Goal: Task Accomplishment & Management: Manage account settings

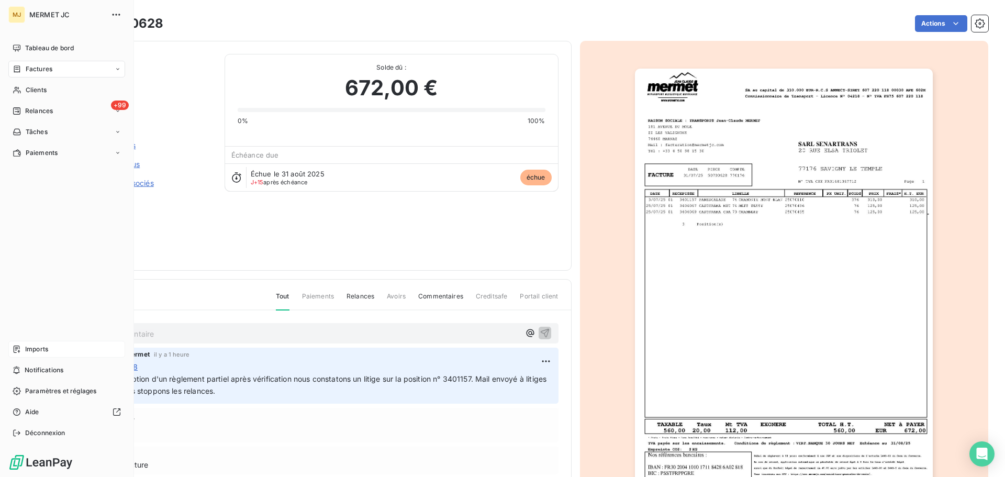
click at [70, 350] on div "Imports" at bounding box center [66, 349] width 117 height 17
click at [35, 349] on span "Imports" at bounding box center [36, 348] width 23 height 9
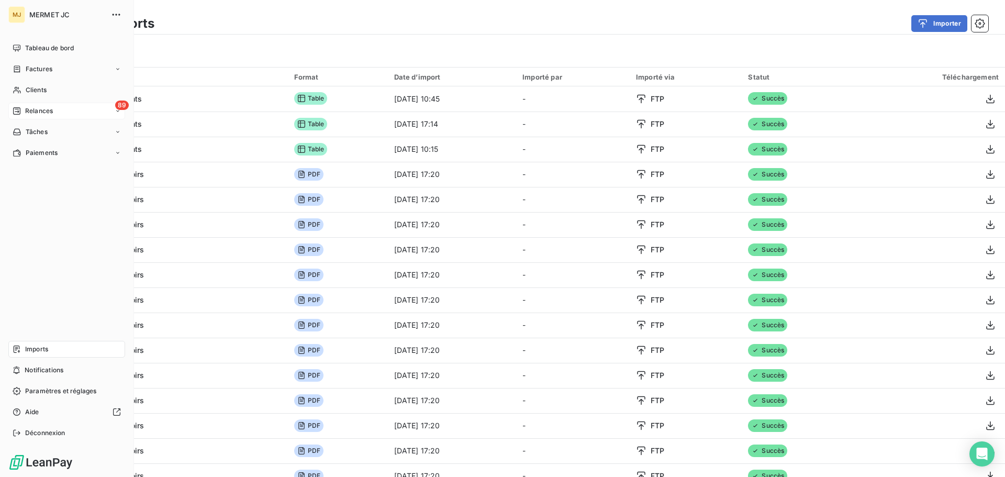
click at [38, 115] on span "Relances" at bounding box center [39, 110] width 28 height 9
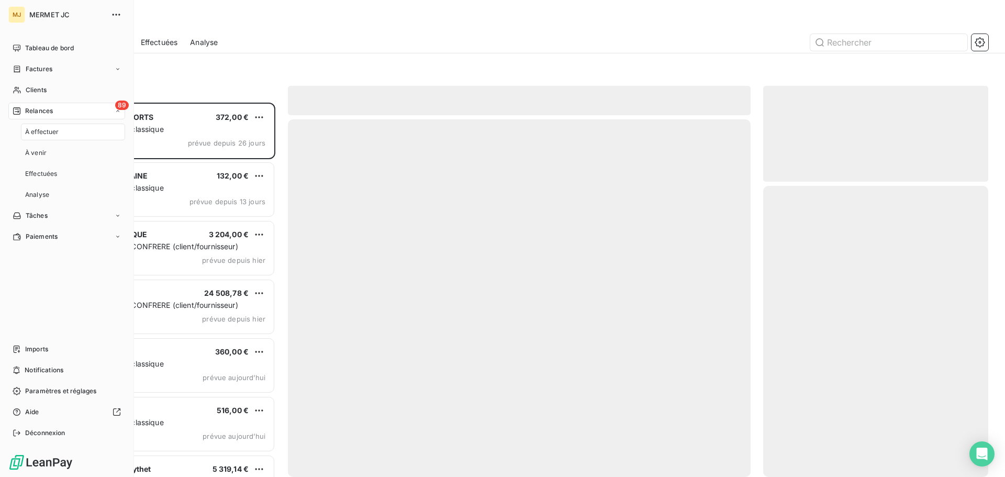
click at [43, 134] on span "À effectuer" at bounding box center [42, 131] width 34 height 9
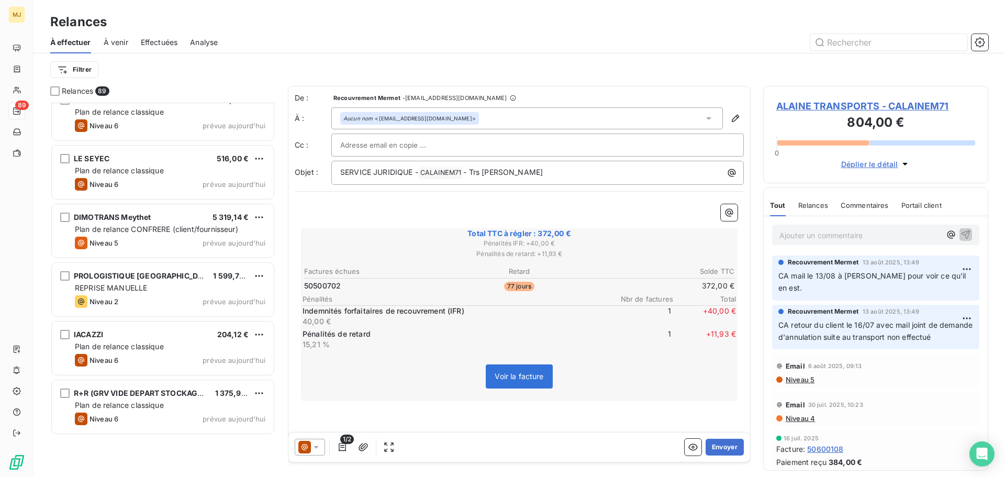
scroll to position [105, 0]
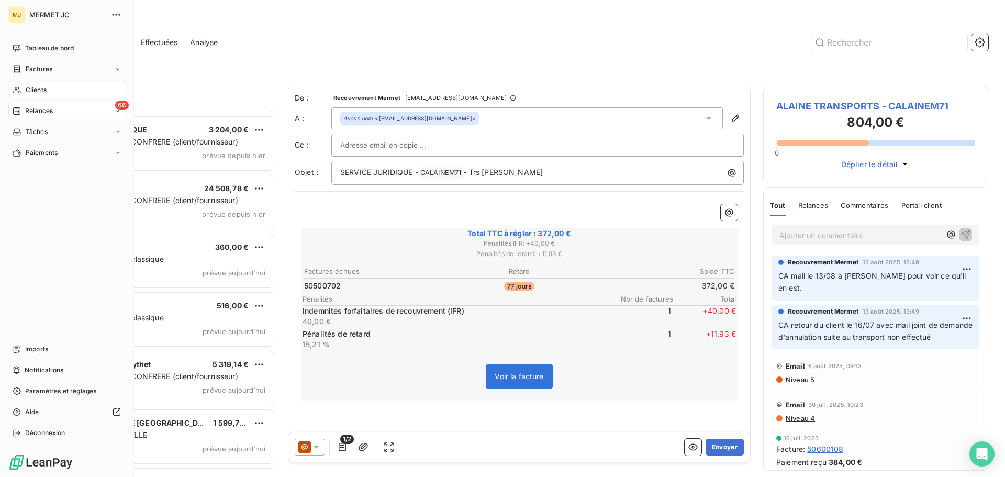
click at [38, 91] on span "Clients" at bounding box center [36, 89] width 21 height 9
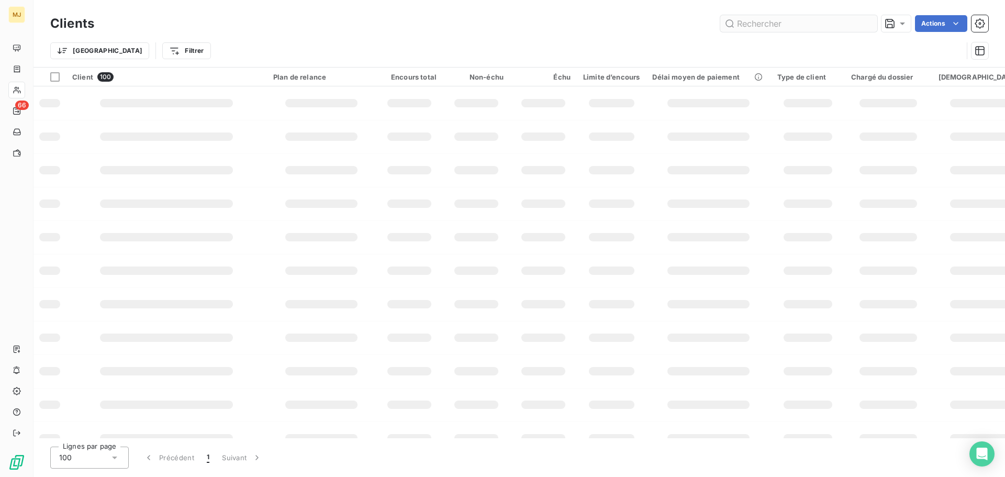
click at [772, 24] on input "text" at bounding box center [798, 23] width 157 height 17
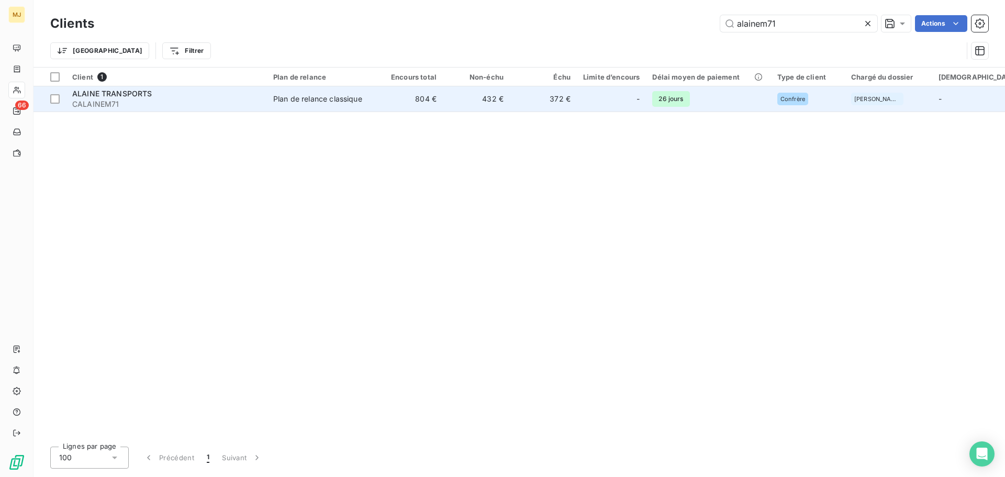
type input "alainem71"
click at [222, 102] on span "CALAINEM71" at bounding box center [166, 104] width 188 height 10
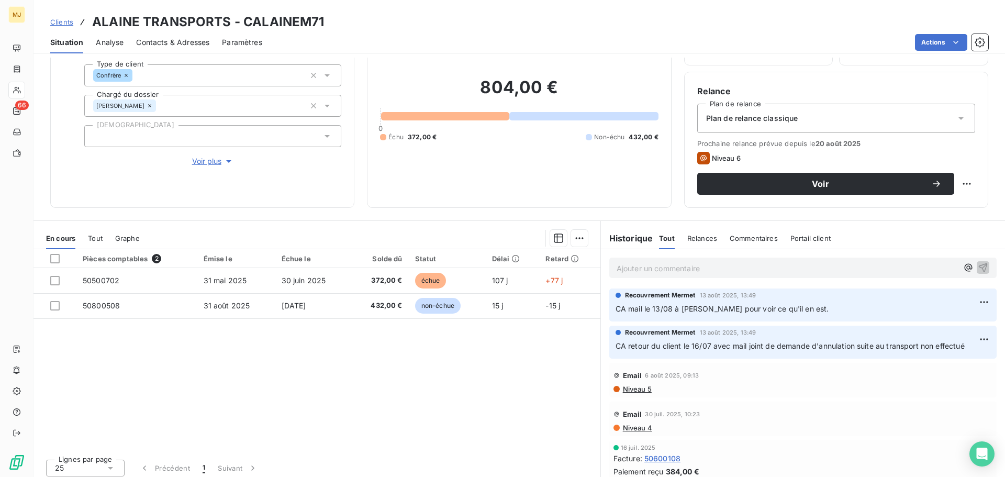
scroll to position [71, 0]
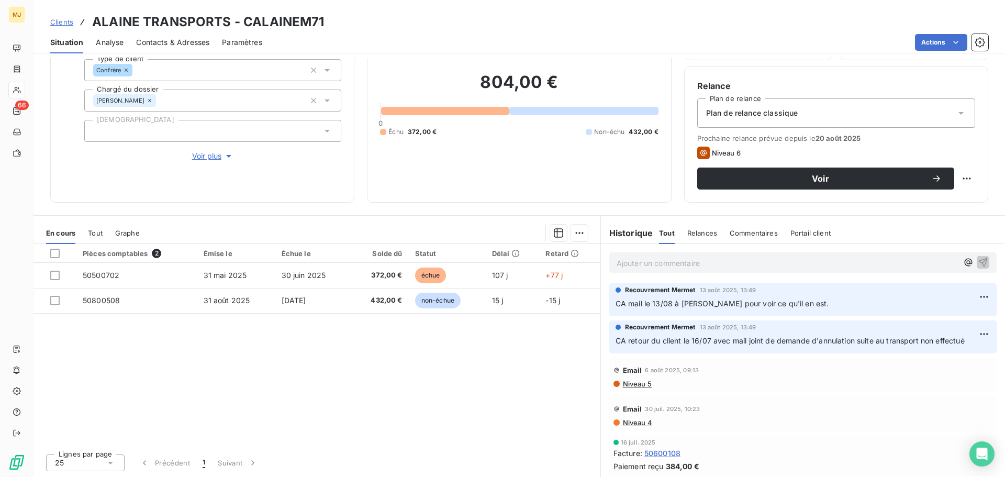
click at [60, 22] on span "Clients" at bounding box center [61, 22] width 23 height 8
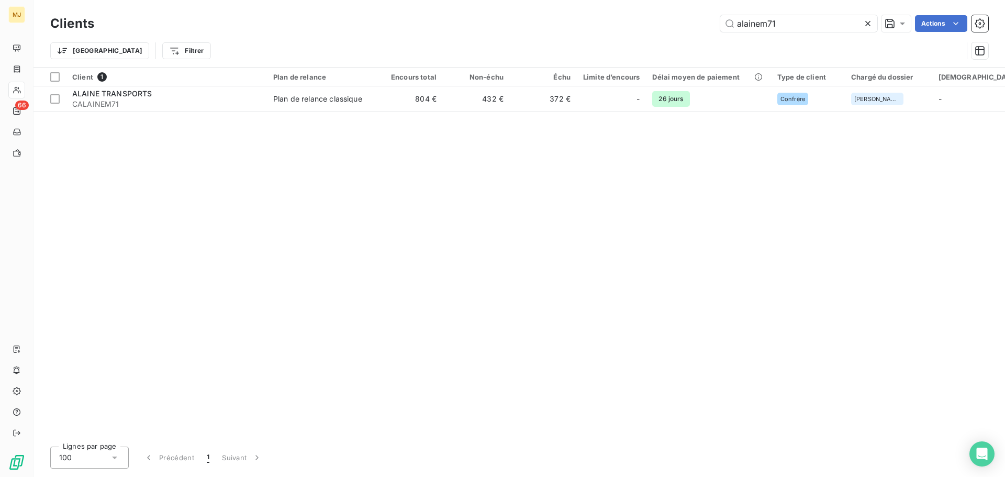
drag, startPoint x: 796, startPoint y: 24, endPoint x: 520, endPoint y: 25, distance: 276.8
click at [543, 27] on div "alainem71 Actions" at bounding box center [547, 23] width 881 height 17
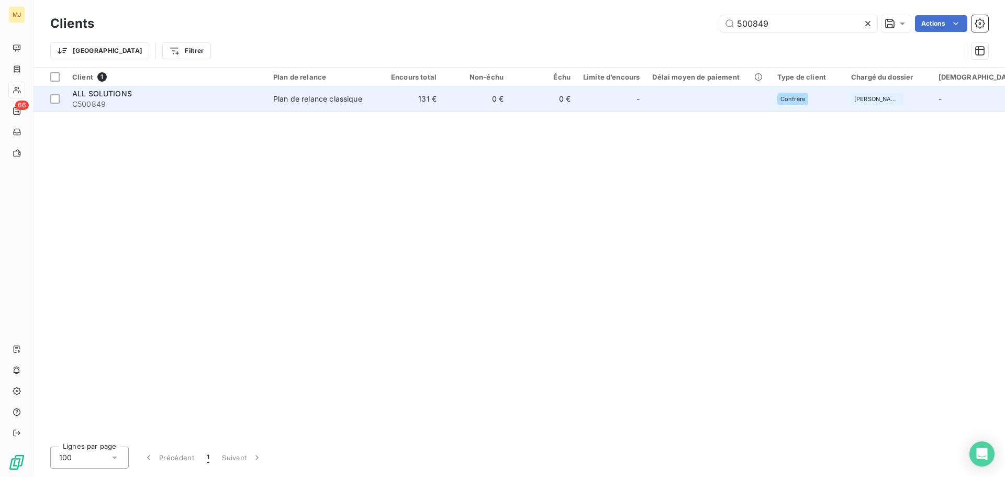
type input "500849"
click at [151, 93] on div "ALL SOLUTIONS" at bounding box center [166, 93] width 188 height 10
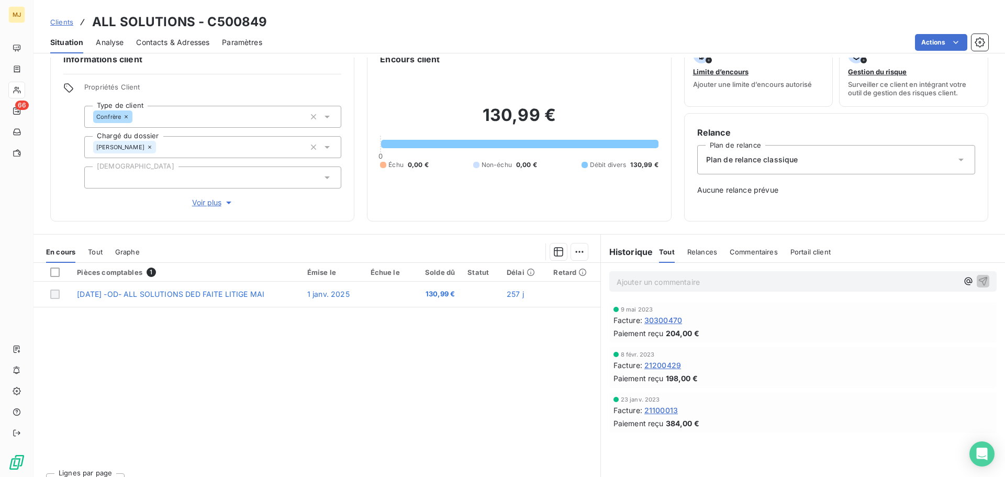
scroll to position [43, 0]
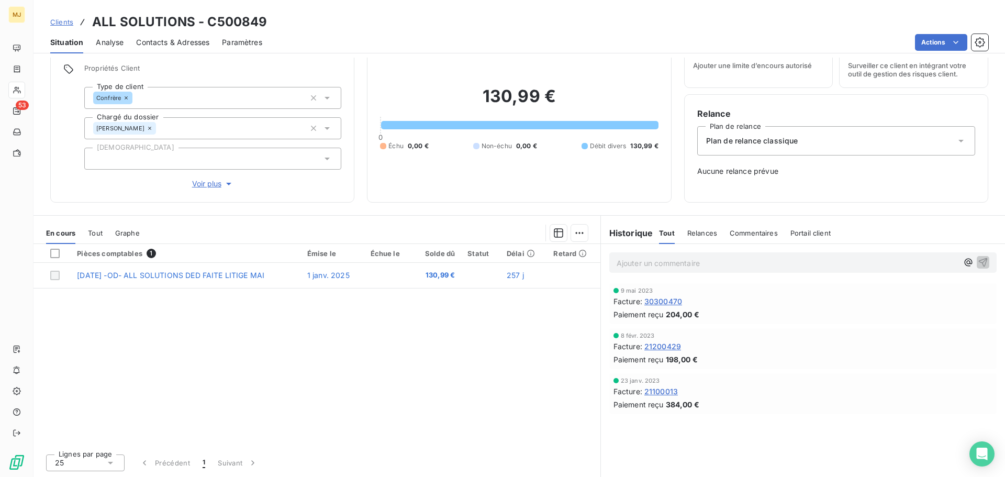
drag, startPoint x: 63, startPoint y: 14, endPoint x: 65, endPoint y: 24, distance: 9.6
click at [63, 14] on div "Clients ALL SOLUTIONS - C500849" at bounding box center [158, 22] width 217 height 19
click at [65, 24] on span "Clients" at bounding box center [61, 22] width 23 height 8
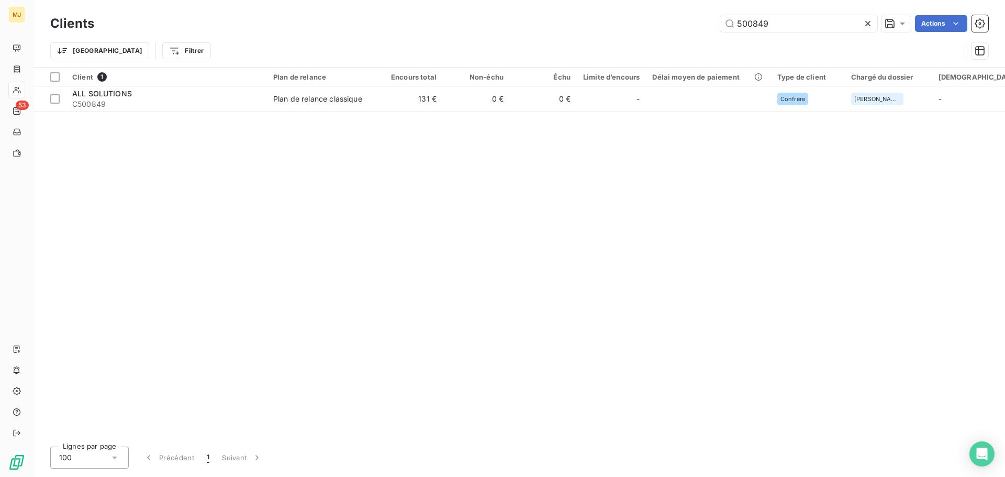
drag, startPoint x: 767, startPoint y: 31, endPoint x: 535, endPoint y: 33, distance: 231.8
click at [553, 31] on div "500849 Actions" at bounding box center [547, 23] width 881 height 17
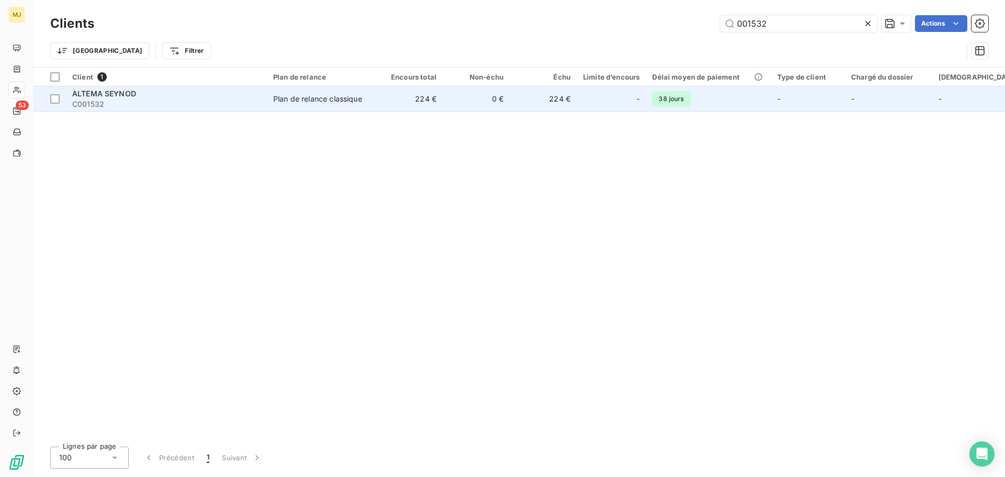
type input "001532"
click at [195, 89] on div "ALTEMA SEYNOD" at bounding box center [166, 93] width 188 height 10
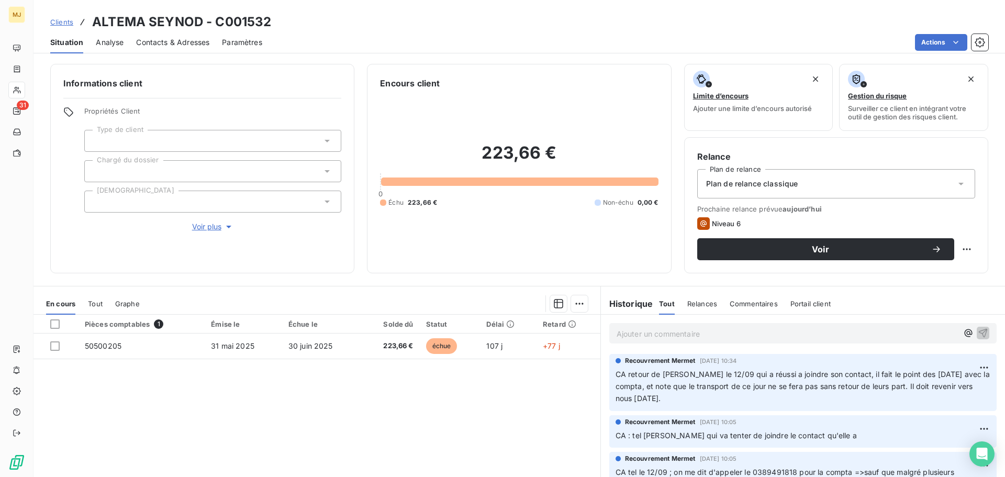
click at [68, 19] on span "Clients" at bounding box center [61, 22] width 23 height 8
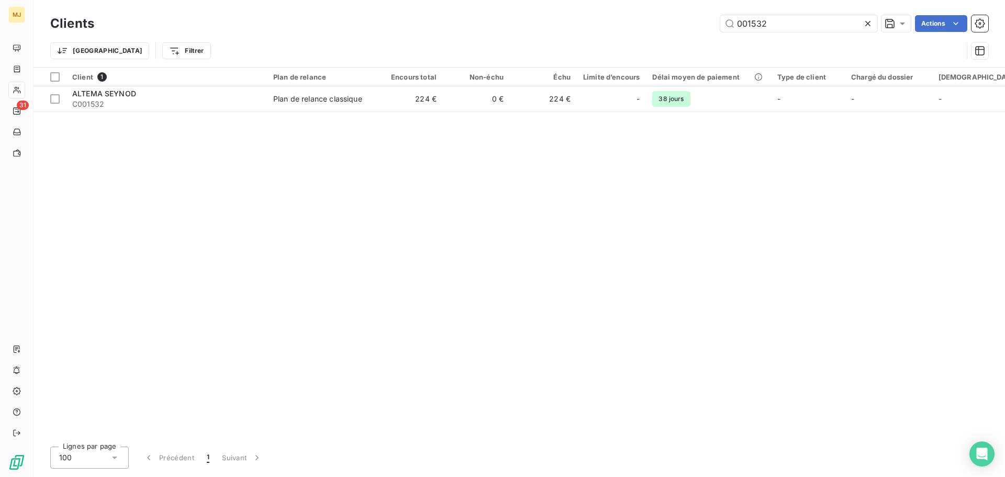
drag, startPoint x: 788, startPoint y: 27, endPoint x: 369, endPoint y: 27, distance: 418.6
click at [423, 27] on div "001532 Actions" at bounding box center [547, 23] width 881 height 17
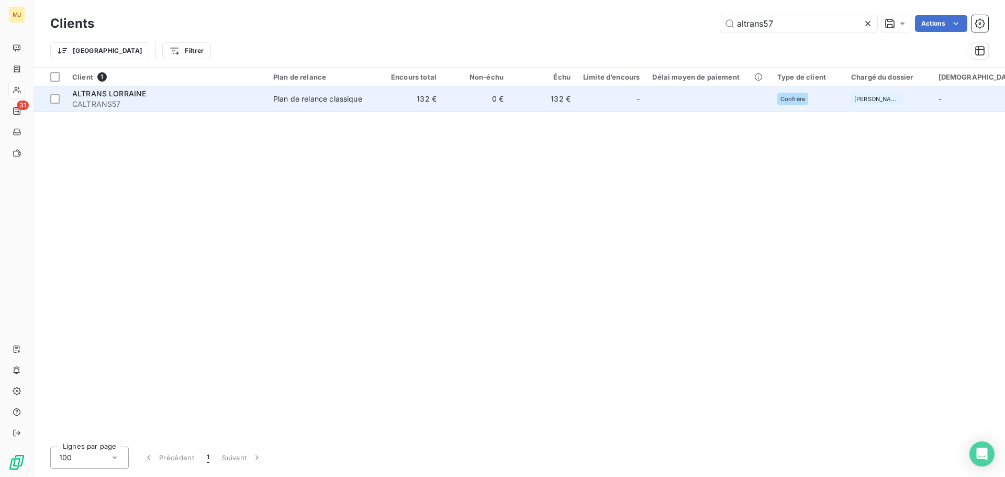
type input "altrans57"
click at [147, 106] on span "CALTRANS57" at bounding box center [166, 104] width 188 height 10
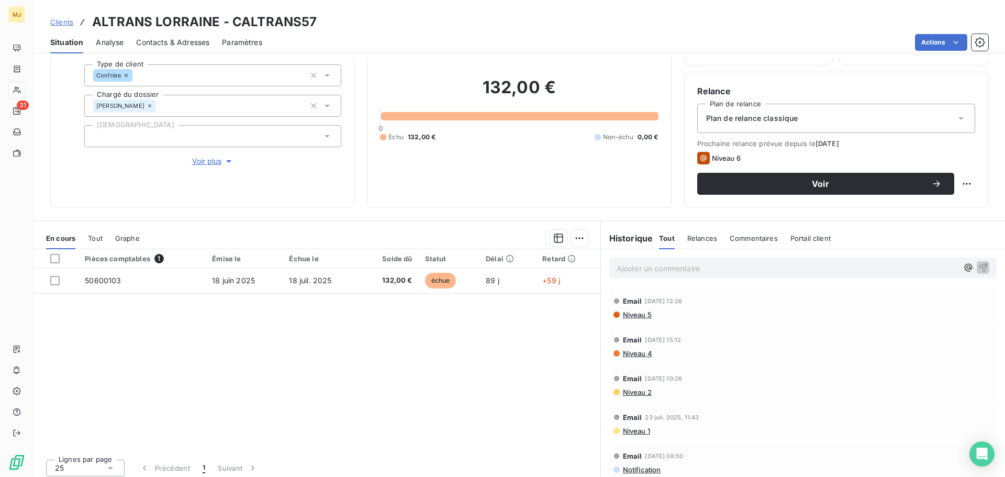
scroll to position [71, 0]
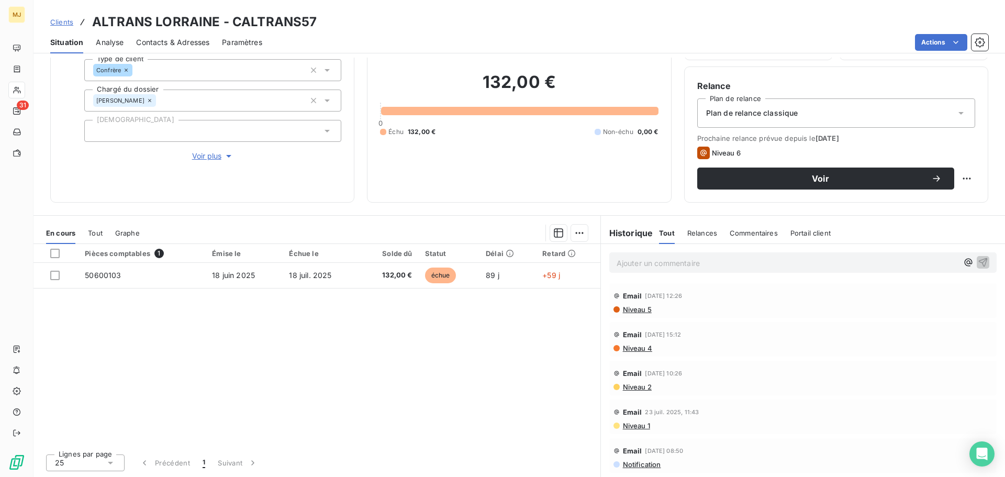
click at [56, 26] on span "Clients" at bounding box center [61, 22] width 23 height 8
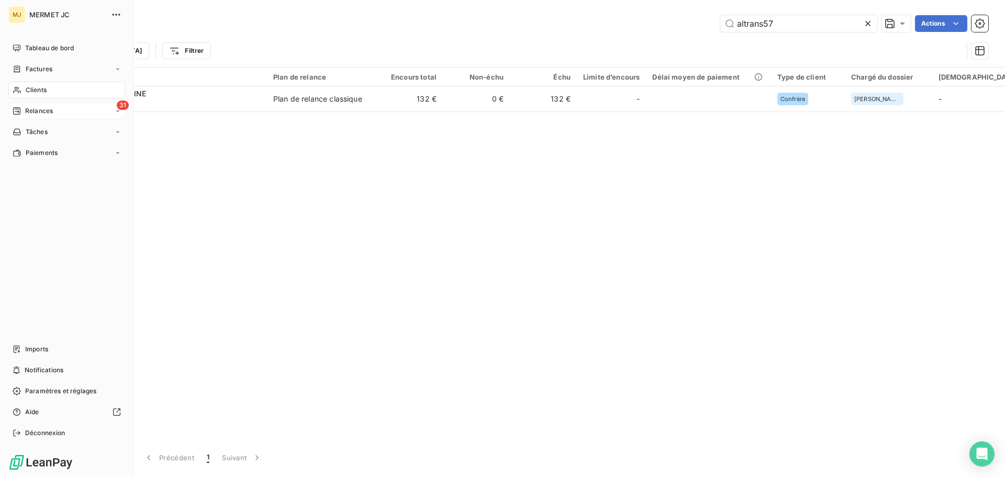
click at [44, 111] on span "Relances" at bounding box center [39, 110] width 28 height 9
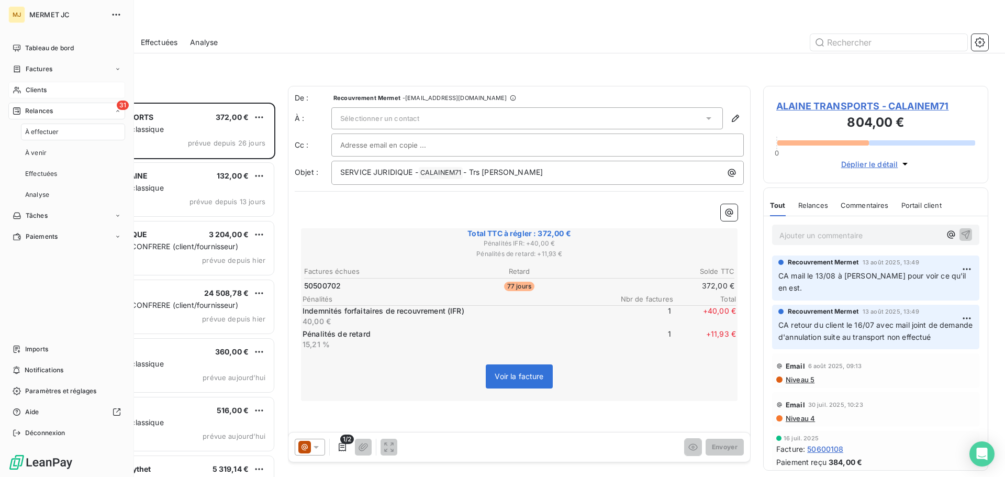
scroll to position [366, 217]
click at [77, 133] on div "À effectuer" at bounding box center [73, 131] width 104 height 17
click at [32, 89] on span "Clients" at bounding box center [36, 89] width 21 height 9
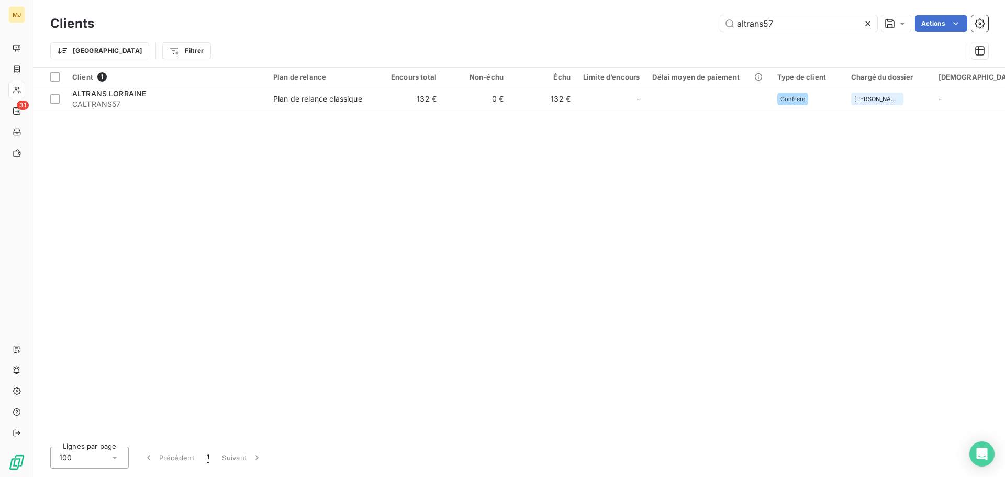
drag, startPoint x: 794, startPoint y: 28, endPoint x: 502, endPoint y: 28, distance: 291.5
click at [531, 28] on div "altrans57 Actions" at bounding box center [547, 23] width 881 height 17
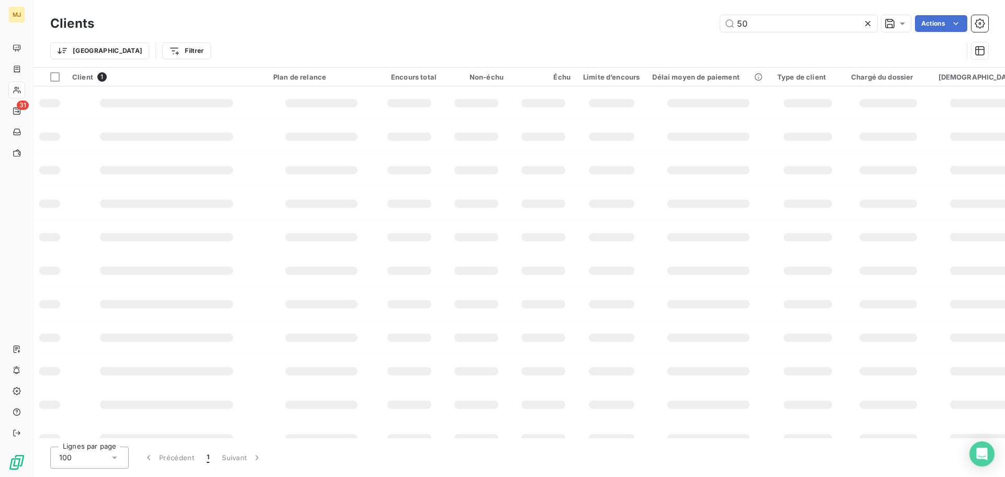
type input "5"
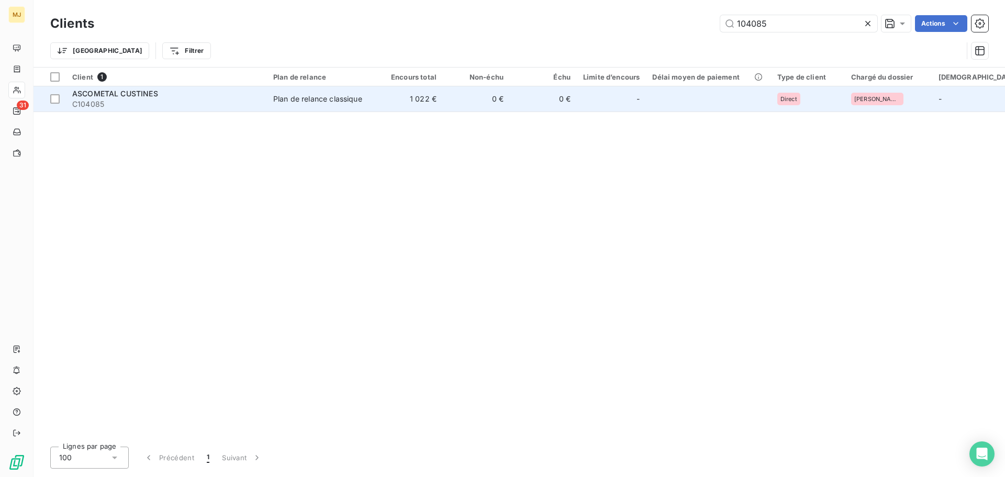
type input "104085"
click at [181, 88] on div "ASCOMETAL CUSTINES" at bounding box center [166, 93] width 188 height 10
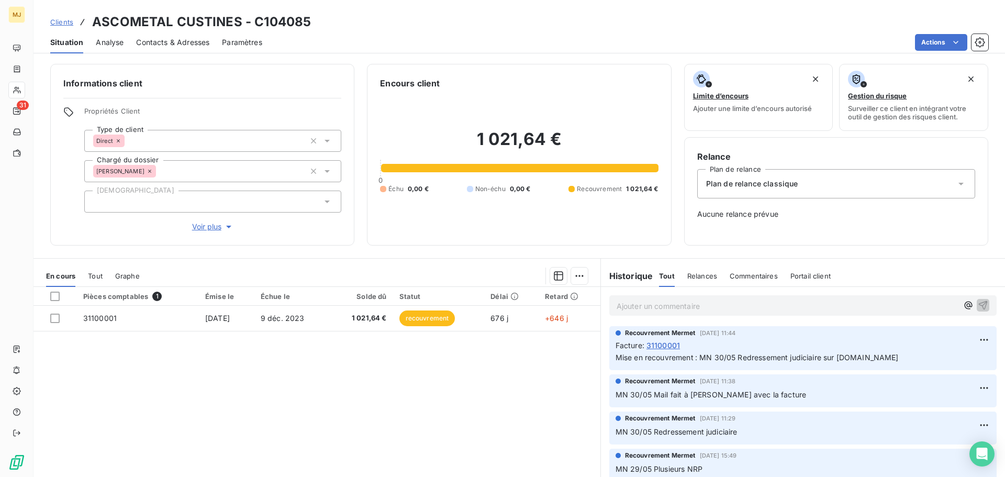
click at [64, 19] on span "Clients" at bounding box center [61, 22] width 23 height 8
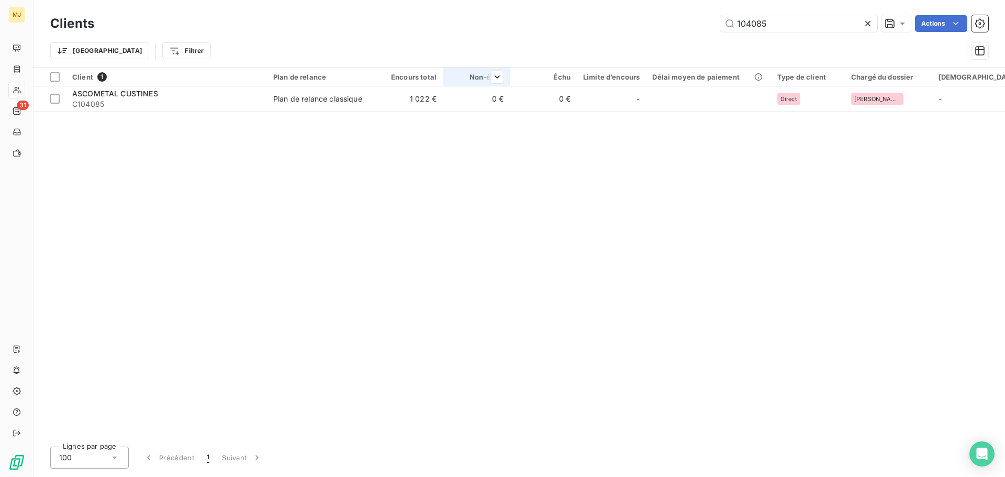
drag, startPoint x: 773, startPoint y: 24, endPoint x: 463, endPoint y: 77, distance: 314.4
click at [611, 33] on div "Clients 104085 Actions" at bounding box center [519, 24] width 938 height 22
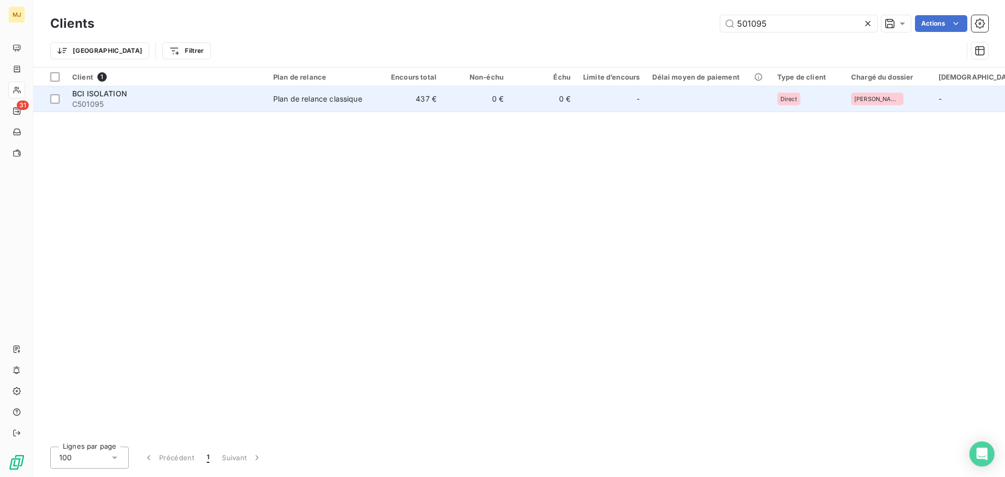
type input "501095"
click at [162, 104] on span "C501095" at bounding box center [166, 104] width 188 height 10
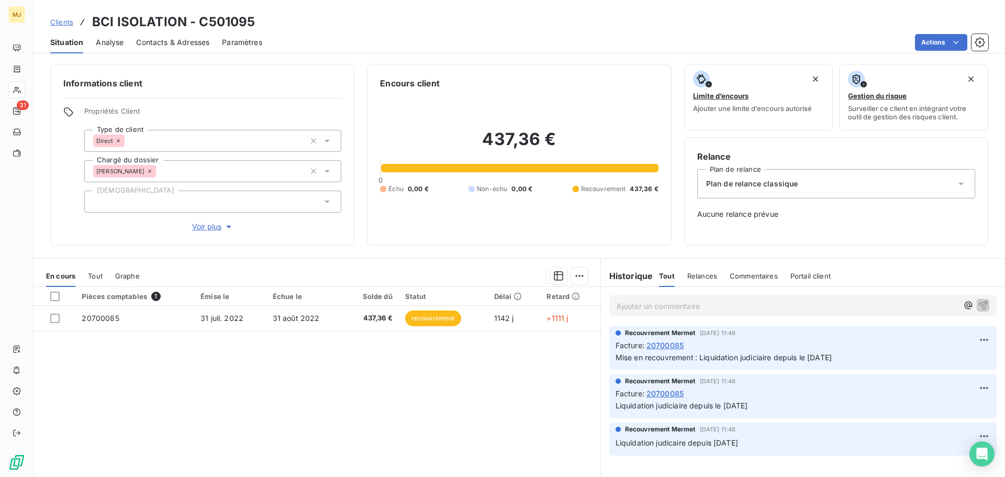
click at [65, 23] on span "Clients" at bounding box center [61, 22] width 23 height 8
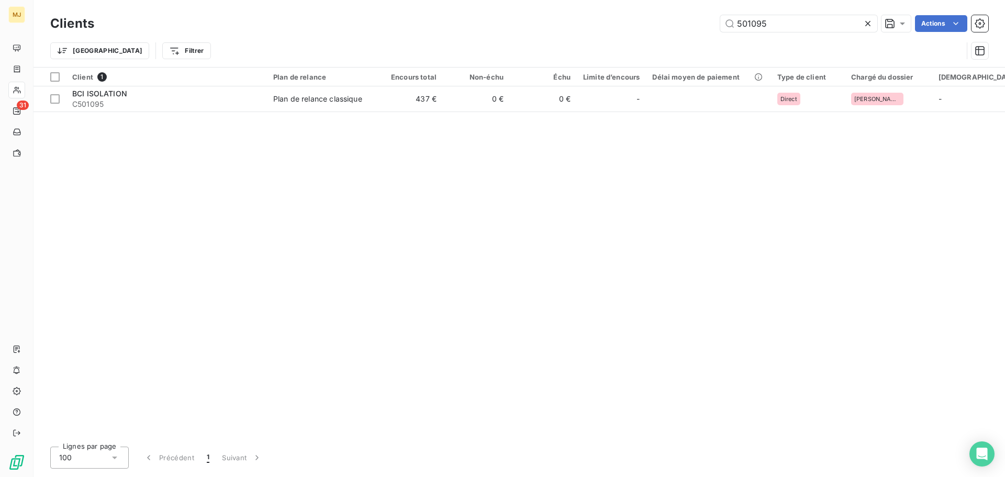
drag, startPoint x: 786, startPoint y: 26, endPoint x: 603, endPoint y: 26, distance: 183.1
click at [638, 26] on div "501095 Actions" at bounding box center [547, 23] width 881 height 17
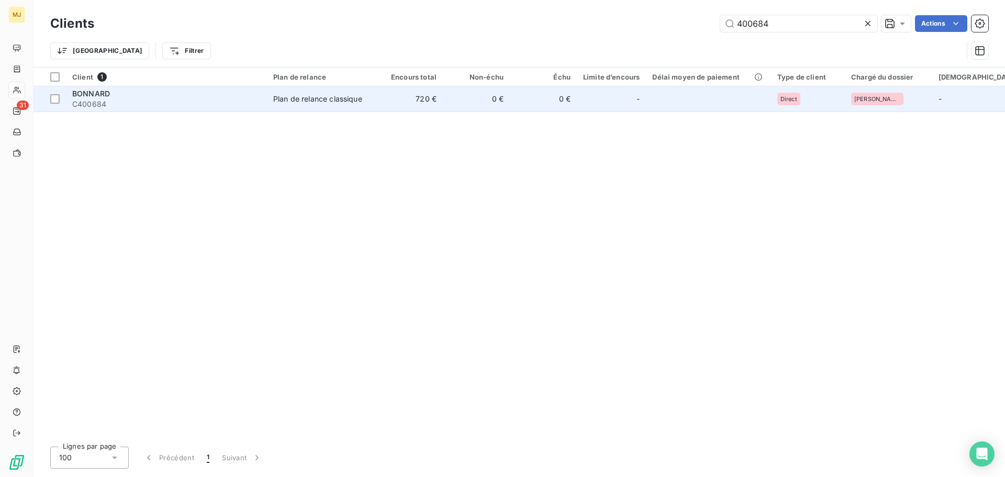
type input "400684"
click at [194, 103] on span "C400684" at bounding box center [166, 104] width 188 height 10
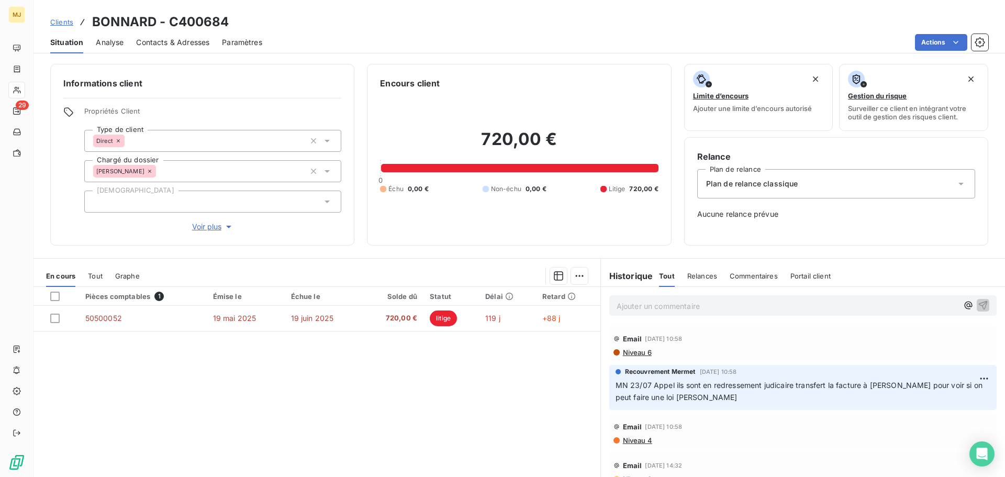
click at [69, 23] on span "Clients" at bounding box center [61, 22] width 23 height 8
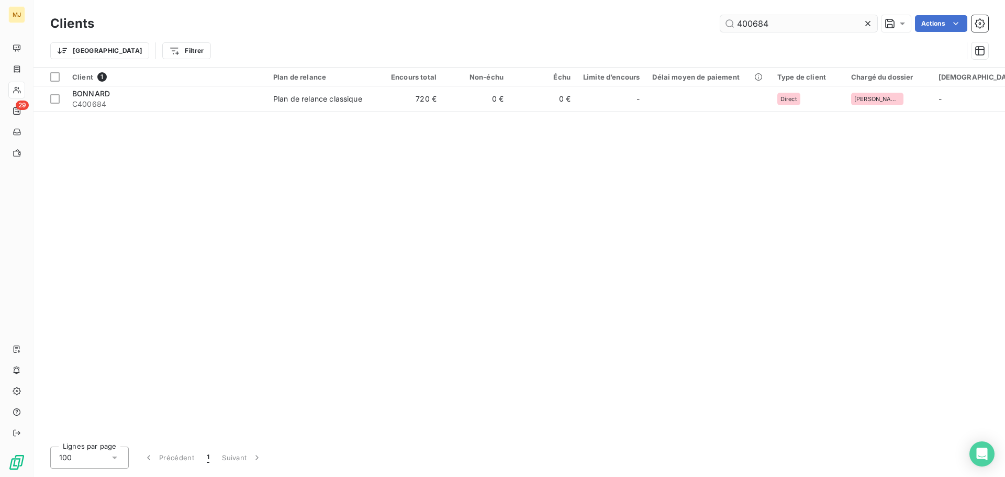
drag, startPoint x: 778, startPoint y: 26, endPoint x: 765, endPoint y: 26, distance: 12.6
click at [769, 26] on div "Clients 400684 Actions" at bounding box center [519, 24] width 938 height 22
drag, startPoint x: 771, startPoint y: 27, endPoint x: 508, endPoint y: 4, distance: 264.2
click at [549, 8] on div "Clients 400684 Actions Trier Filtrer" at bounding box center [518, 33] width 971 height 67
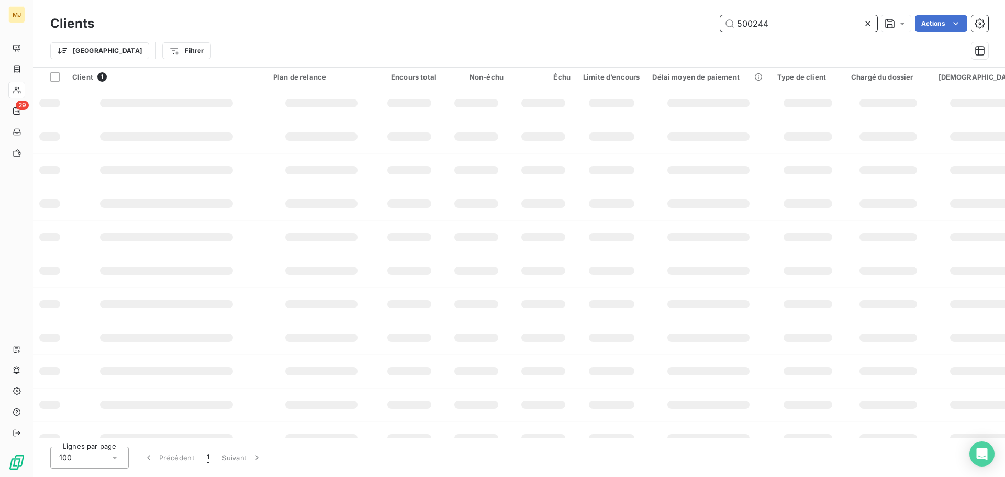
type input "500244"
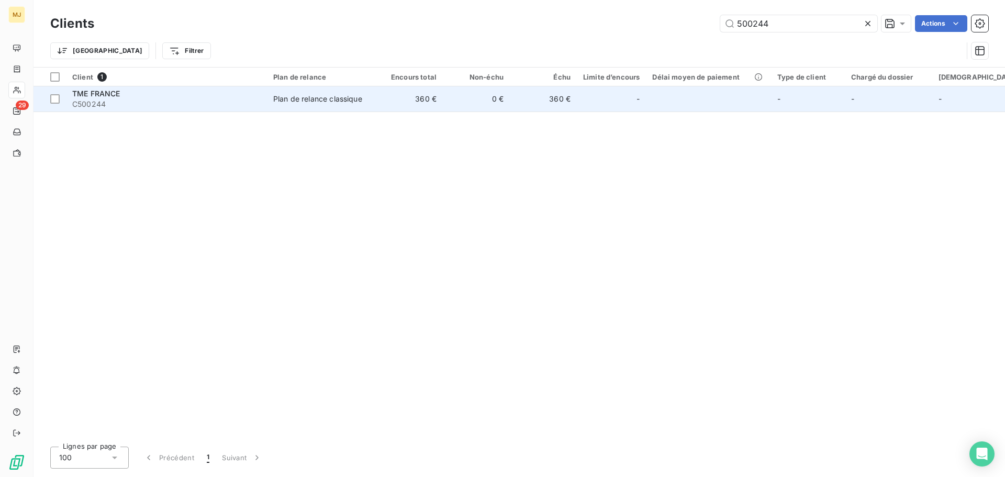
click at [140, 103] on span "C500244" at bounding box center [166, 104] width 188 height 10
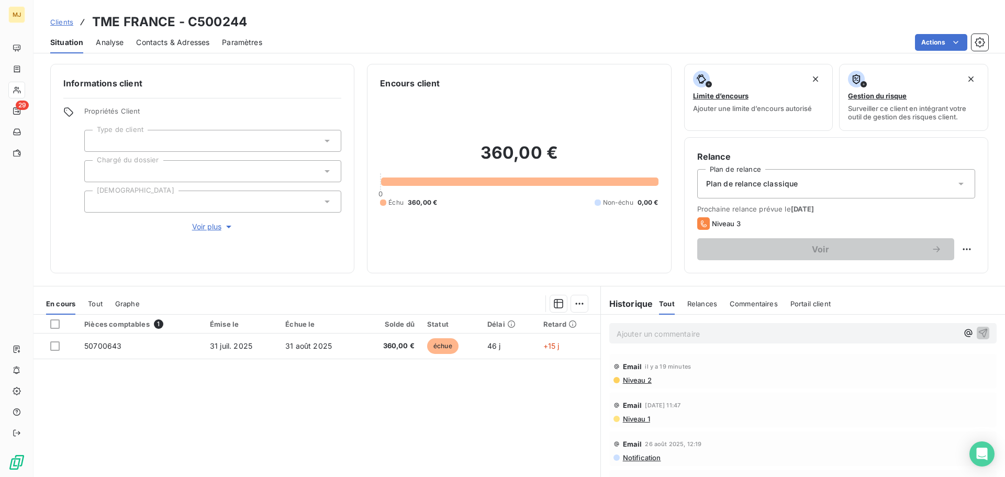
click at [649, 335] on p "Ajouter un commentaire ﻿" at bounding box center [786, 333] width 341 height 13
click at [923, 332] on p "AS le 15/09 : appel téléphonique de la cliente, dde la preuve de restitution de…" at bounding box center [786, 333] width 341 height 12
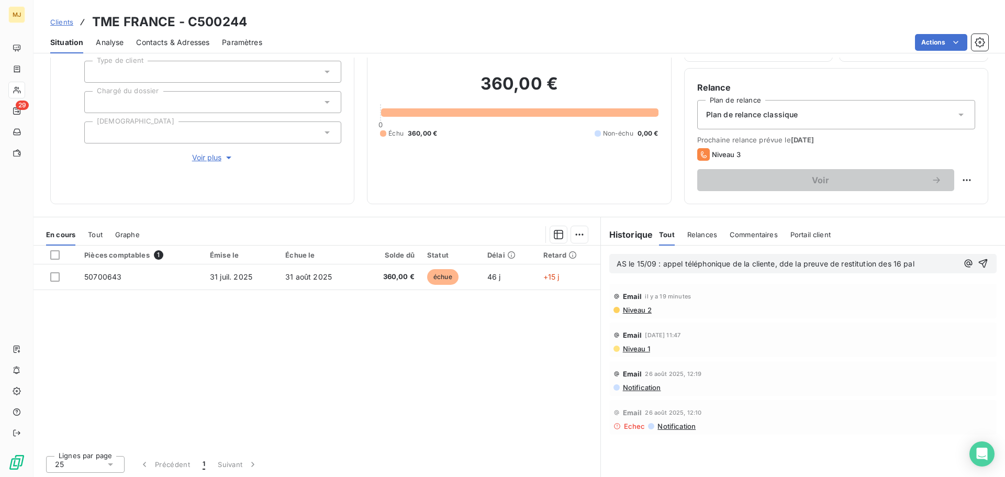
scroll to position [71, 0]
click at [771, 259] on span "AS le 15/09 : appel téléphonique de la cliente, dde la preuve de restitution de…" at bounding box center [765, 261] width 298 height 9
click at [921, 258] on p "AS le 15/09 : appel téléphonique de la cliente dde la preuve de restitution des…" at bounding box center [786, 262] width 341 height 12
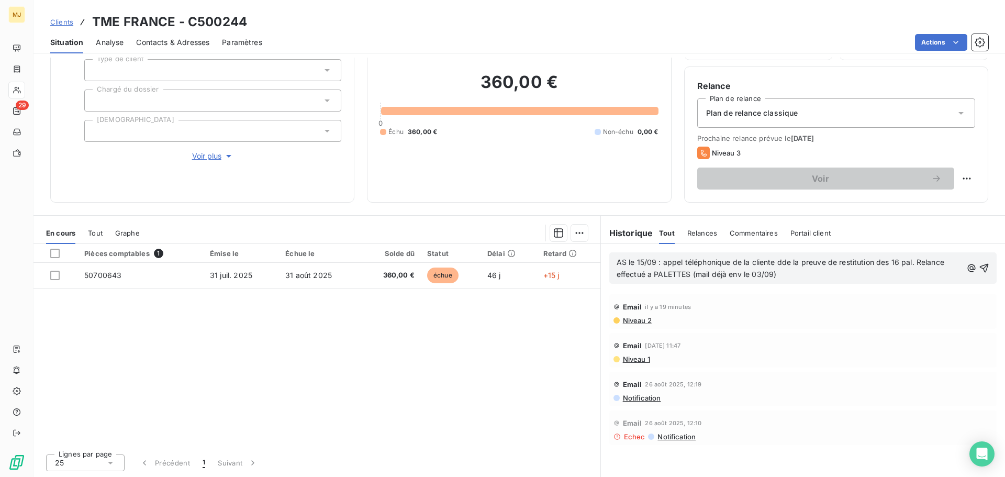
click at [647, 267] on p "AS le 15/09 : appel téléphonique de la cliente dde la preuve de restitution des…" at bounding box center [788, 268] width 345 height 24
click at [646, 278] on p "AS le 15/09 : appel téléphonique de la cliente dde la preuve de restitution des…" at bounding box center [788, 268] width 345 height 24
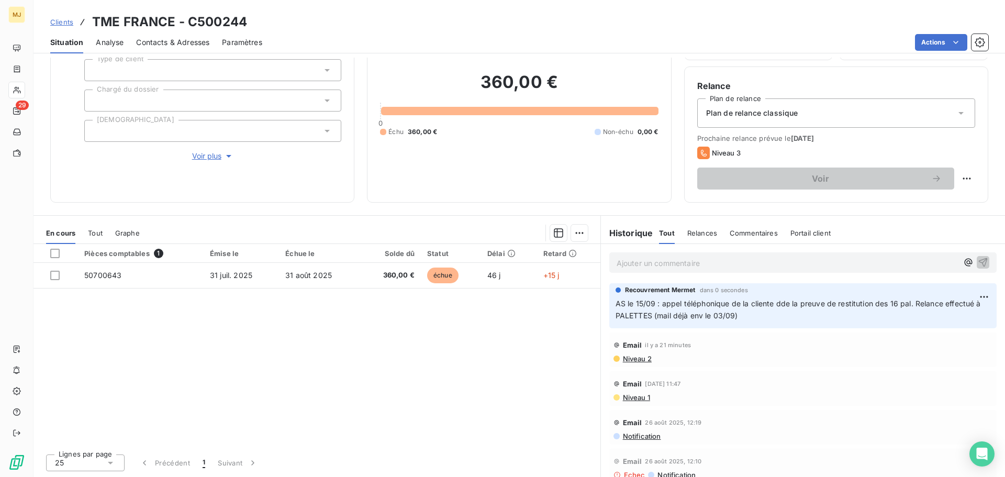
click at [72, 21] on span "Clients" at bounding box center [61, 22] width 23 height 8
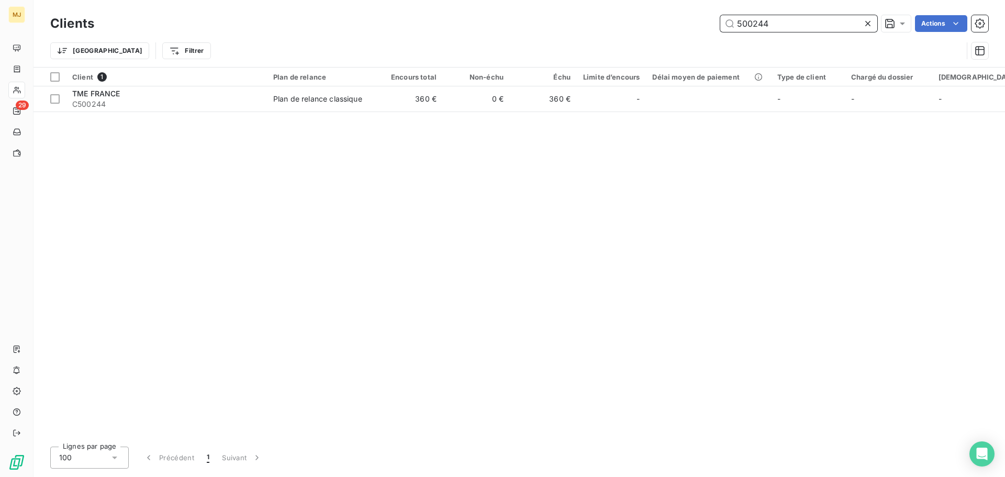
drag, startPoint x: 761, startPoint y: 23, endPoint x: 507, endPoint y: 40, distance: 255.4
click at [564, 23] on div "500244 Actions" at bounding box center [547, 23] width 881 height 17
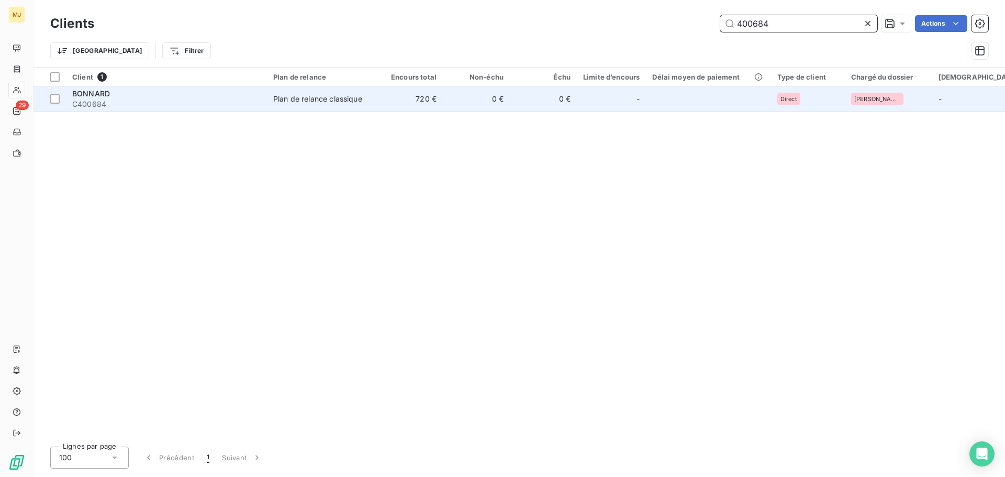
type input "400684"
click at [96, 103] on span "C400684" at bounding box center [166, 104] width 188 height 10
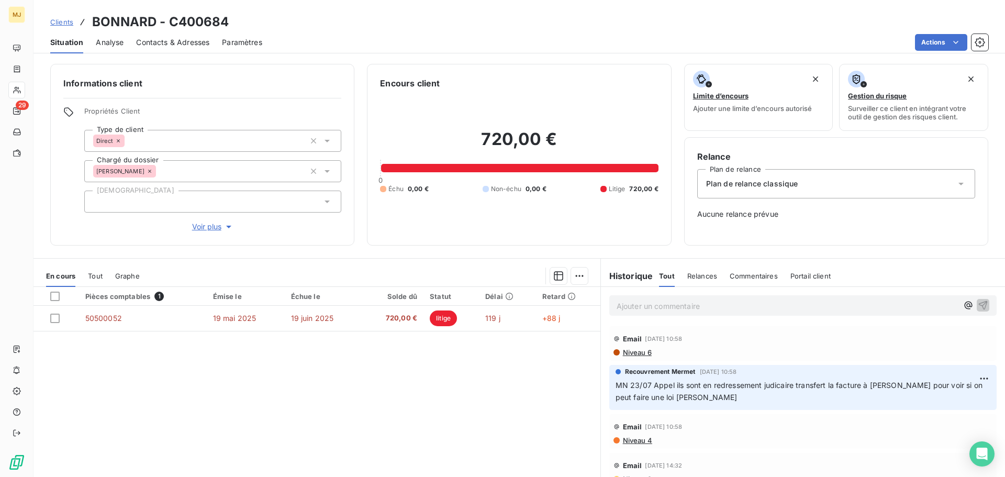
click at [71, 22] on span "Clients" at bounding box center [61, 22] width 23 height 8
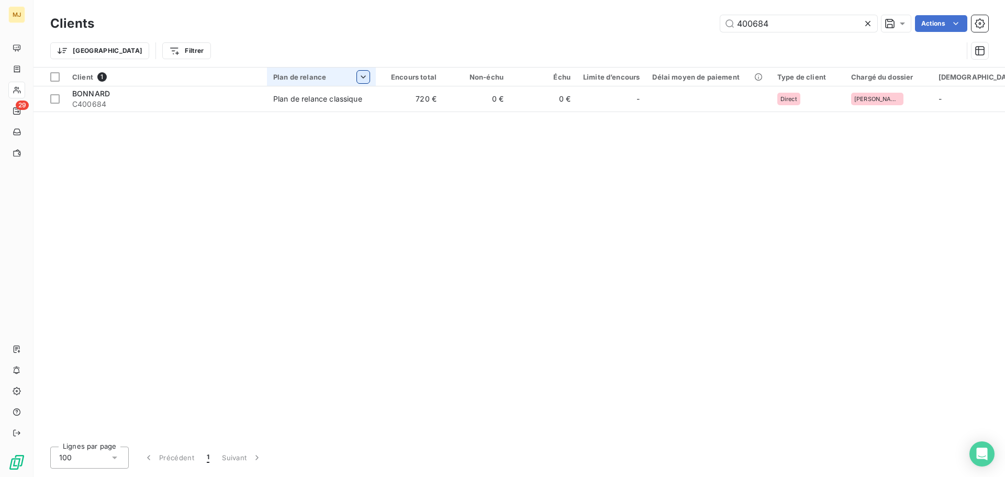
drag, startPoint x: 776, startPoint y: 24, endPoint x: 358, endPoint y: 72, distance: 420.4
click at [619, 37] on div "Clients 400684 Actions Trier Filtrer" at bounding box center [519, 40] width 938 height 54
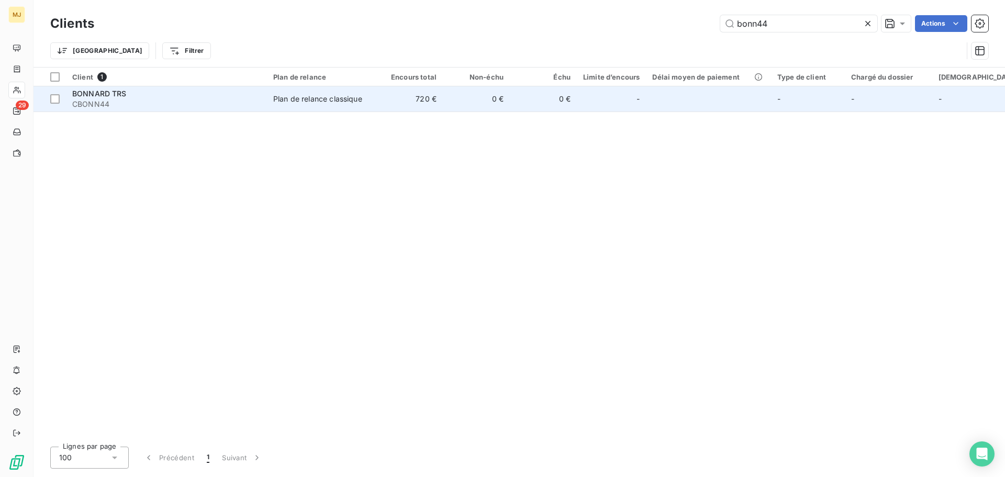
type input "bonn44"
click at [168, 105] on span "CBONN44" at bounding box center [166, 104] width 188 height 10
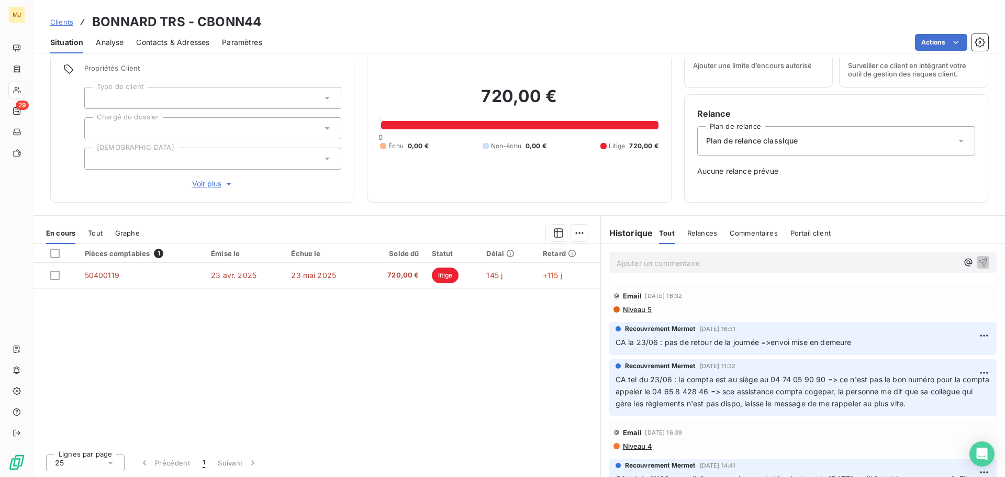
click at [66, 21] on span "Clients" at bounding box center [61, 22] width 23 height 8
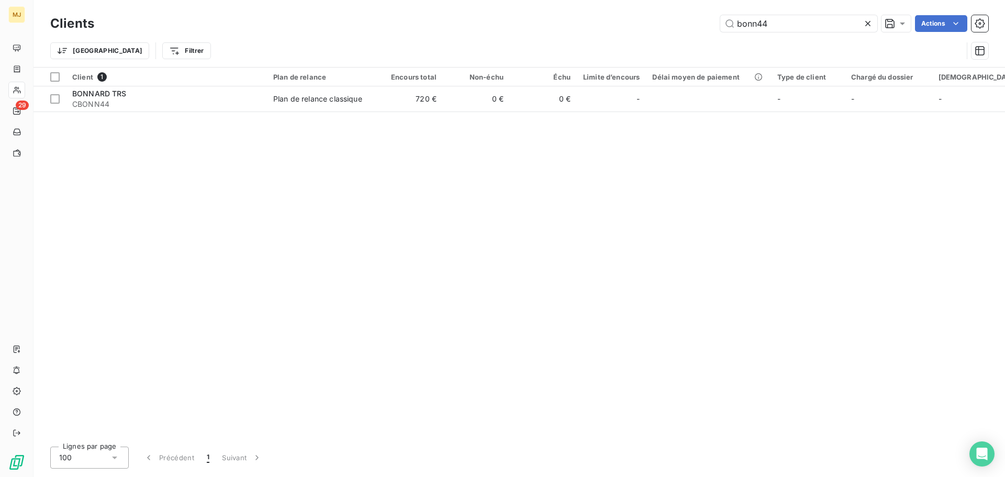
drag, startPoint x: 774, startPoint y: 24, endPoint x: 610, endPoint y: 24, distance: 163.8
click at [616, 24] on div "bonn44 Actions" at bounding box center [547, 23] width 881 height 17
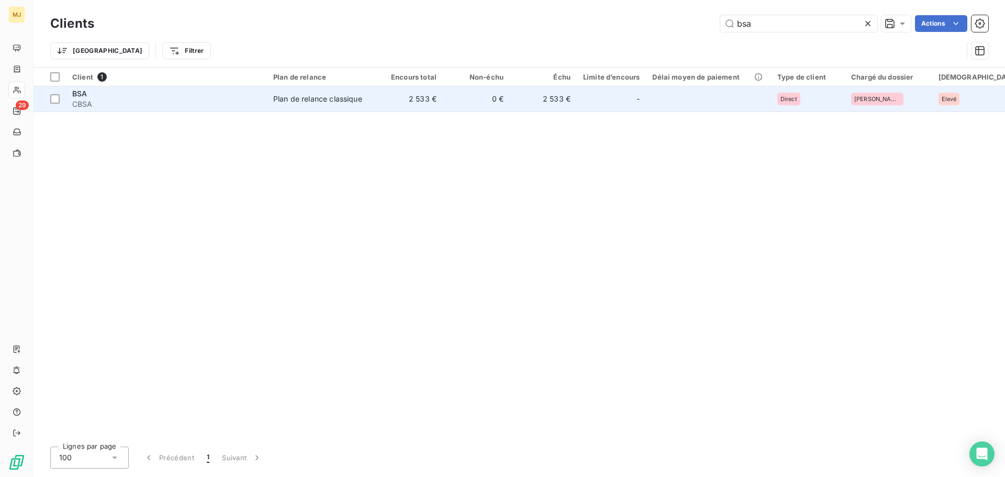
type input "bsa"
click at [117, 99] on span "CBSA" at bounding box center [166, 104] width 188 height 10
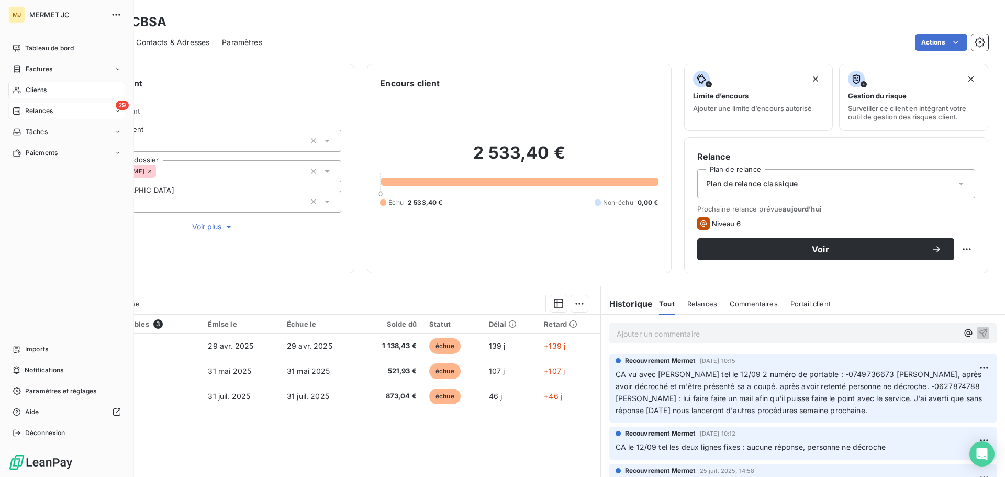
click at [31, 111] on span "Relances" at bounding box center [39, 110] width 28 height 9
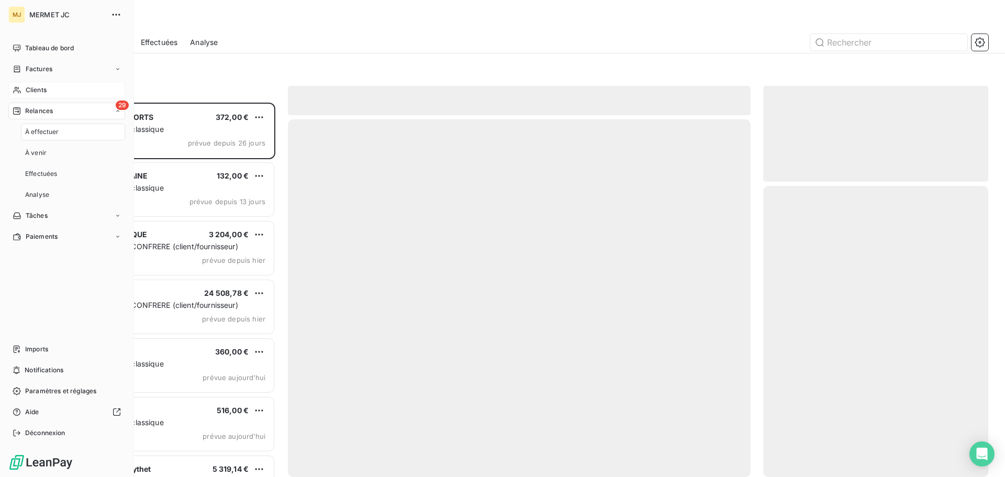
scroll to position [366, 217]
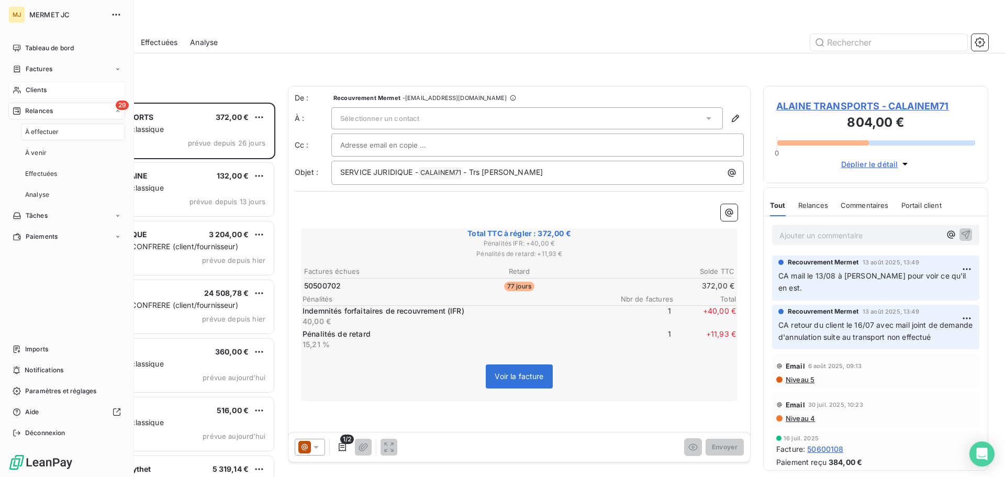
click at [50, 134] on span "À effectuer" at bounding box center [42, 131] width 34 height 9
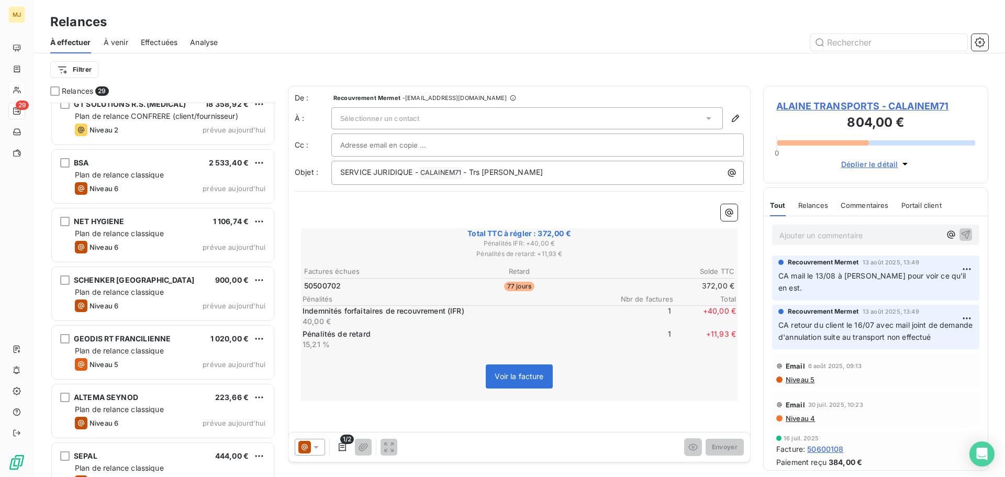
scroll to position [1326, 0]
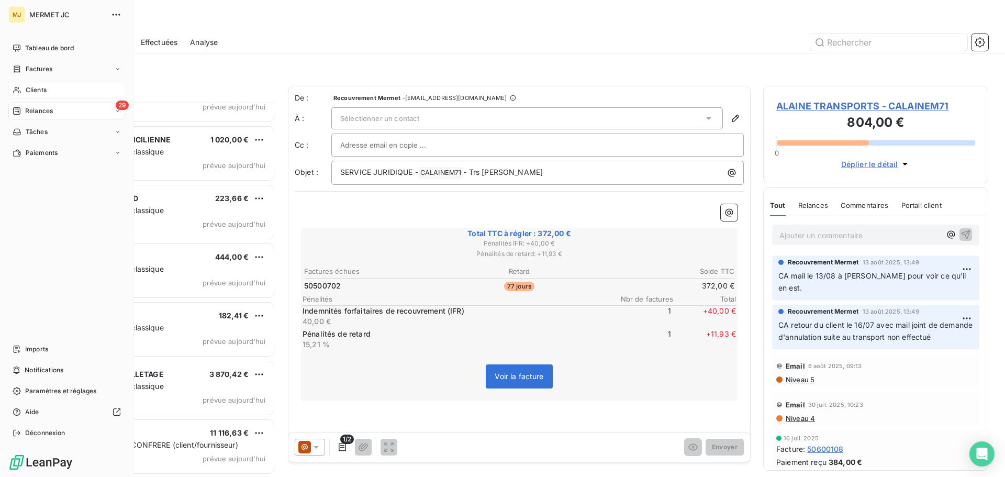
click at [33, 89] on span "Clients" at bounding box center [36, 89] width 21 height 9
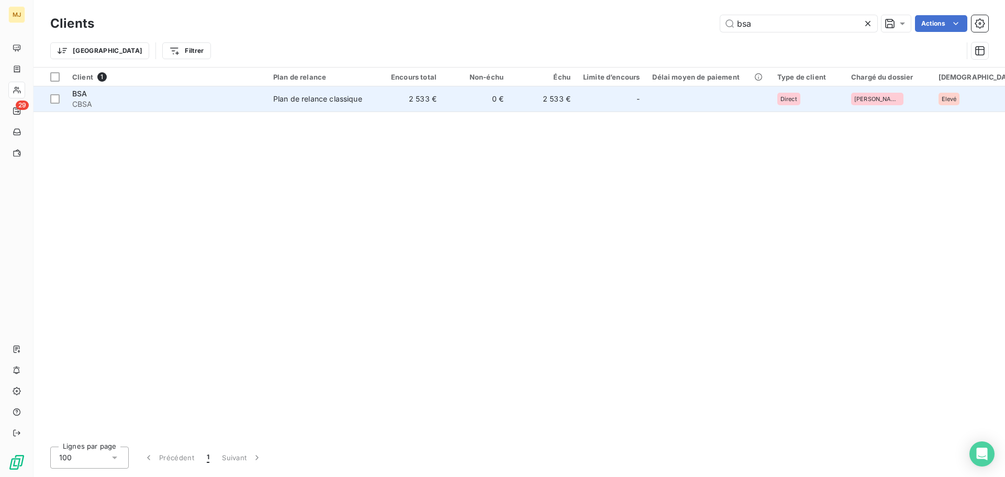
click at [184, 99] on span "CBSA" at bounding box center [166, 104] width 188 height 10
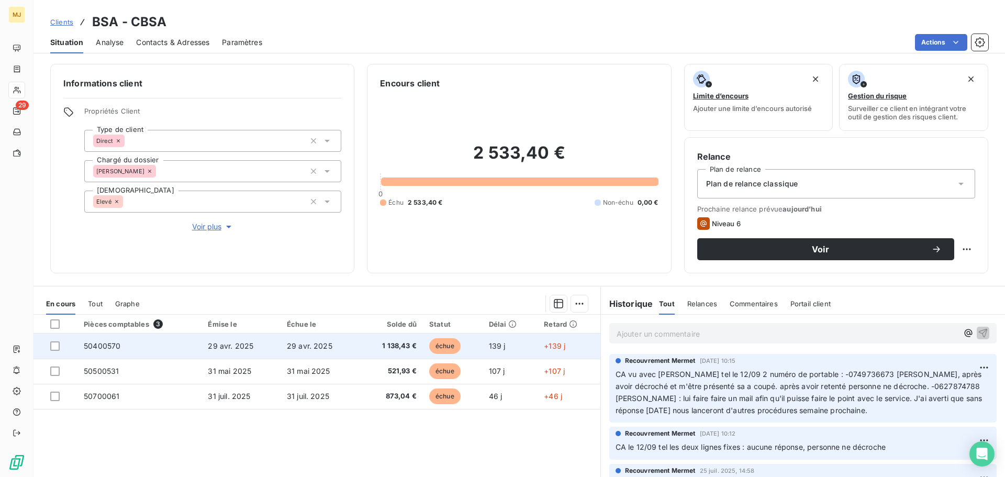
click at [277, 341] on td "29 avr. 2025" at bounding box center [240, 345] width 78 height 25
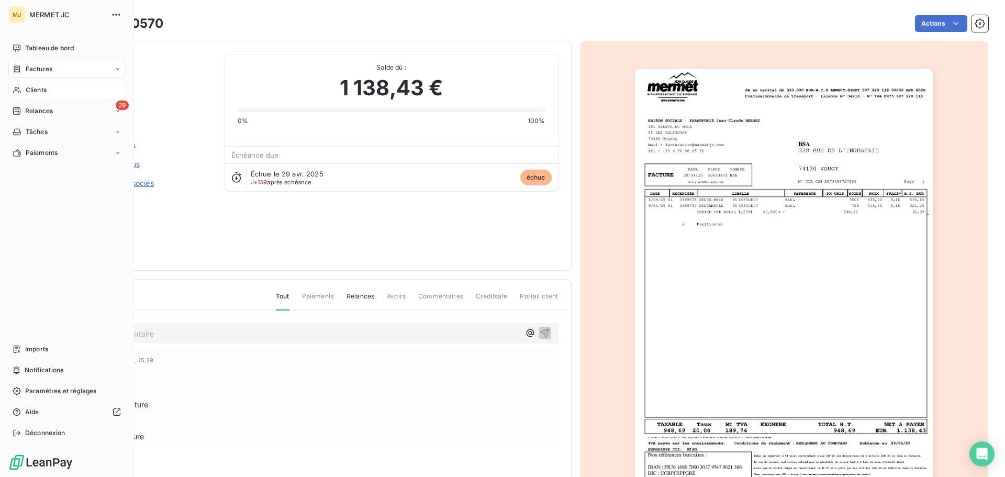
click at [31, 89] on span "Clients" at bounding box center [36, 89] width 21 height 9
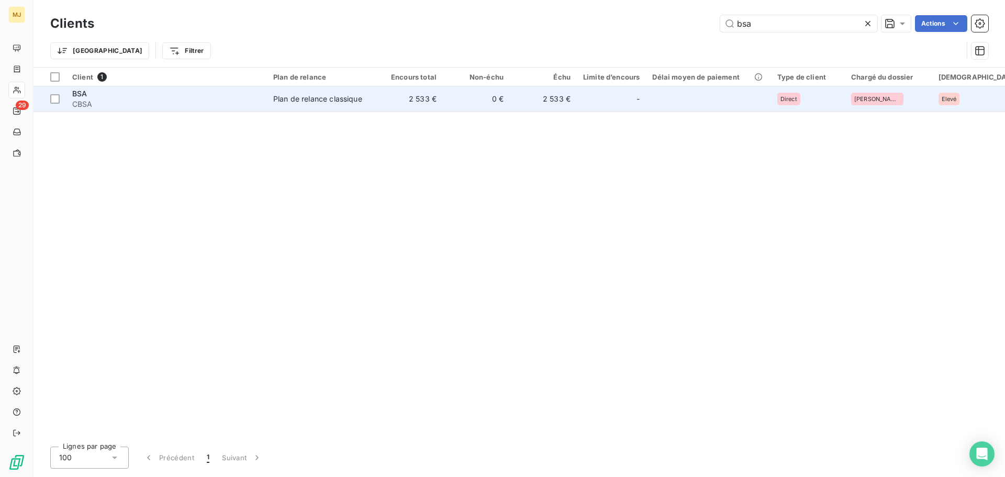
click at [112, 104] on span "CBSA" at bounding box center [166, 104] width 188 height 10
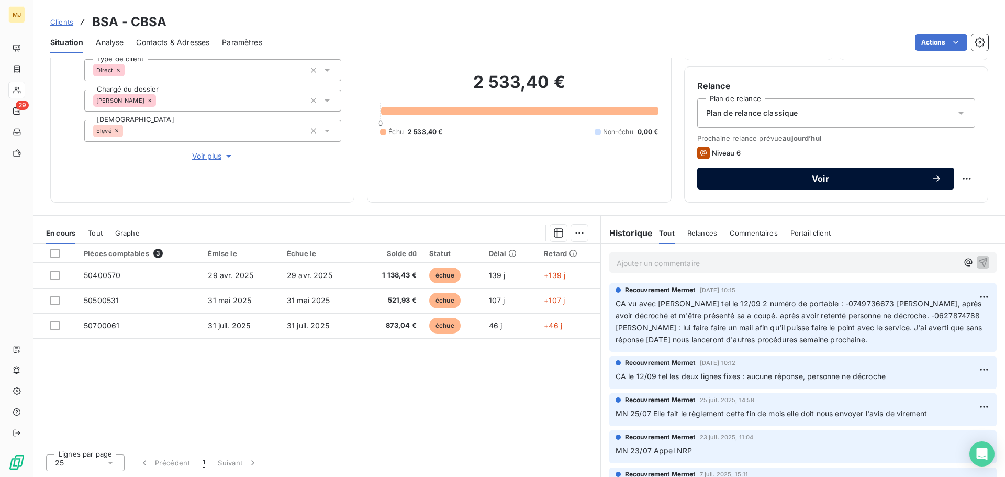
click at [831, 174] on div "Voir" at bounding box center [826, 178] width 232 height 10
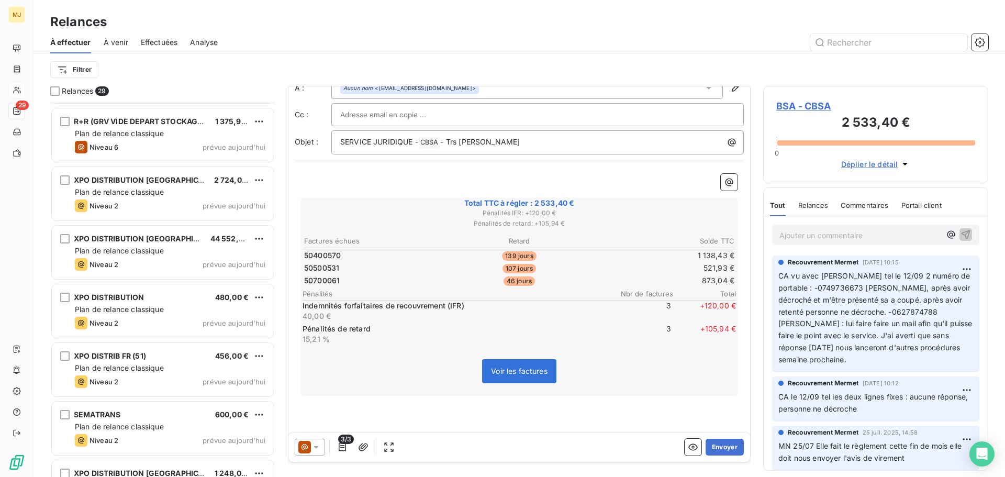
scroll to position [8, 0]
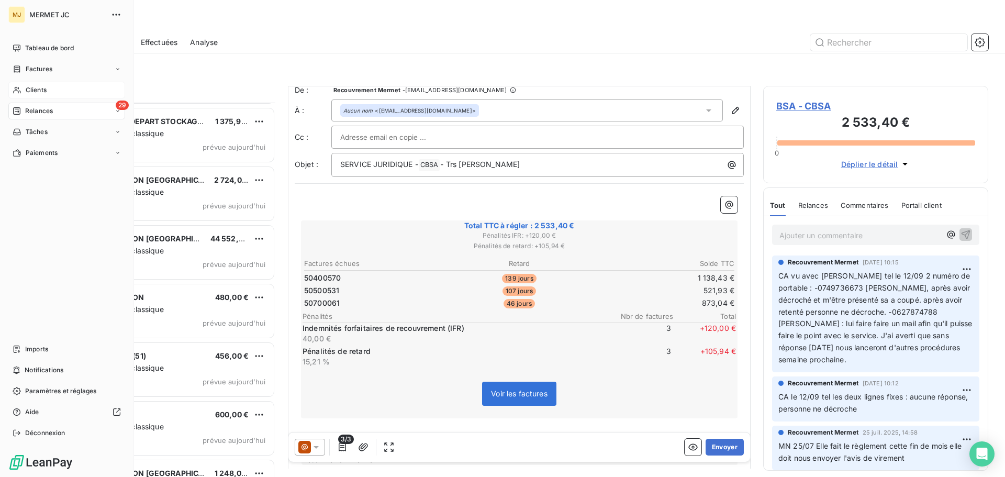
click at [33, 89] on span "Clients" at bounding box center [36, 89] width 21 height 9
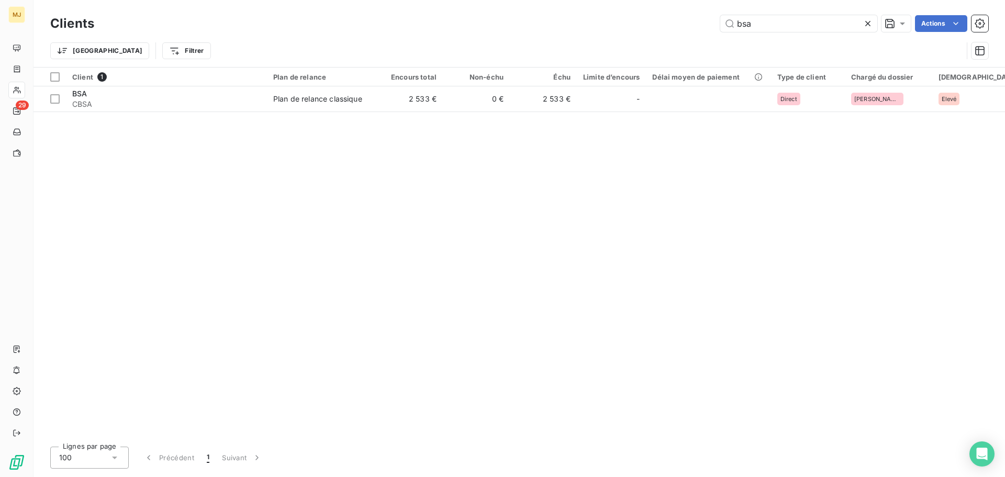
drag, startPoint x: 757, startPoint y: 25, endPoint x: 586, endPoint y: 9, distance: 171.8
click at [620, 16] on div "bsa Actions" at bounding box center [547, 23] width 881 height 17
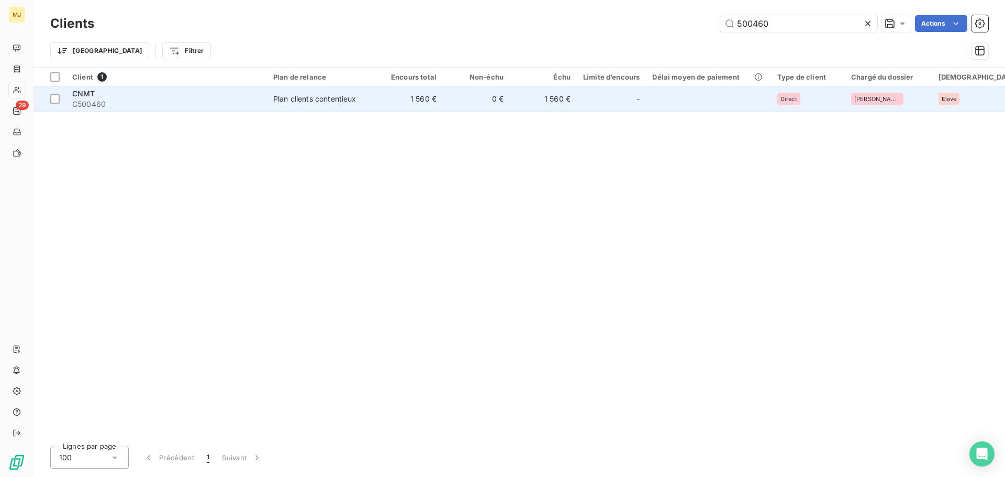
type input "500460"
click at [113, 102] on span "C500460" at bounding box center [166, 104] width 188 height 10
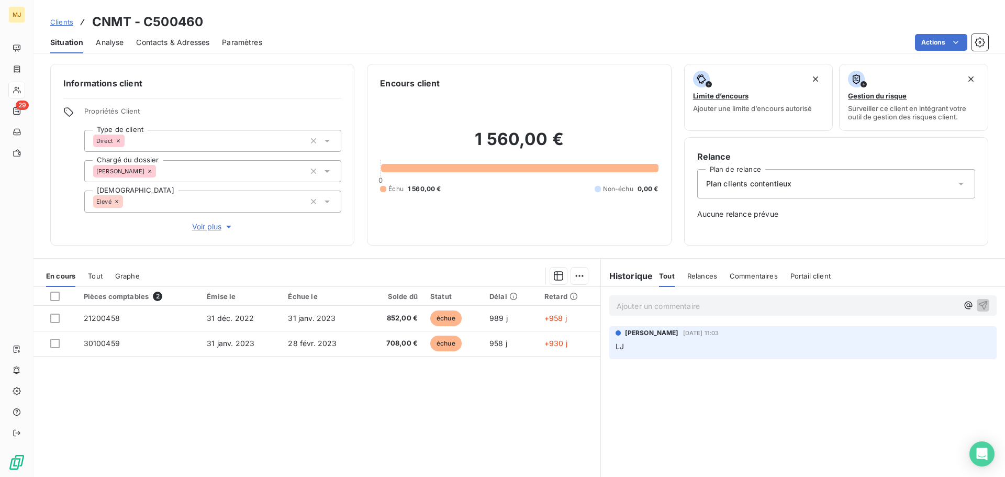
click at [55, 19] on span "Clients" at bounding box center [61, 22] width 23 height 8
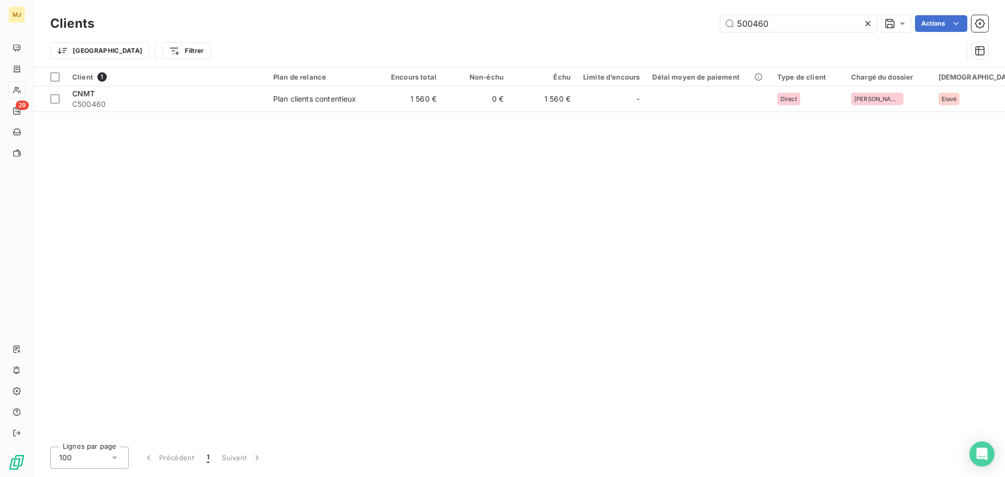
drag, startPoint x: 670, startPoint y: 26, endPoint x: 379, endPoint y: 26, distance: 290.9
click at [494, 26] on div "500460 Actions" at bounding box center [547, 23] width 881 height 17
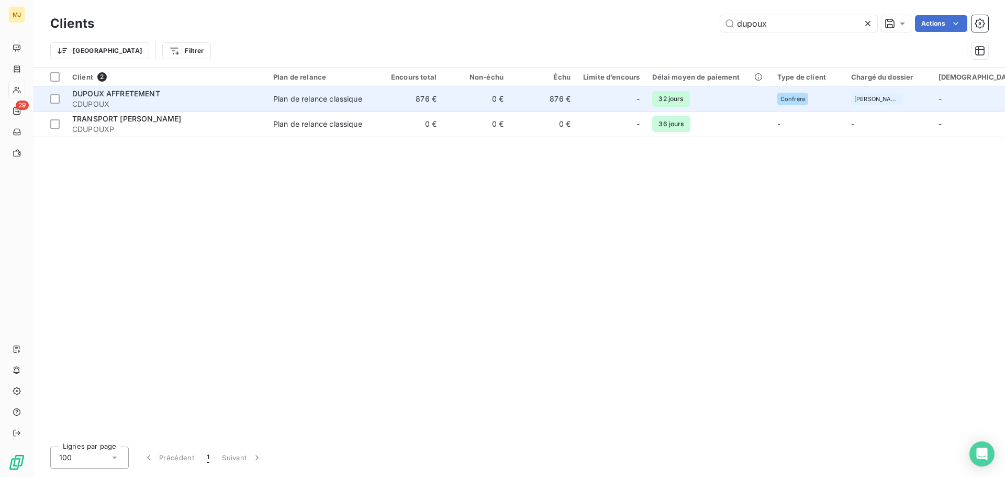
type input "dupoux"
click at [168, 103] on span "CDUPOUX" at bounding box center [166, 104] width 188 height 10
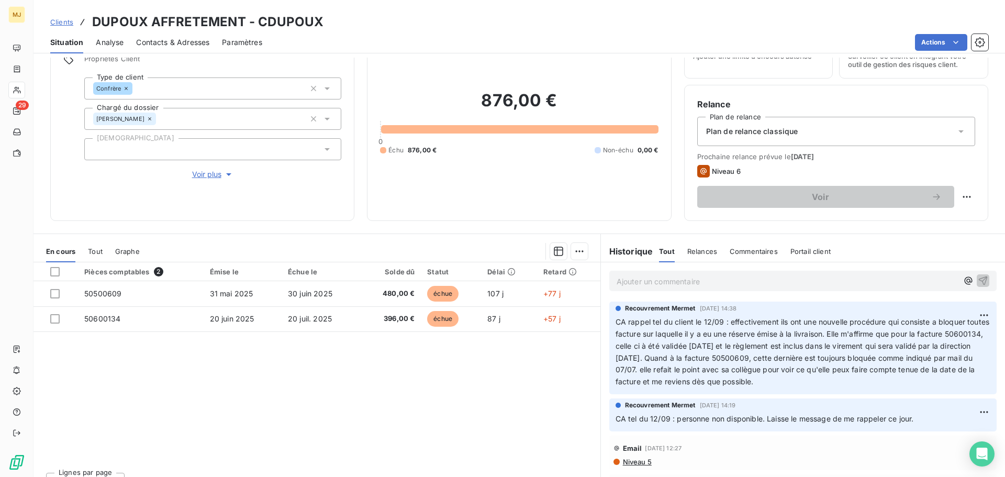
scroll to position [71, 0]
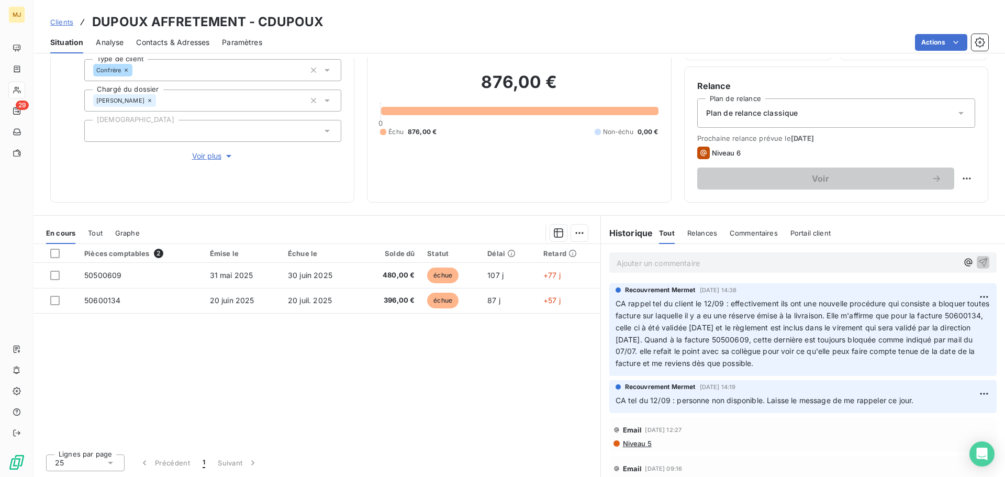
click at [60, 25] on span "Clients" at bounding box center [61, 22] width 23 height 8
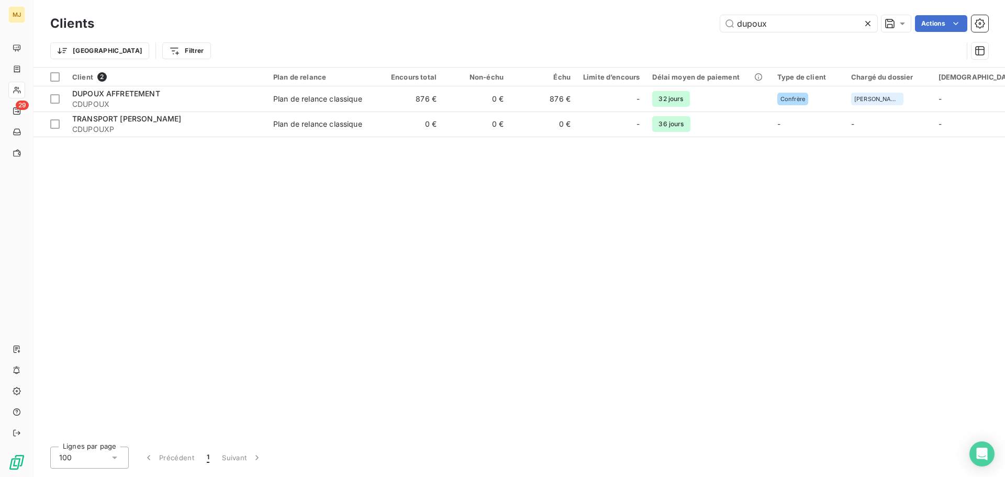
drag, startPoint x: 749, startPoint y: 31, endPoint x: 609, endPoint y: 41, distance: 140.6
click at [619, 41] on div "Clients dupoux Actions Trier Filtrer" at bounding box center [519, 40] width 938 height 54
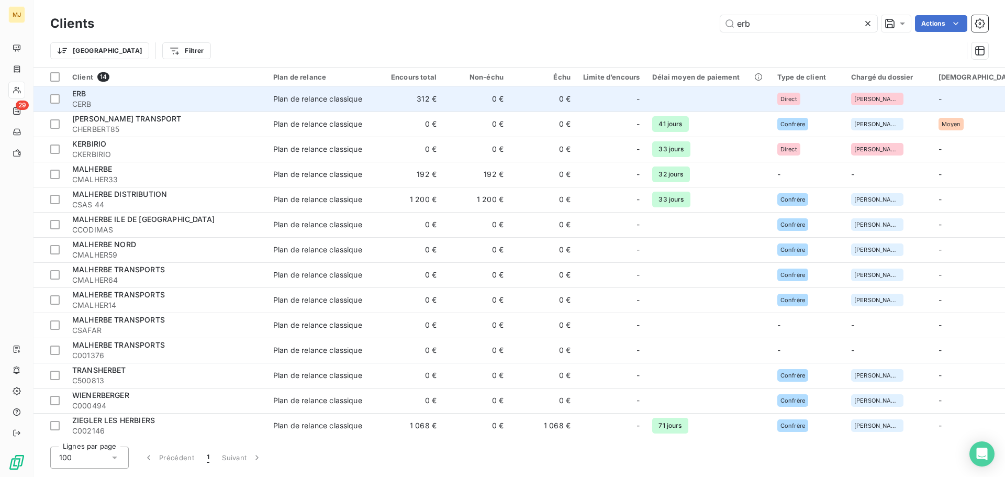
type input "erb"
click at [188, 105] on span "CERB" at bounding box center [166, 104] width 188 height 10
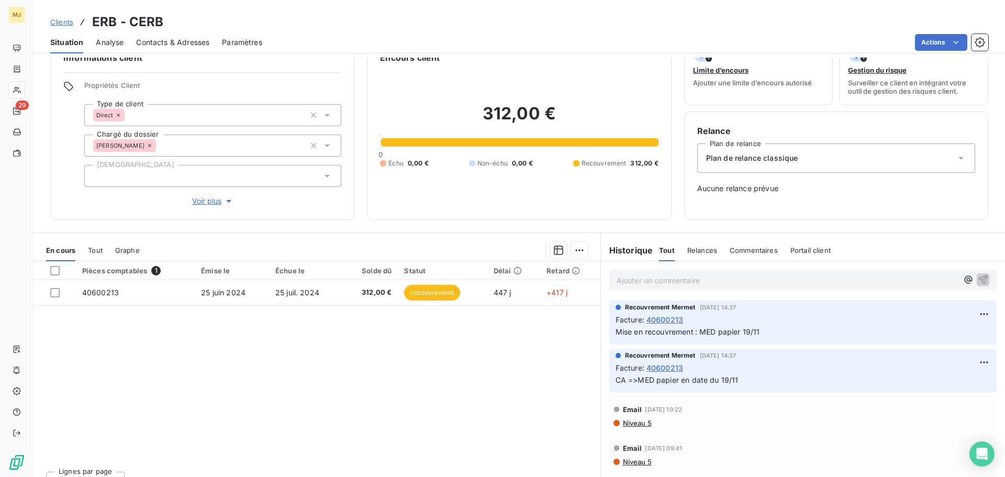
scroll to position [43, 0]
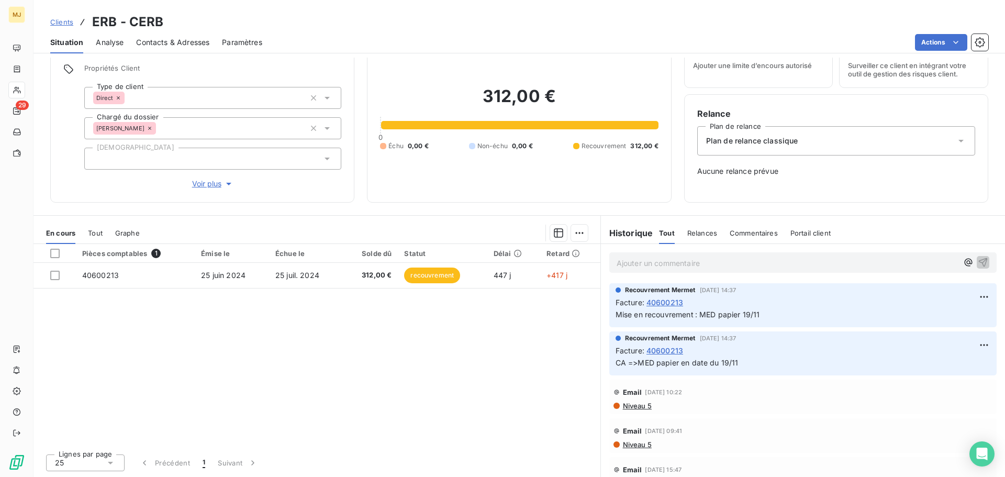
click at [63, 18] on span "Clients" at bounding box center [61, 22] width 23 height 8
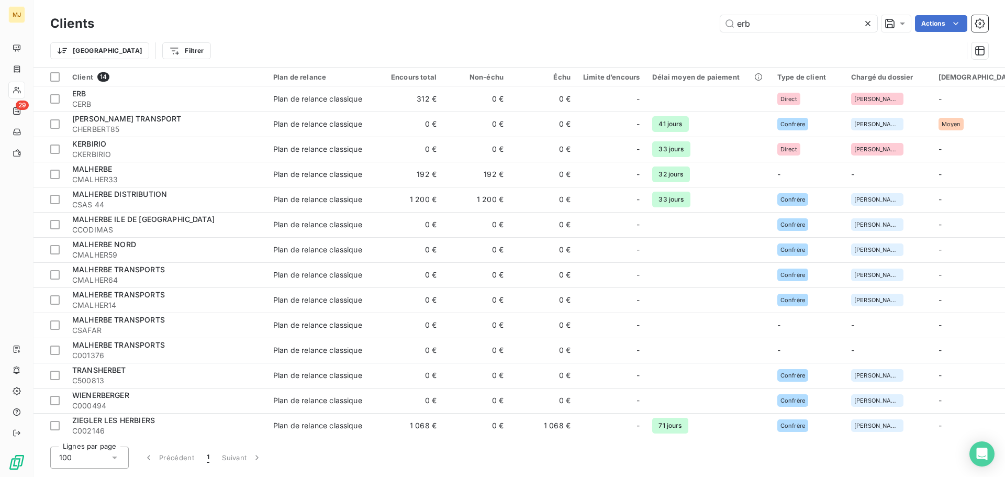
drag, startPoint x: 766, startPoint y: 25, endPoint x: 485, endPoint y: 18, distance: 280.5
click at [588, 25] on div "erb Actions" at bounding box center [547, 23] width 881 height 17
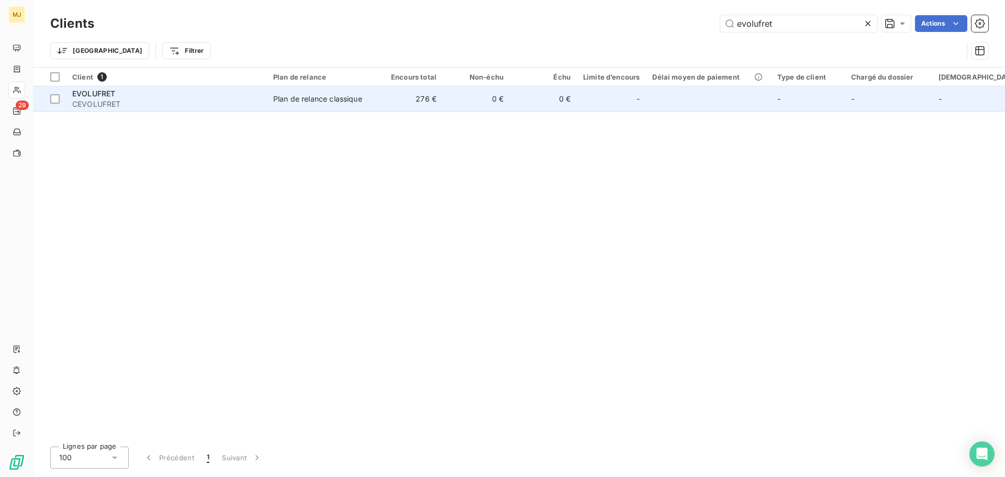
type input "evolufret"
click at [151, 104] on span "CEVOLUFRET" at bounding box center [166, 104] width 188 height 10
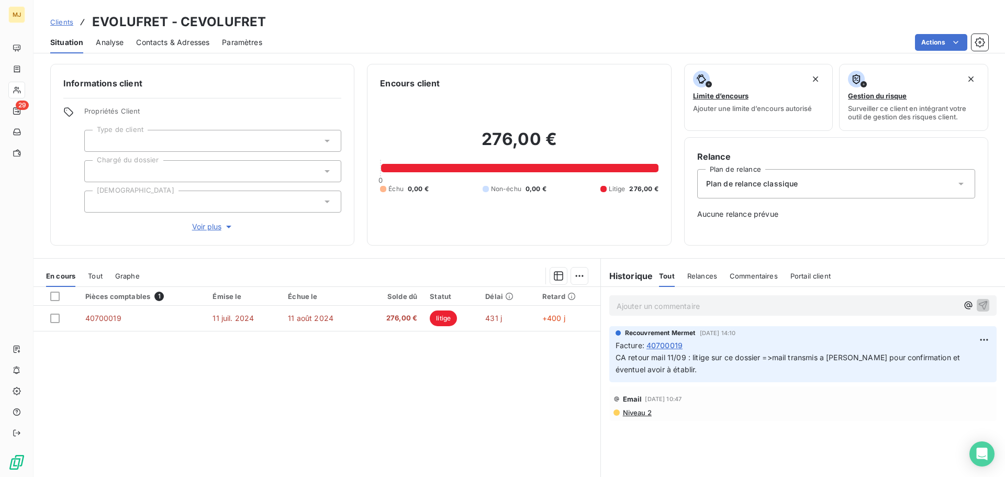
click at [62, 19] on span "Clients" at bounding box center [61, 22] width 23 height 8
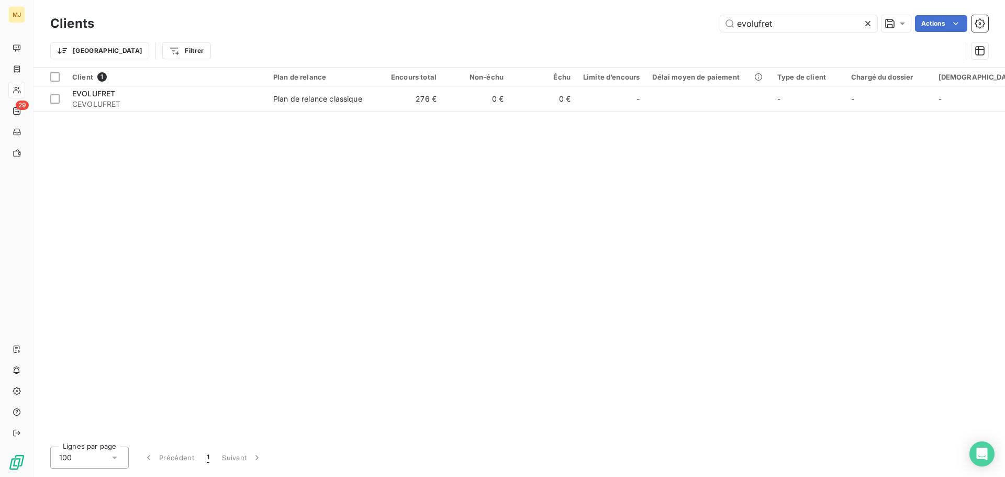
drag, startPoint x: 790, startPoint y: 26, endPoint x: 646, endPoint y: 27, distance: 143.9
click at [646, 27] on div "evolufret Actions" at bounding box center [547, 23] width 881 height 17
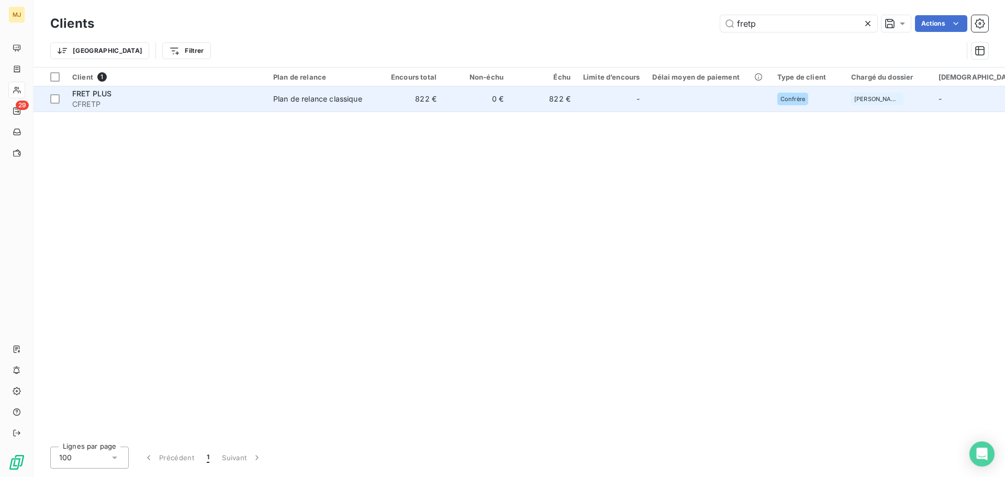
type input "fretp"
click at [184, 104] on span "CFRETP" at bounding box center [166, 104] width 188 height 10
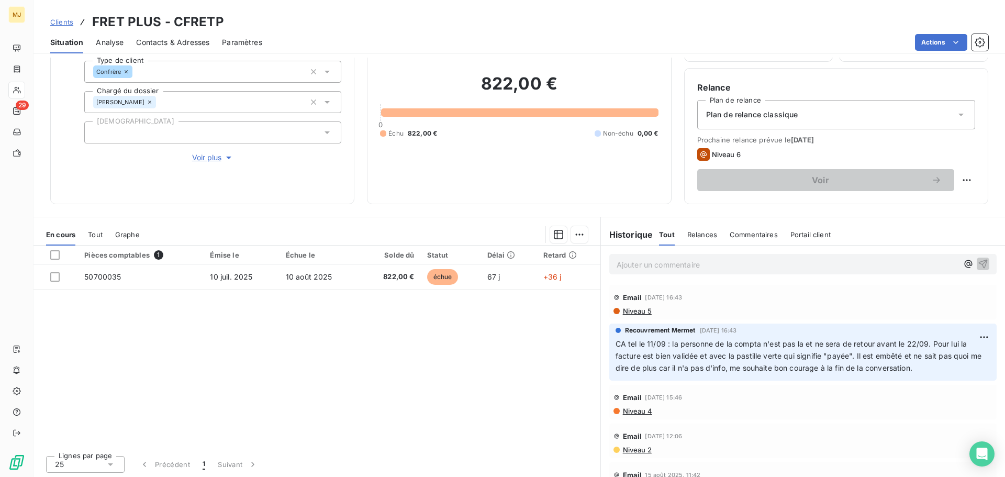
scroll to position [71, 0]
drag, startPoint x: 65, startPoint y: 21, endPoint x: 65, endPoint y: 27, distance: 5.8
click at [65, 21] on span "Clients" at bounding box center [61, 22] width 23 height 8
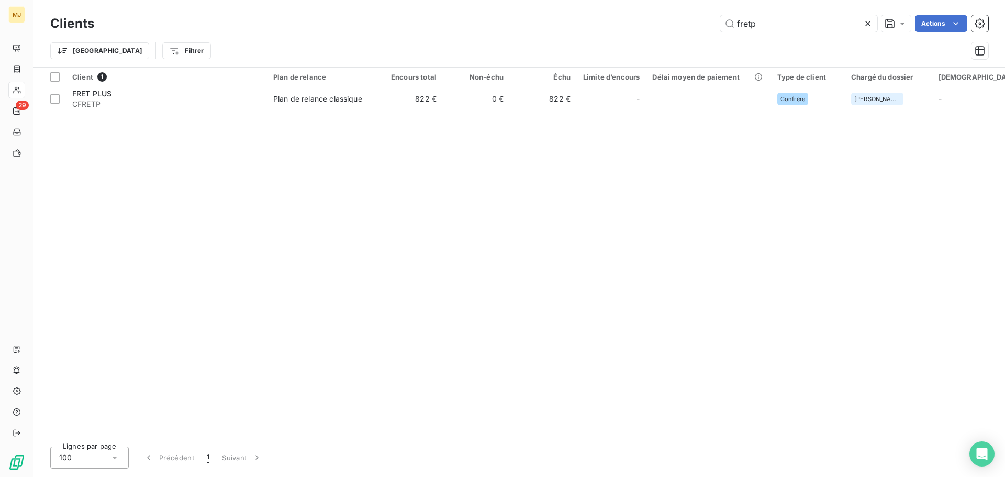
drag, startPoint x: 757, startPoint y: 27, endPoint x: 567, endPoint y: 27, distance: 190.0
click at [595, 27] on div "fretp Actions" at bounding box center [547, 23] width 881 height 17
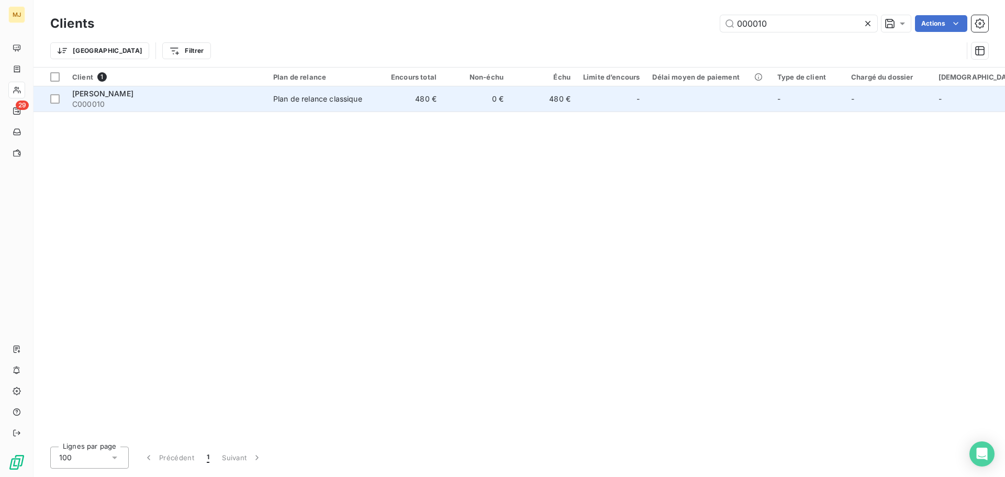
type input "000010"
click at [133, 95] on span "[PERSON_NAME]" at bounding box center [102, 93] width 61 height 9
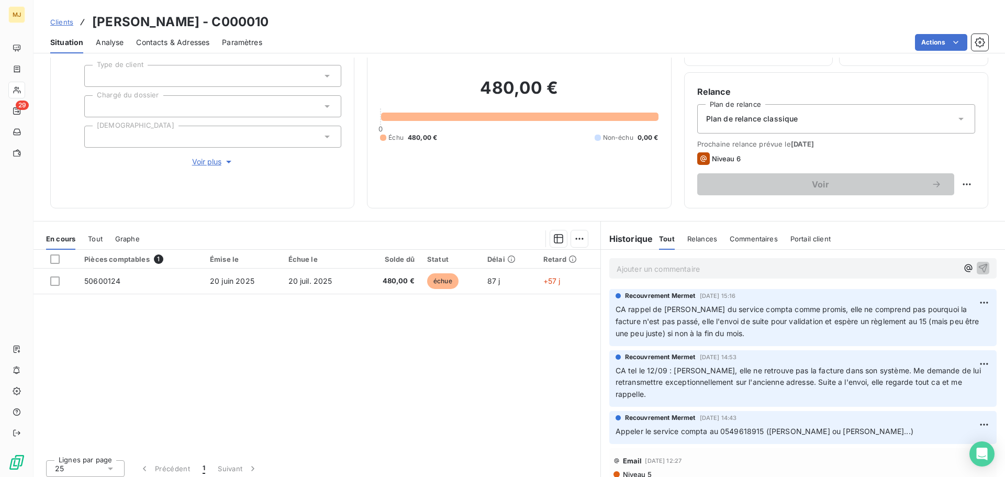
scroll to position [71, 0]
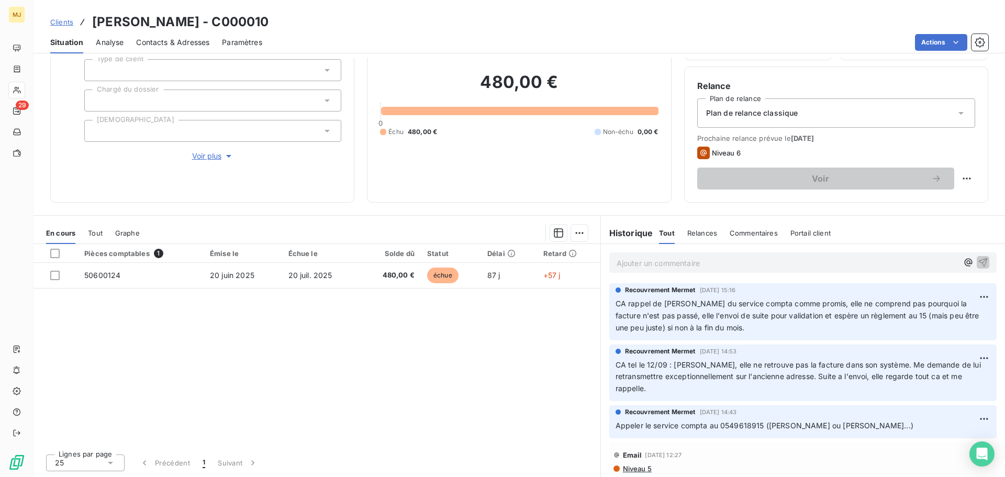
click at [70, 21] on span "Clients" at bounding box center [61, 22] width 23 height 8
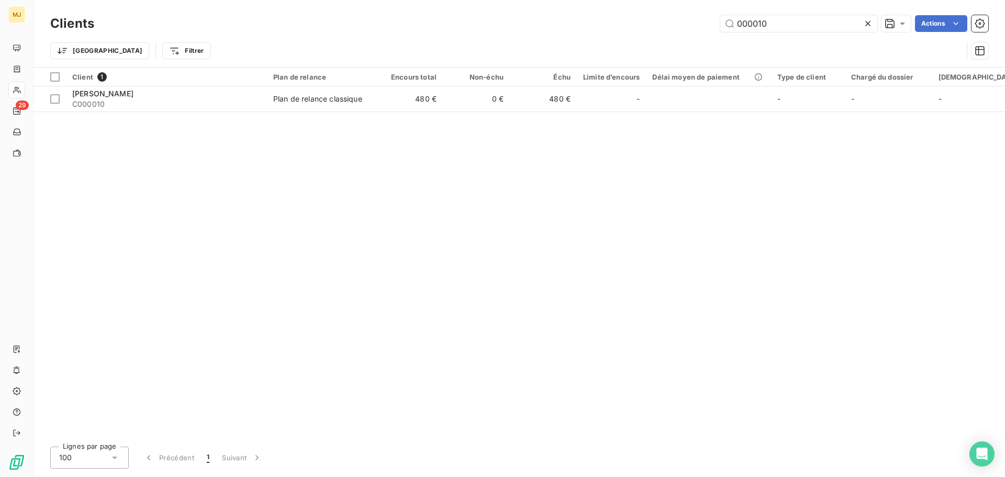
drag, startPoint x: 770, startPoint y: 25, endPoint x: 492, endPoint y: 25, distance: 277.9
click at [492, 25] on div "000010 Actions" at bounding box center [547, 23] width 881 height 17
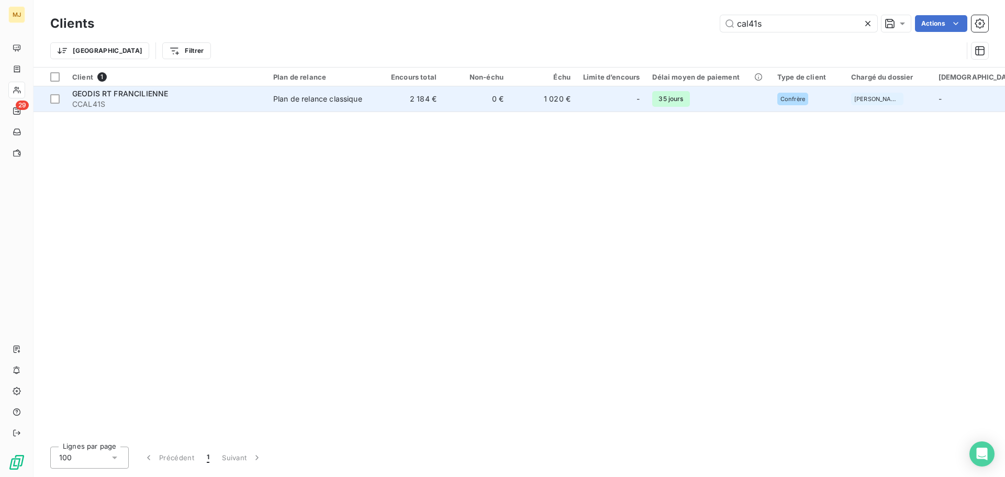
type input "cal41s"
click at [174, 94] on div "GEODIS RT FRANCILIENNE" at bounding box center [166, 93] width 188 height 10
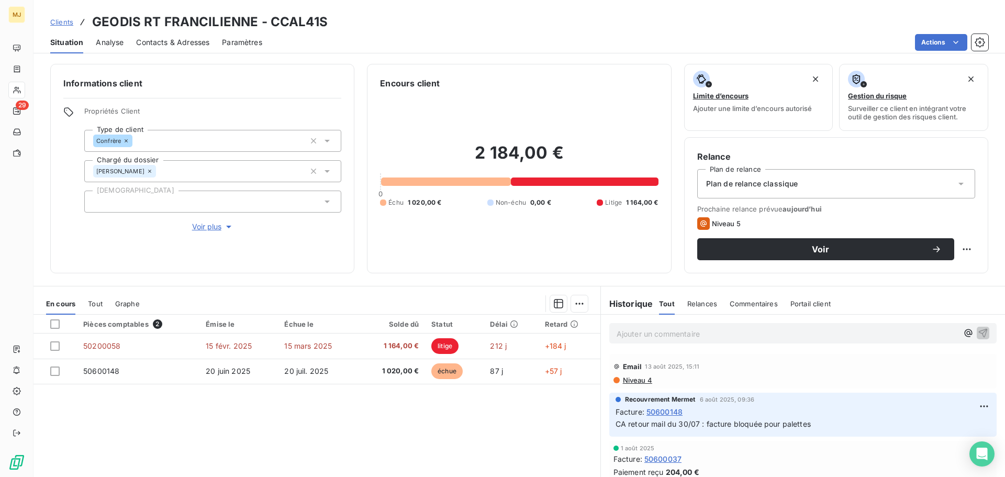
click at [63, 18] on span "Clients" at bounding box center [61, 22] width 23 height 8
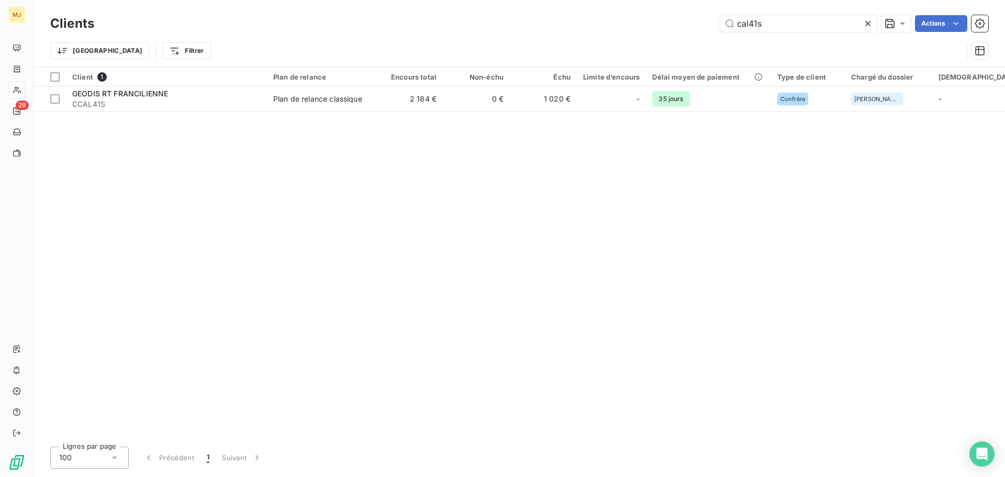
drag, startPoint x: 765, startPoint y: 19, endPoint x: 589, endPoint y: 32, distance: 175.8
click at [627, 24] on div "cal41s Actions" at bounding box center [547, 23] width 881 height 17
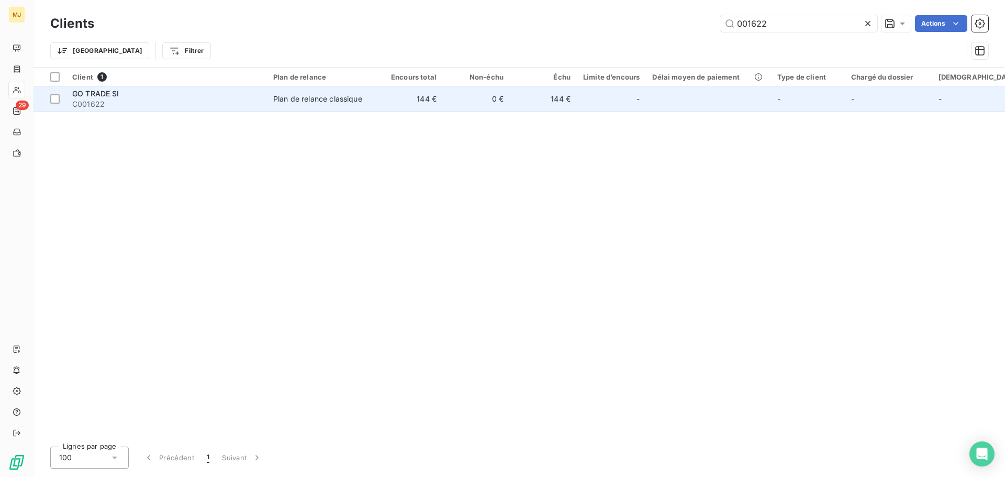
type input "001622"
click at [117, 95] on span "GO TRADE SI" at bounding box center [95, 93] width 47 height 9
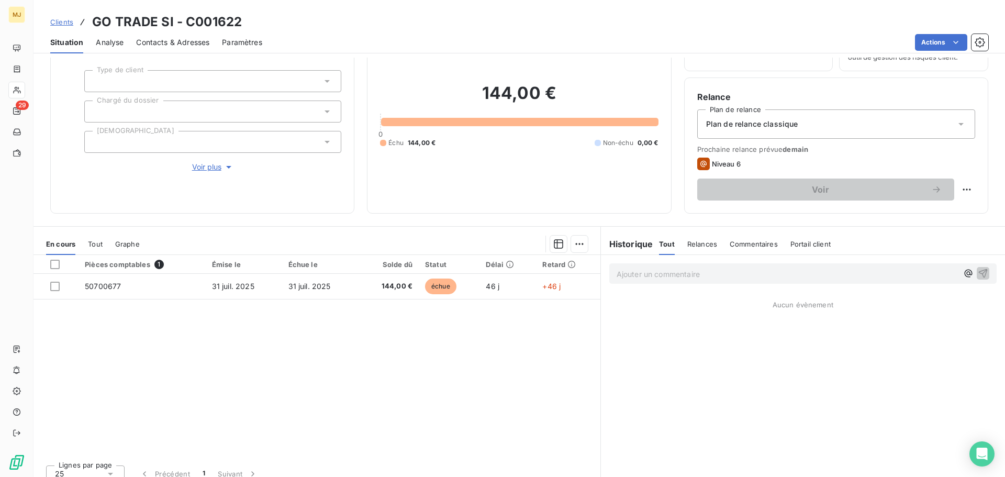
scroll to position [71, 0]
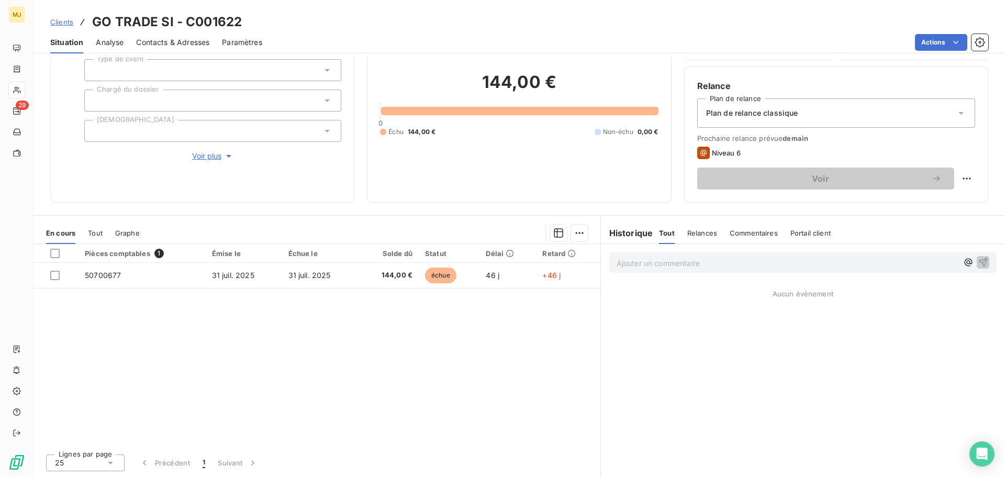
click at [181, 38] on span "Contacts & Adresses" at bounding box center [172, 42] width 73 height 10
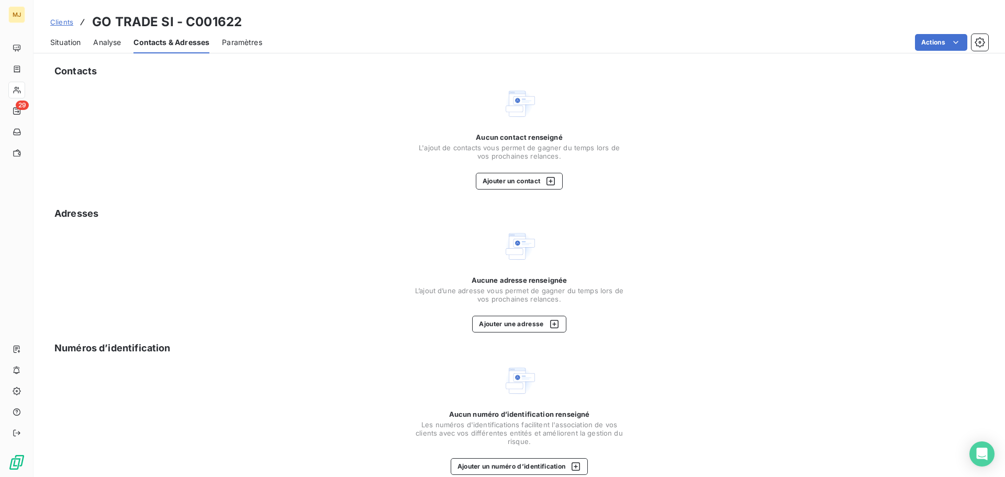
click at [65, 39] on span "Situation" at bounding box center [65, 42] width 30 height 10
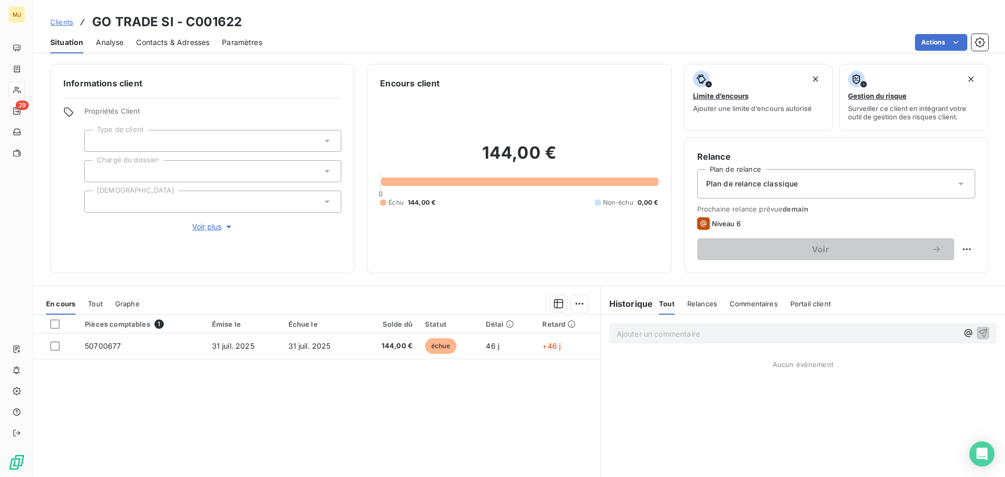
click at [700, 307] on span "Relances" at bounding box center [702, 303] width 30 height 8
click at [58, 19] on span "Clients" at bounding box center [61, 22] width 23 height 8
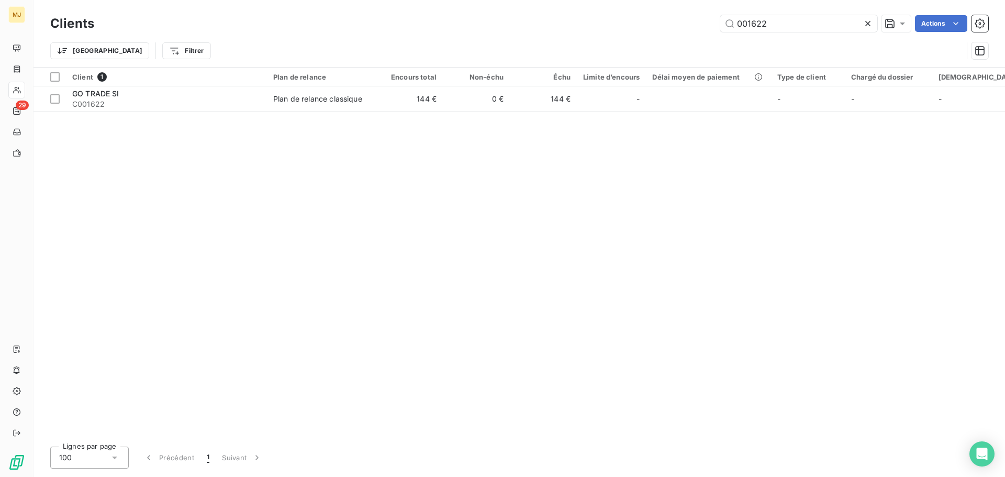
drag, startPoint x: 788, startPoint y: 25, endPoint x: 409, endPoint y: 2, distance: 379.0
click at [569, 27] on div "001622 Actions" at bounding box center [547, 23] width 881 height 17
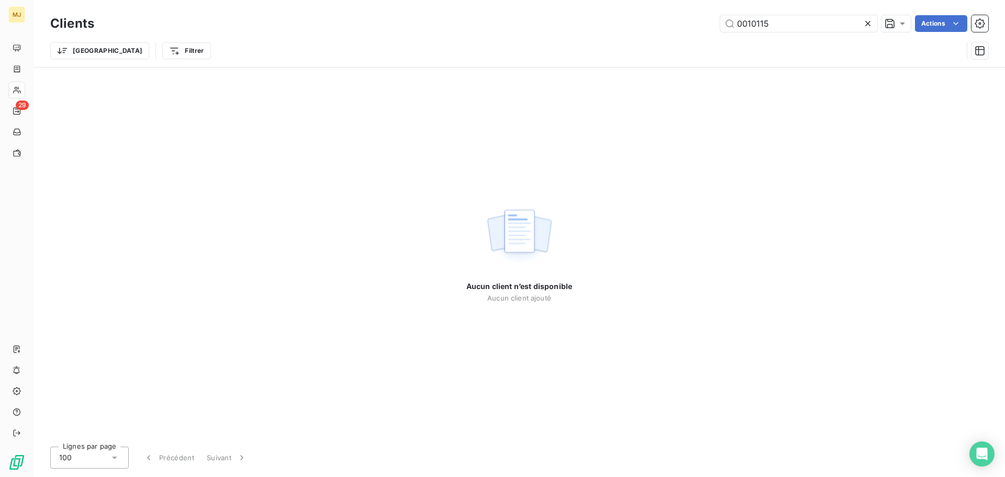
drag, startPoint x: 776, startPoint y: 14, endPoint x: 479, endPoint y: 13, distance: 296.7
click at [479, 13] on div "Clients 0010115 Actions" at bounding box center [519, 24] width 938 height 22
click at [787, 26] on input "0010115" at bounding box center [798, 23] width 157 height 17
drag, startPoint x: 717, startPoint y: 23, endPoint x: 621, endPoint y: 23, distance: 96.8
click at [645, 23] on div "0010115 Actions" at bounding box center [547, 23] width 881 height 17
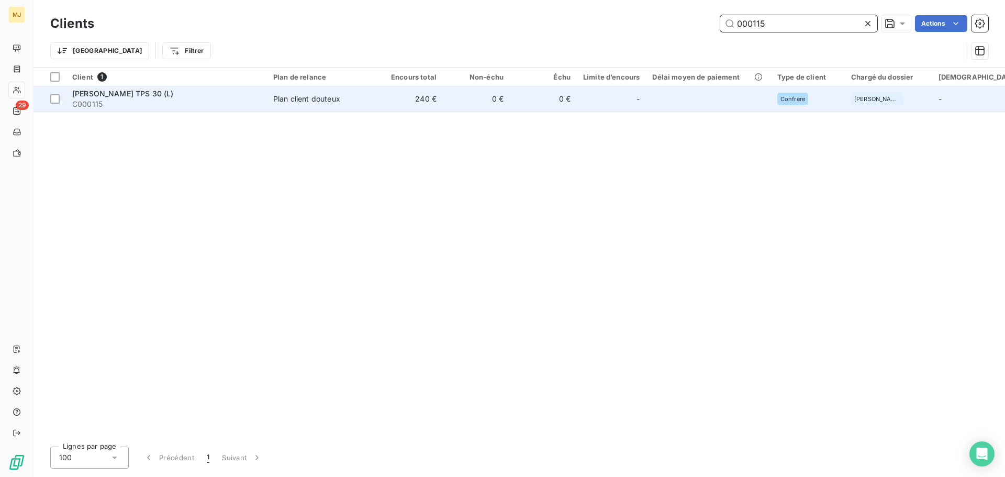
type input "000115"
click at [169, 93] on div "[PERSON_NAME] TPS 30 (L)" at bounding box center [166, 93] width 188 height 10
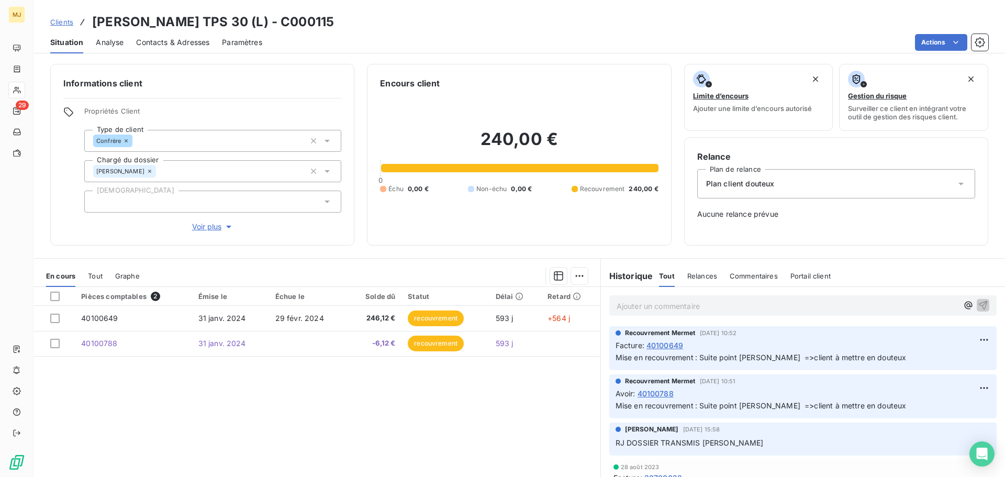
click at [56, 17] on link "Clients" at bounding box center [61, 22] width 23 height 10
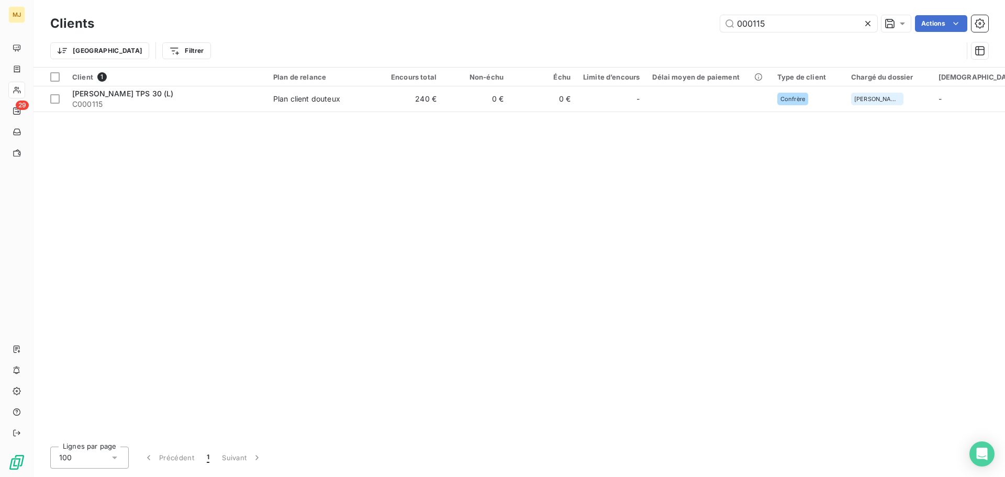
drag, startPoint x: 762, startPoint y: 29, endPoint x: 438, endPoint y: 29, distance: 323.9
click at [522, 29] on div "000115 Actions" at bounding box center [547, 23] width 881 height 17
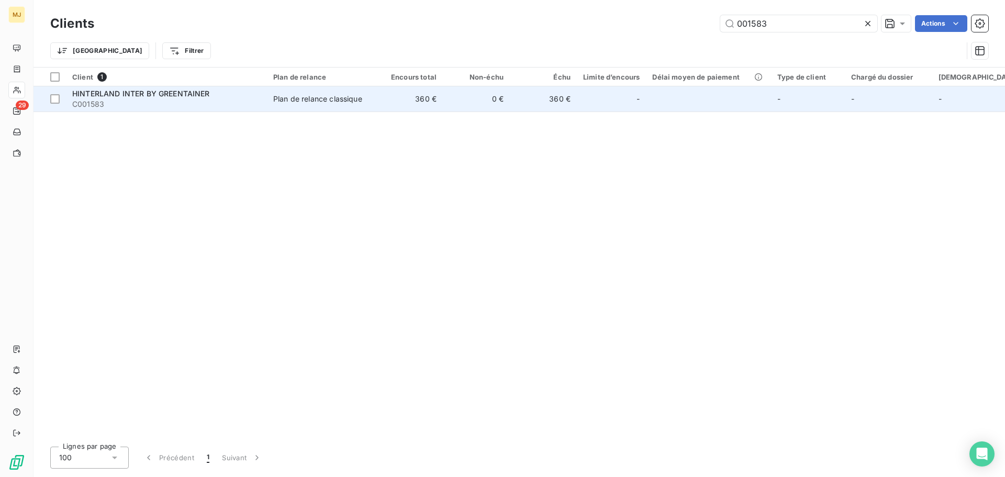
type input "001583"
click at [134, 90] on span "HINTERLAND INTER BY GREENTAINER" at bounding box center [141, 93] width 138 height 9
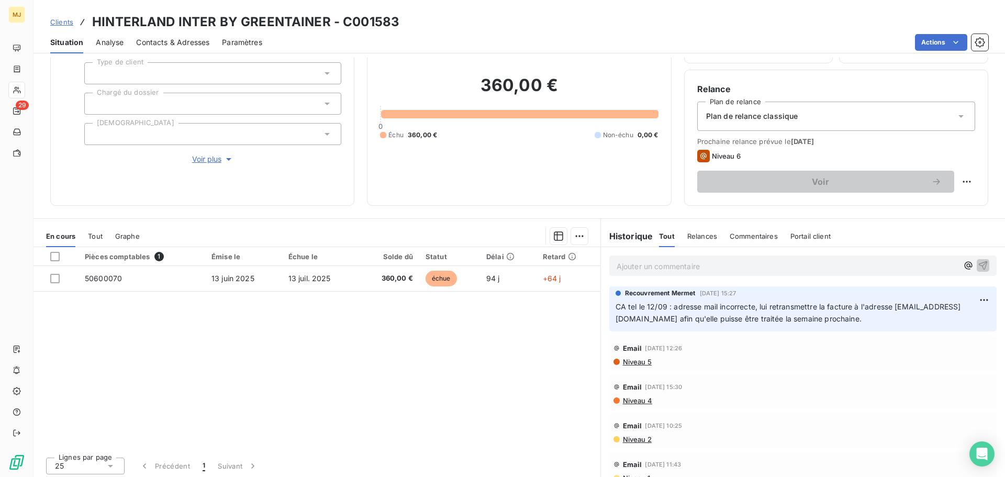
scroll to position [71, 0]
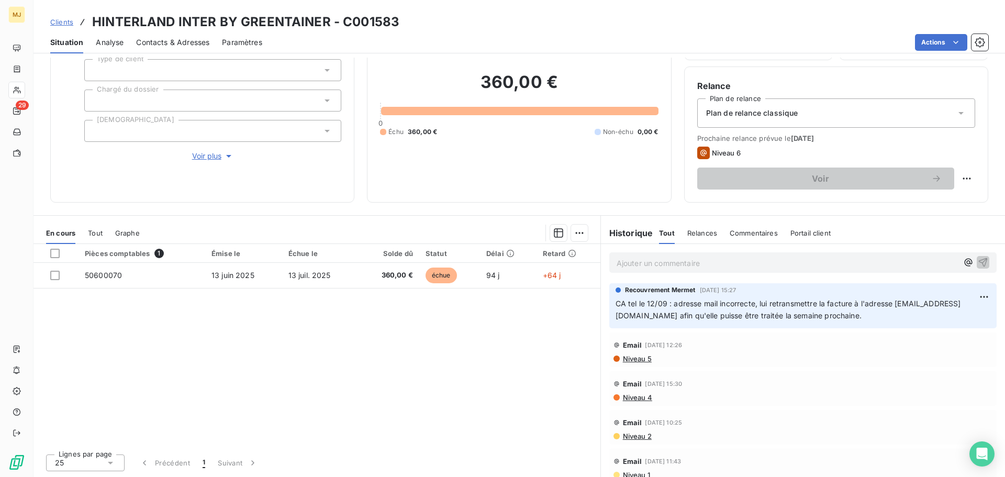
click at [70, 22] on span "Clients" at bounding box center [61, 22] width 23 height 8
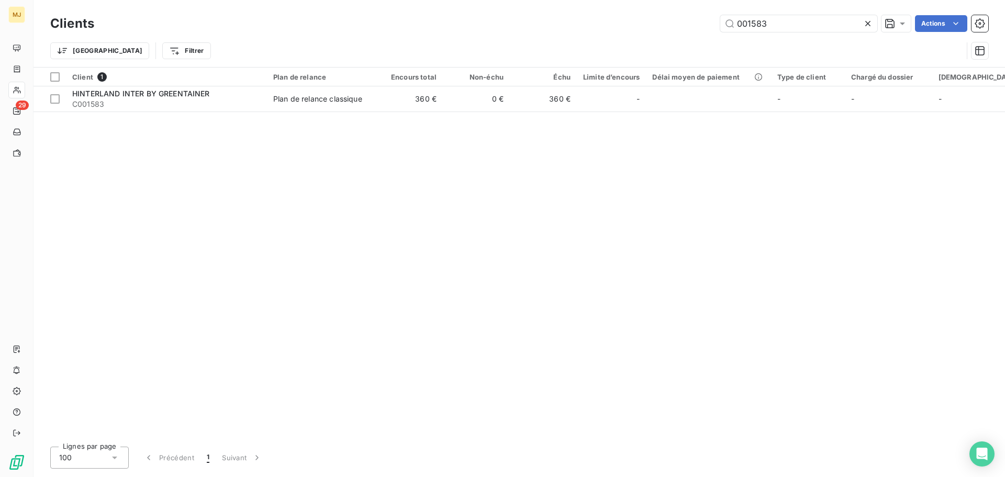
drag, startPoint x: 750, startPoint y: 27, endPoint x: 1063, endPoint y: 31, distance: 312.4
click at [1004, 31] on html "MJ 29 Clients 001583 Actions Trier Filtrer Client 1 Plan de relance Encours tot…" at bounding box center [502, 238] width 1005 height 477
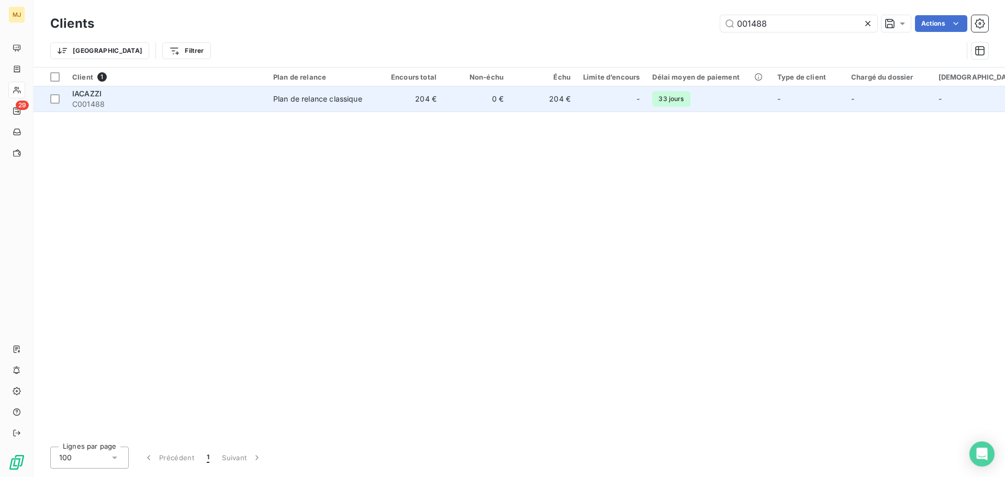
type input "001488"
click at [180, 100] on span "C001488" at bounding box center [166, 104] width 188 height 10
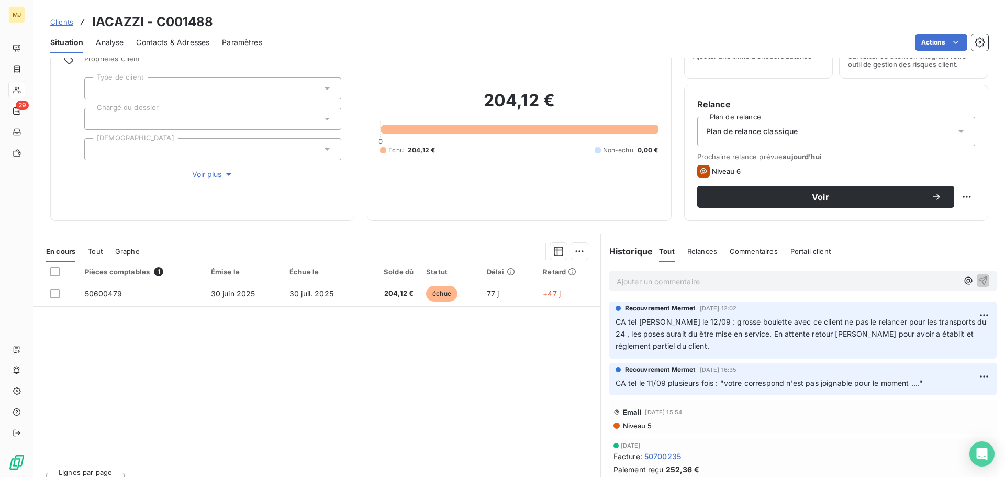
scroll to position [71, 0]
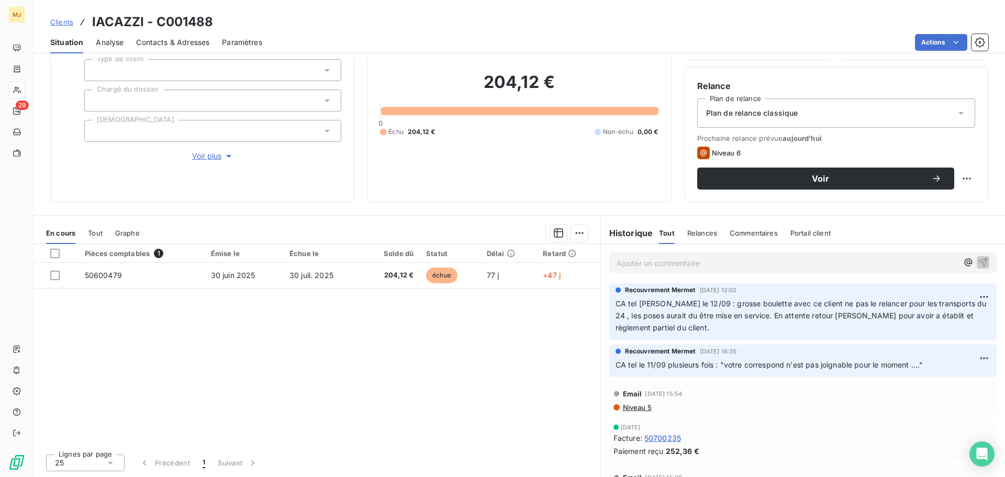
click at [74, 27] on div "Clients IACAZZI - C001488" at bounding box center [131, 22] width 163 height 19
click at [70, 23] on span "Clients" at bounding box center [61, 22] width 23 height 8
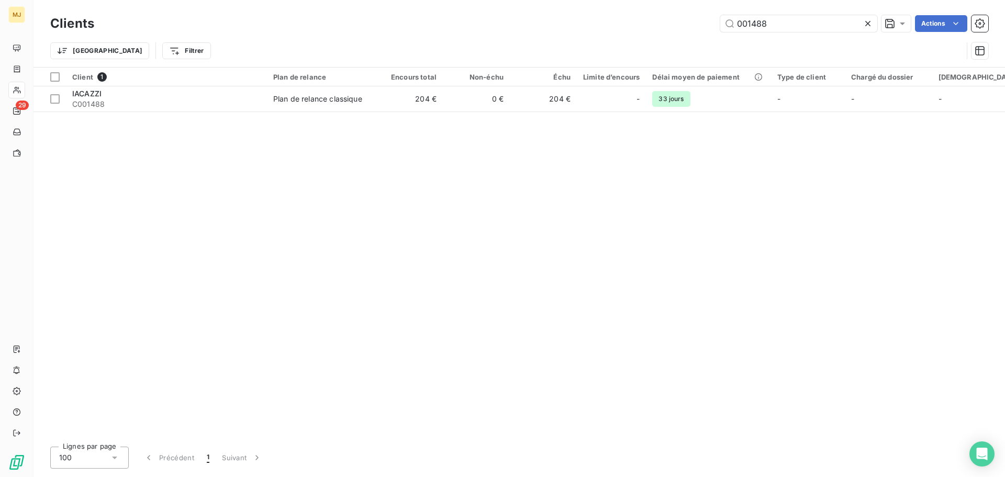
drag, startPoint x: 783, startPoint y: 21, endPoint x: 428, endPoint y: 2, distance: 355.8
click at [544, 6] on div "Clients 001488 Actions Trier Filtrer" at bounding box center [518, 33] width 971 height 67
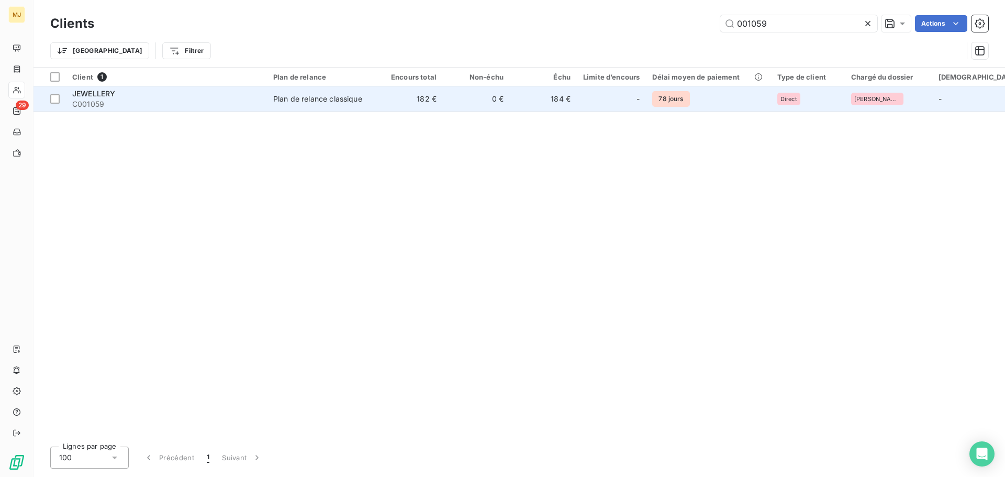
type input "001059"
click at [148, 104] on span "C001059" at bounding box center [166, 104] width 188 height 10
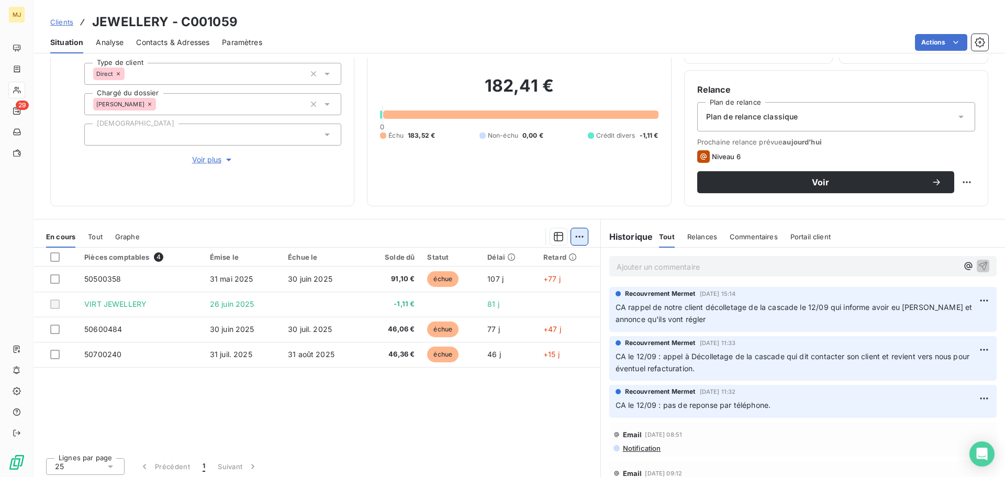
scroll to position [71, 0]
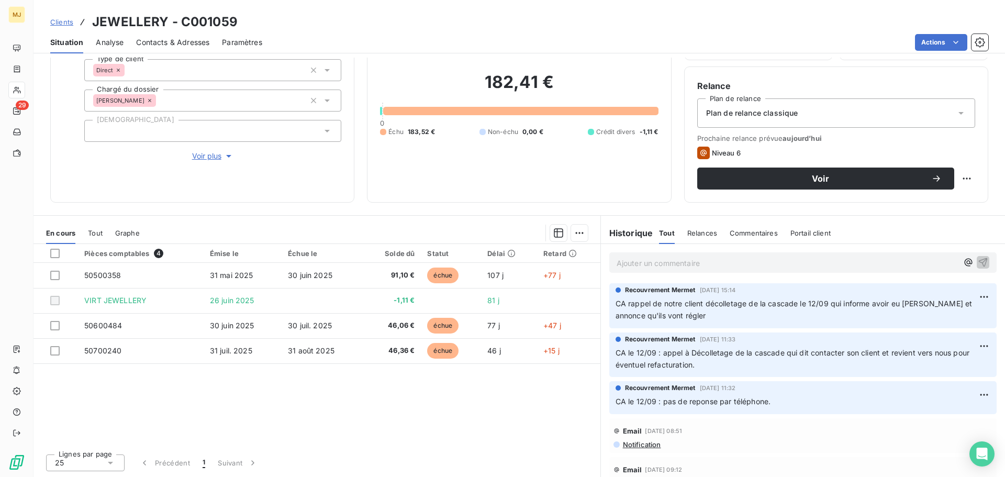
click at [66, 26] on link "Clients" at bounding box center [61, 22] width 23 height 10
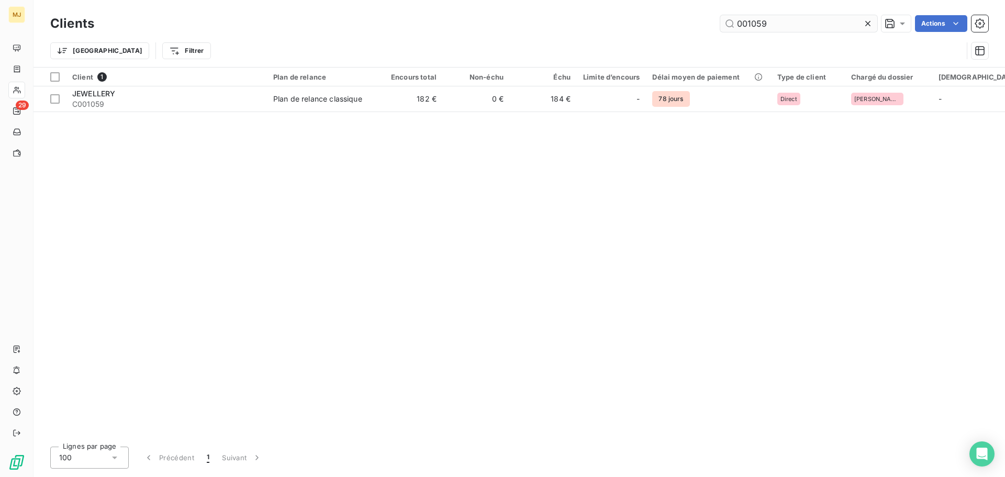
click at [789, 21] on input "001059" at bounding box center [798, 23] width 157 height 17
drag, startPoint x: 790, startPoint y: 24, endPoint x: 642, endPoint y: 27, distance: 148.1
click at [671, 27] on div "001059 Actions" at bounding box center [547, 23] width 881 height 17
click at [803, 29] on input "001059" at bounding box center [798, 23] width 157 height 17
drag, startPoint x: 796, startPoint y: 30, endPoint x: 649, endPoint y: 40, distance: 147.9
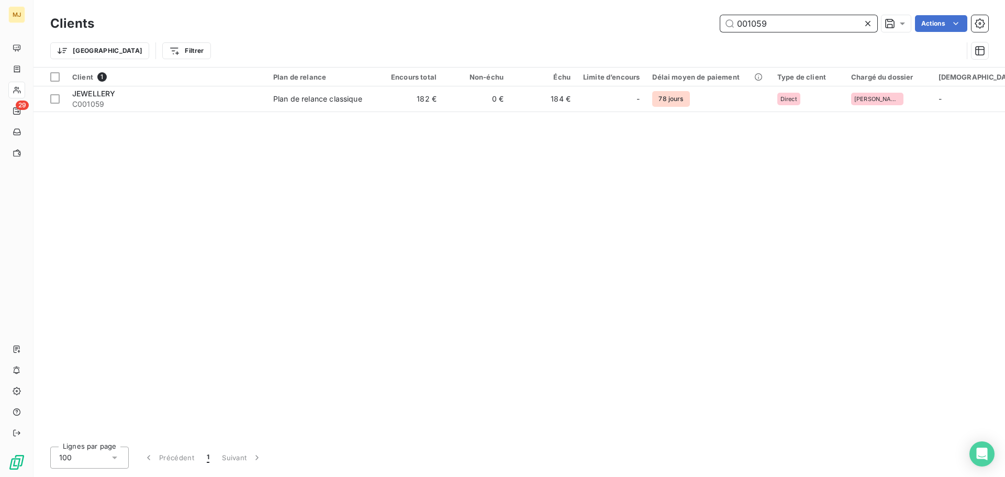
click at [663, 40] on div "Clients 001059 Actions Trier Filtrer" at bounding box center [519, 40] width 938 height 54
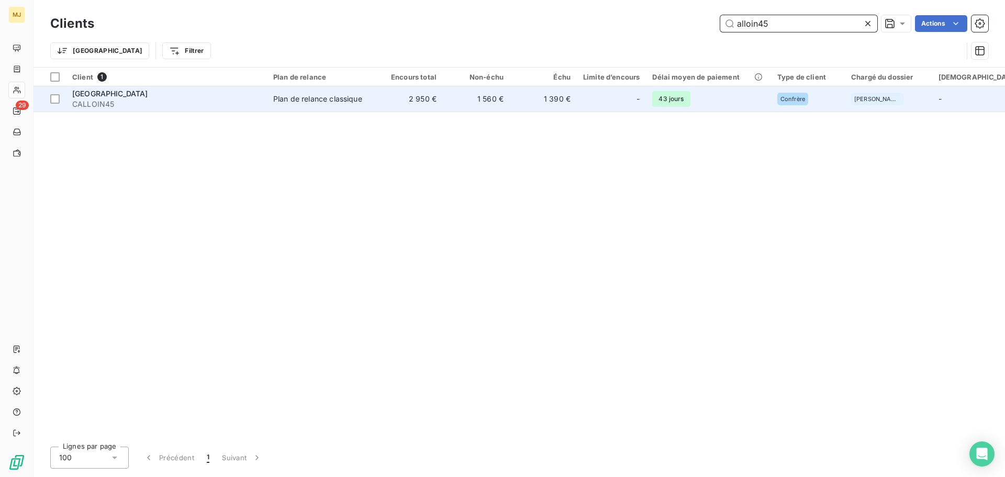
type input "alloin45"
click at [92, 105] on span "CALLOIN45" at bounding box center [166, 104] width 188 height 10
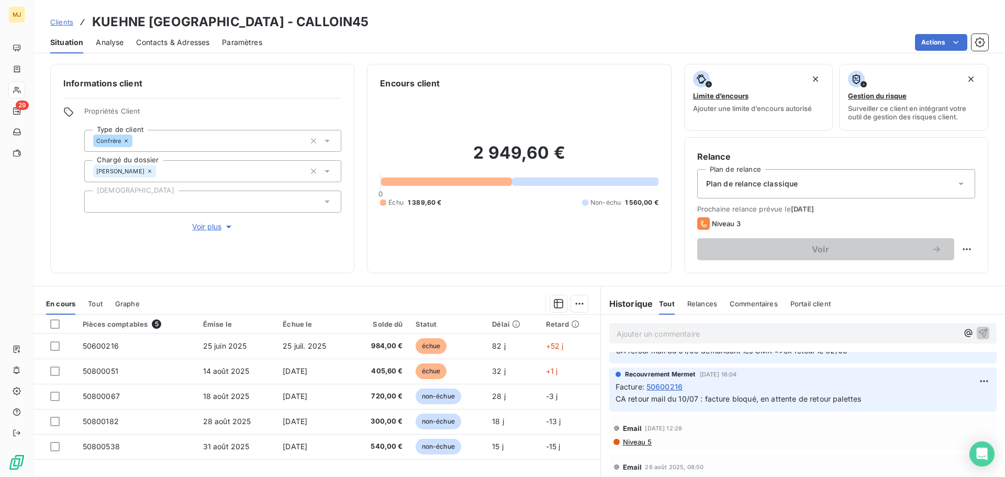
scroll to position [209, 0]
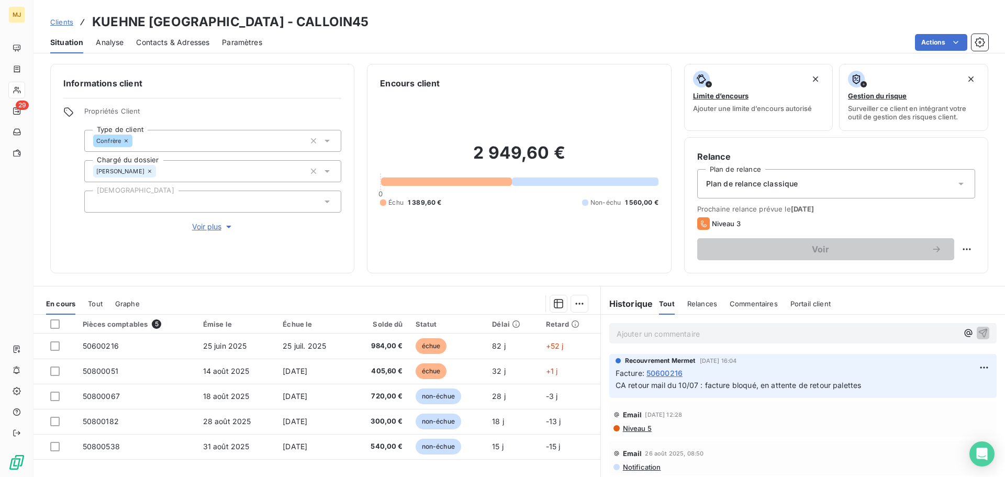
click at [60, 21] on span "Clients" at bounding box center [61, 22] width 23 height 8
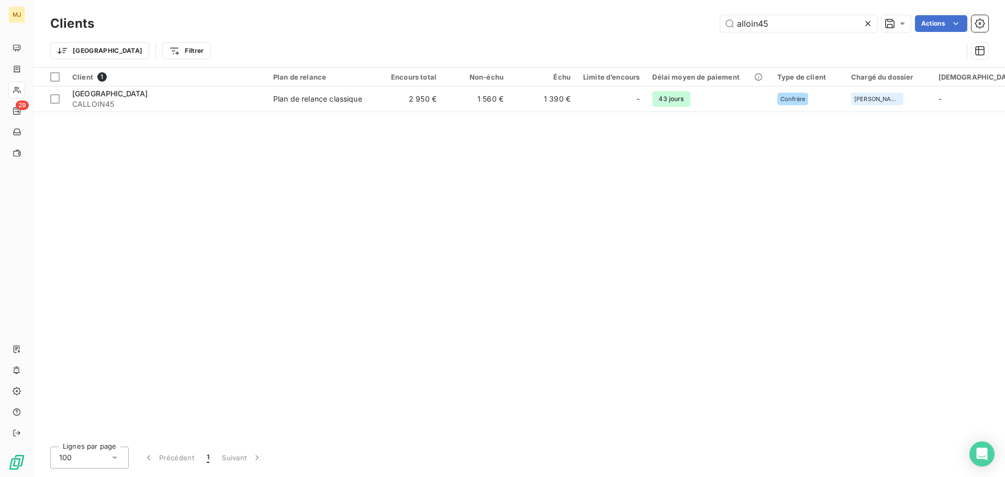
drag, startPoint x: 792, startPoint y: 28, endPoint x: 351, endPoint y: 46, distance: 441.0
click at [475, 29] on div "alloin45 Actions" at bounding box center [547, 23] width 881 height 17
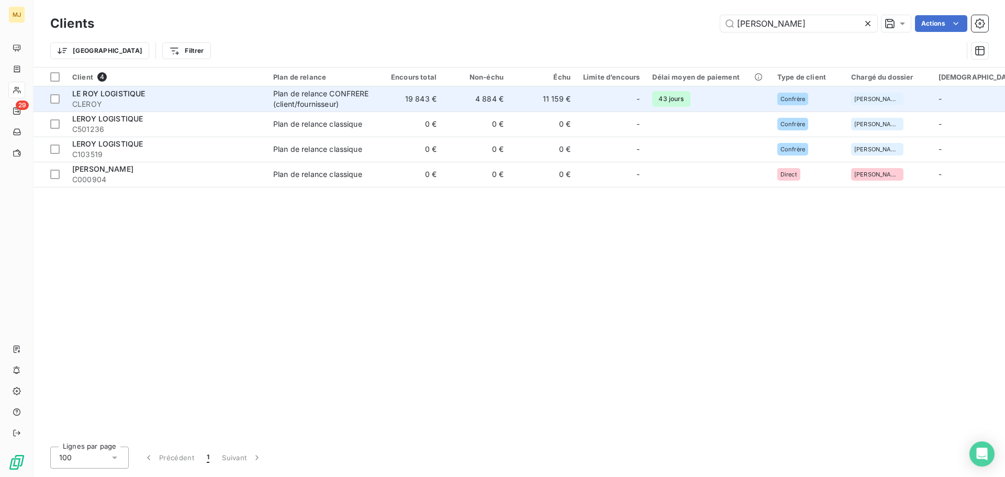
type input "[PERSON_NAME]"
click at [160, 92] on div "LE ROY LOGISTIQUE" at bounding box center [166, 93] width 188 height 10
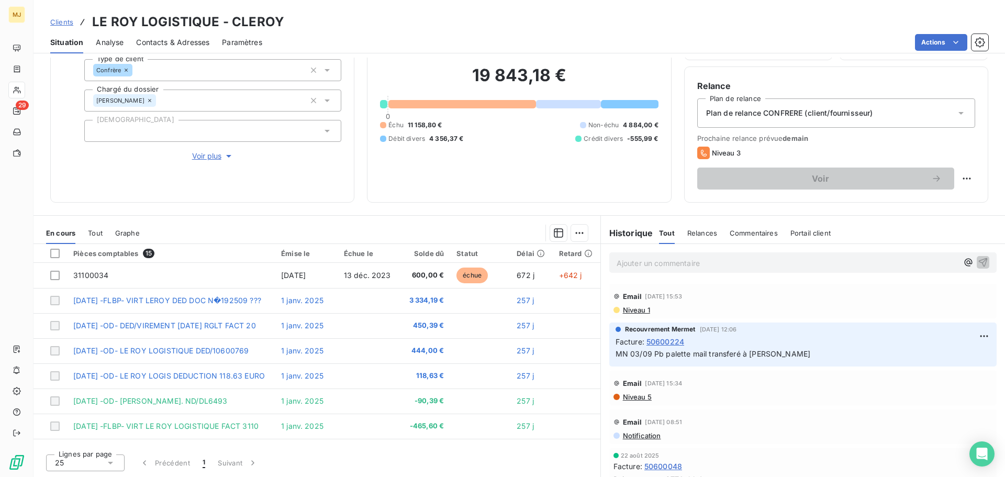
scroll to position [105, 0]
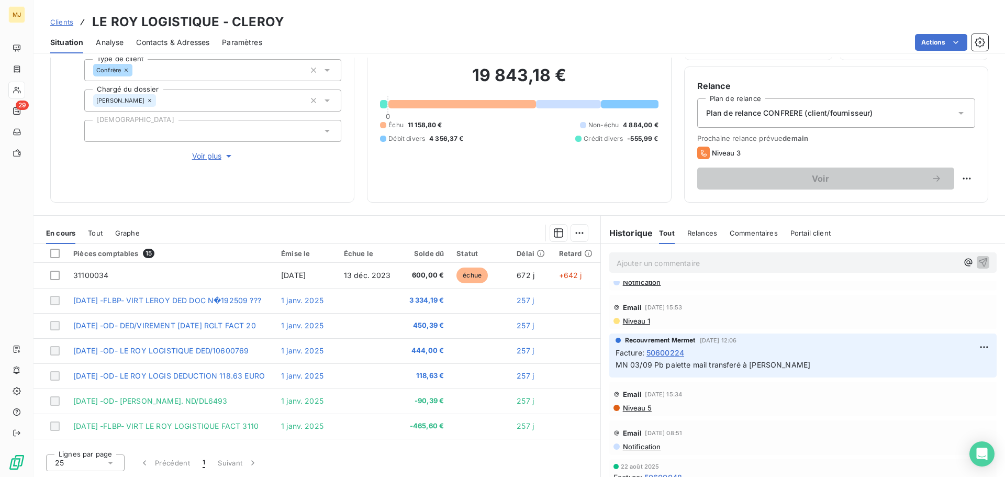
click at [57, 23] on span "Clients" at bounding box center [61, 22] width 23 height 8
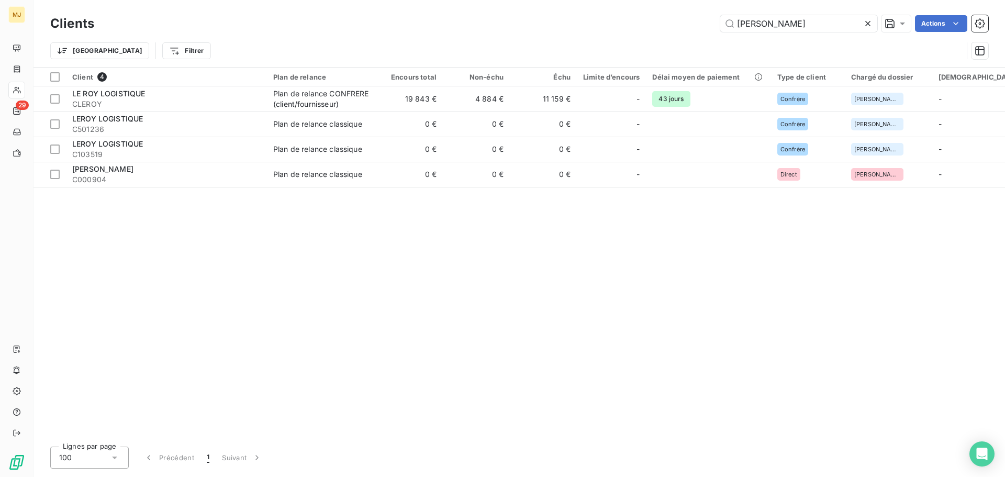
drag, startPoint x: 767, startPoint y: 21, endPoint x: 165, endPoint y: 52, distance: 602.5
click at [500, 52] on div "Clients leroy Actions Trier Filtrer" at bounding box center [519, 40] width 938 height 54
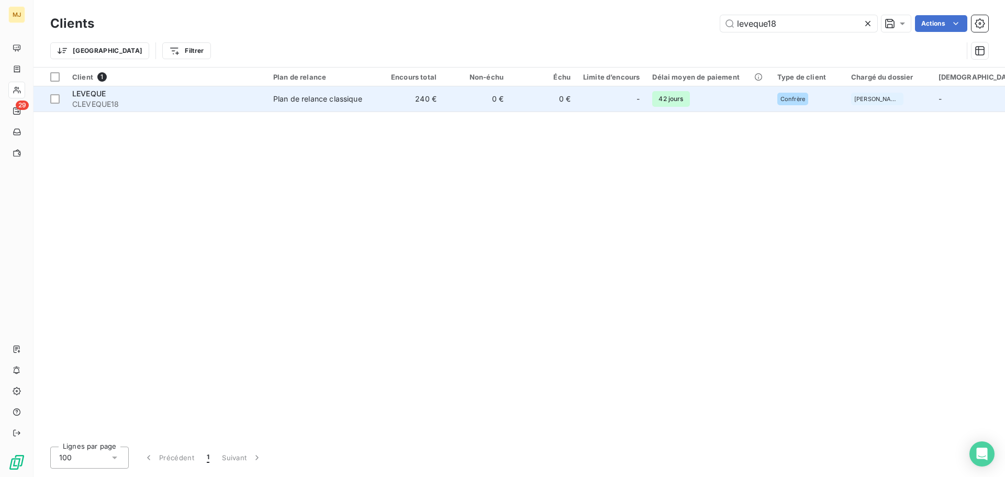
type input "leveque18"
click at [176, 100] on span "CLEVEQUE18" at bounding box center [166, 104] width 188 height 10
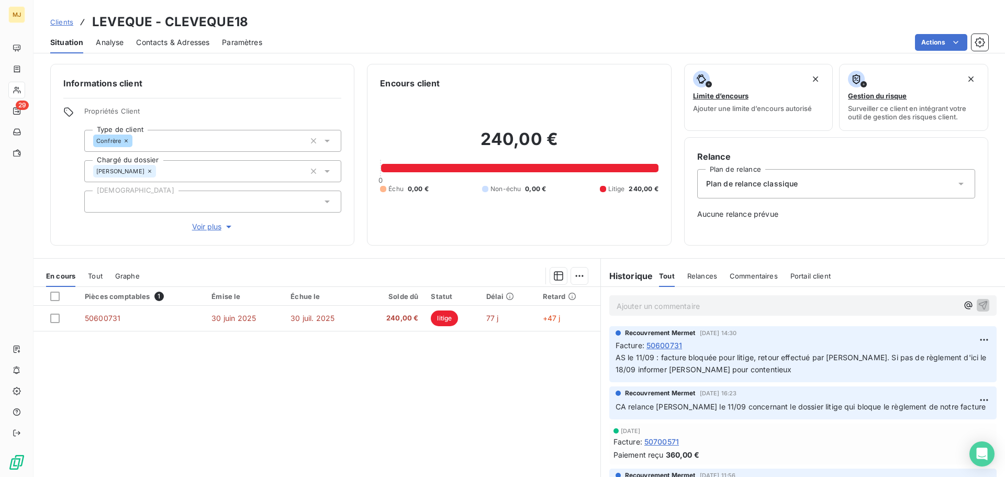
click at [63, 19] on span "Clients" at bounding box center [61, 22] width 23 height 8
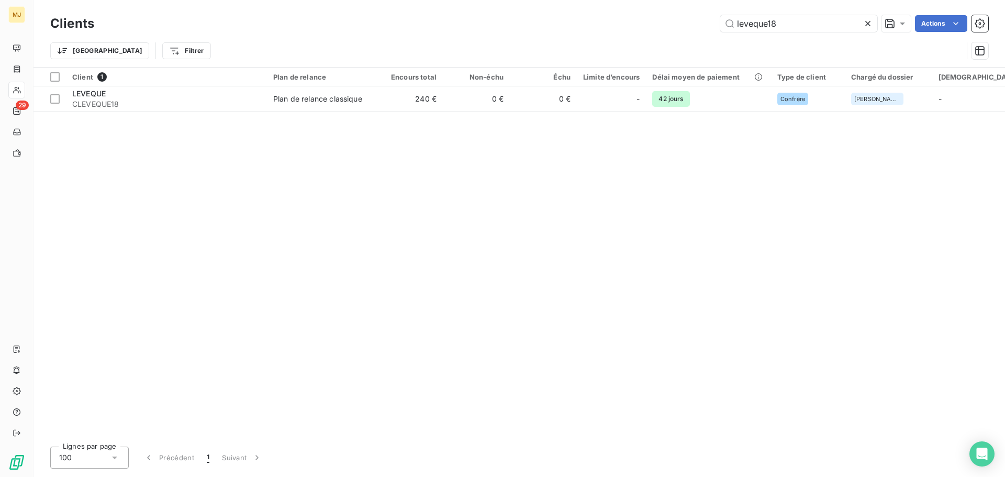
drag, startPoint x: 782, startPoint y: 33, endPoint x: 571, endPoint y: 33, distance: 211.4
click at [574, 33] on div "Clients leveque18 Actions" at bounding box center [519, 24] width 938 height 22
drag, startPoint x: 745, startPoint y: 28, endPoint x: 567, endPoint y: 30, distance: 177.9
click at [567, 30] on div "leveque18 Actions" at bounding box center [547, 23] width 881 height 17
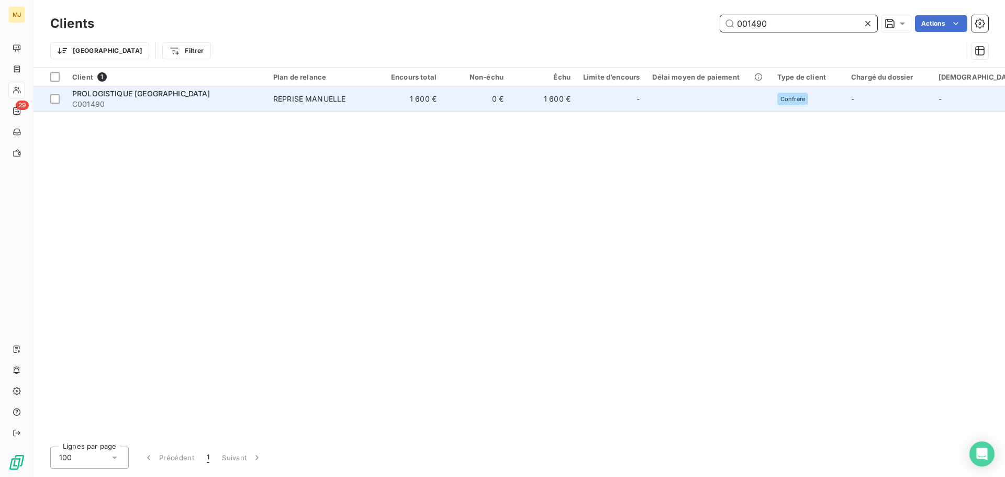
type input "001490"
click at [185, 99] on span "C001490" at bounding box center [166, 104] width 188 height 10
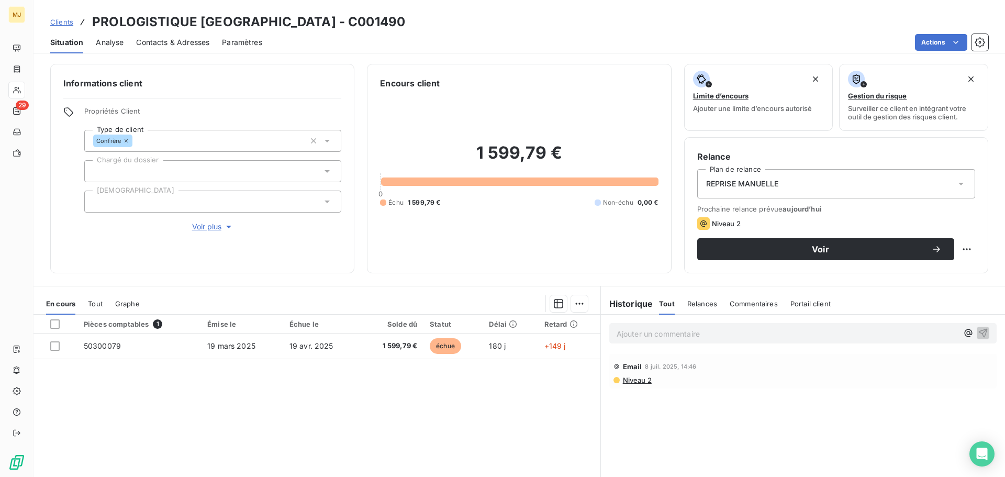
click at [66, 24] on span "Clients" at bounding box center [61, 22] width 23 height 8
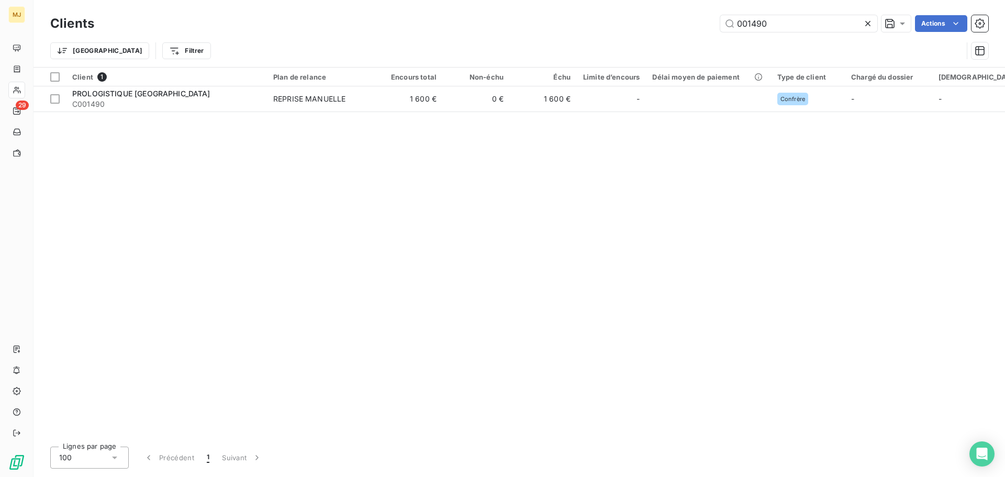
drag, startPoint x: 727, startPoint y: 24, endPoint x: 632, endPoint y: 28, distance: 94.8
click at [632, 28] on div "001490 Actions" at bounding box center [547, 23] width 881 height 17
type input "003698"
click at [120, 103] on span "C003698" at bounding box center [166, 104] width 188 height 10
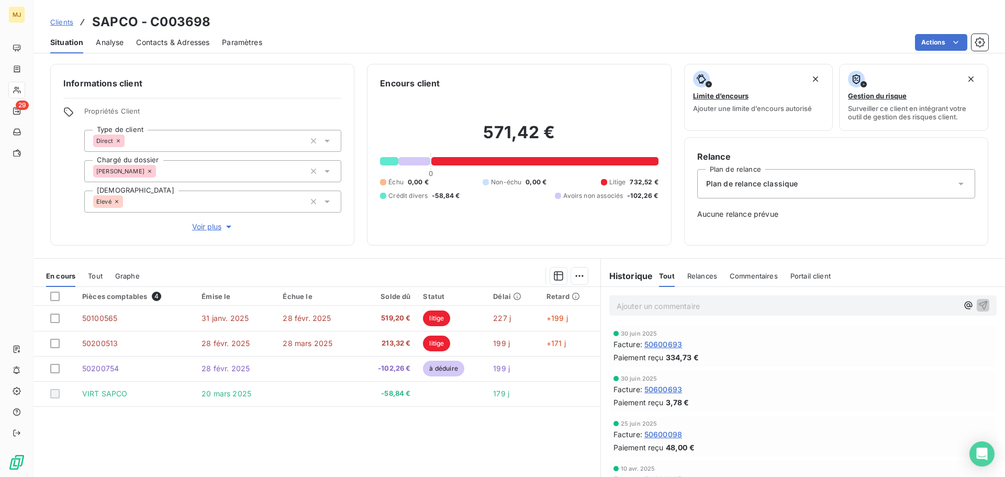
click at [64, 24] on span "Clients" at bounding box center [61, 22] width 23 height 8
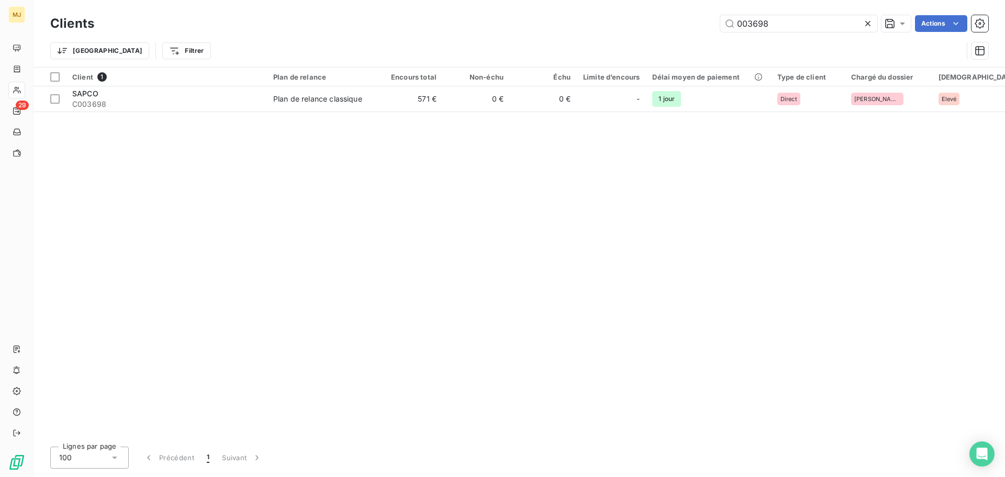
drag, startPoint x: 739, startPoint y: 23, endPoint x: 1061, endPoint y: 30, distance: 321.4
click at [1004, 30] on html "MJ 29 Clients 003698 Actions Trier Filtrer Client 1 Plan de relance Encours tot…" at bounding box center [502, 238] width 1005 height 477
type input "0"
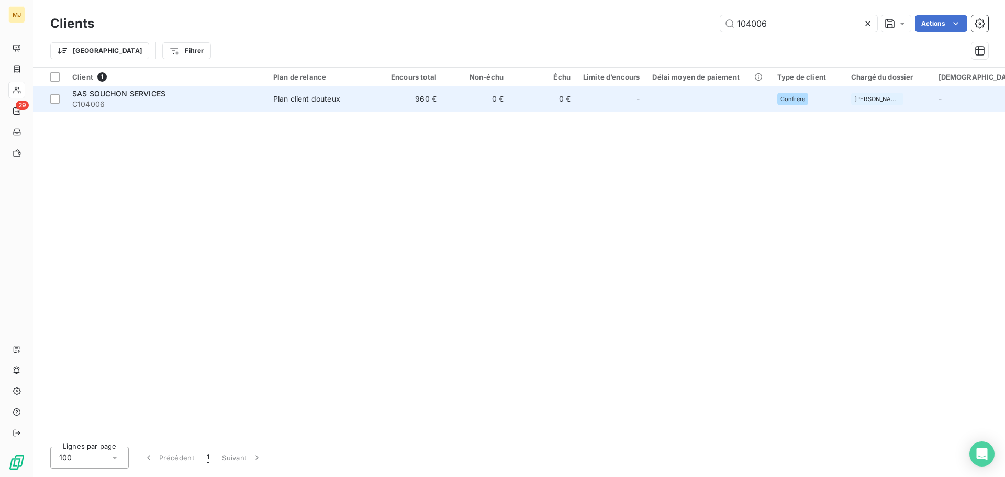
type input "104006"
click at [123, 94] on span "SAS SOUCHON SERVICES" at bounding box center [118, 93] width 93 height 9
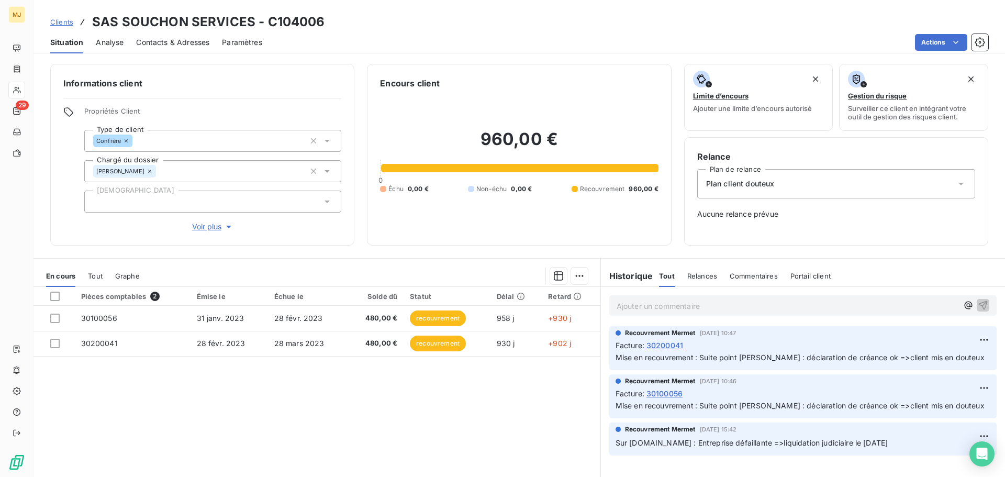
click at [61, 20] on span "Clients" at bounding box center [61, 22] width 23 height 8
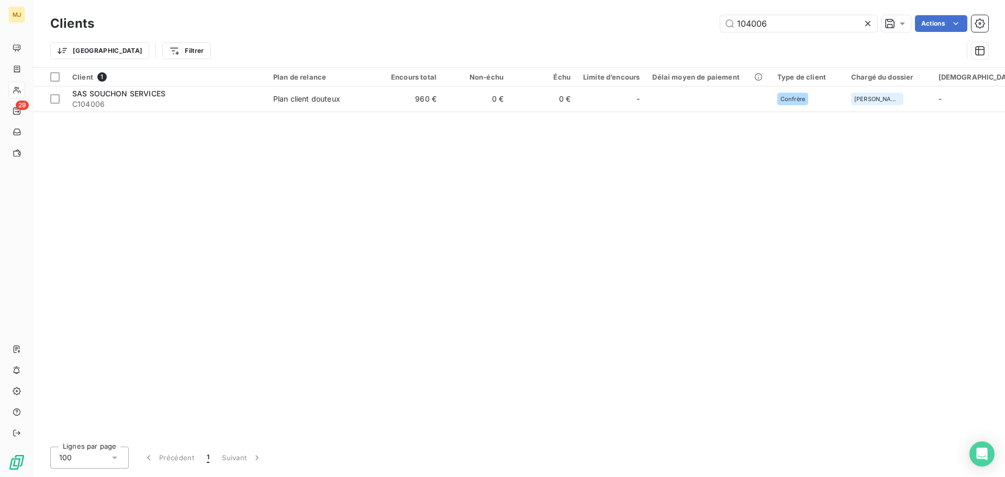
drag, startPoint x: 786, startPoint y: 18, endPoint x: 615, endPoint y: 19, distance: 171.1
click at [615, 19] on div "104006 Actions" at bounding box center [547, 23] width 881 height 17
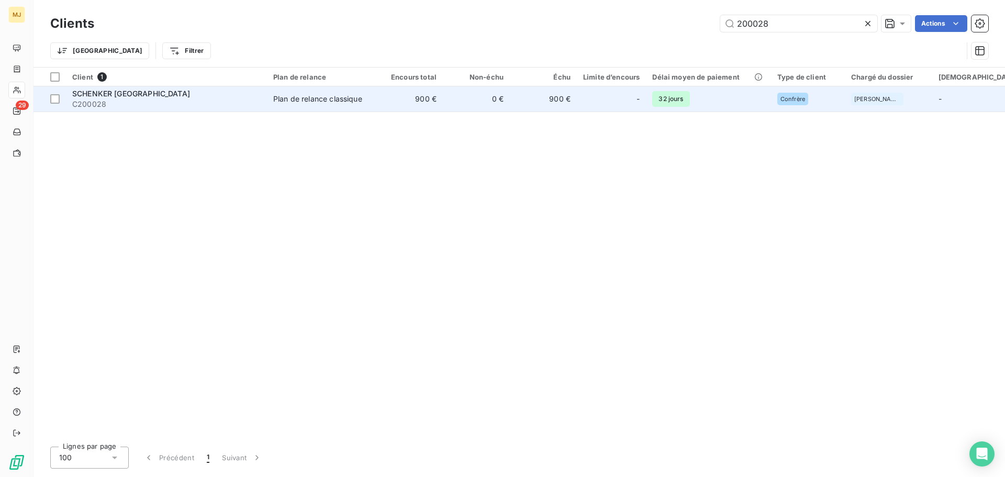
type input "200028"
click at [130, 88] on td "SCHENKER FRANCE C200028" at bounding box center [166, 98] width 201 height 25
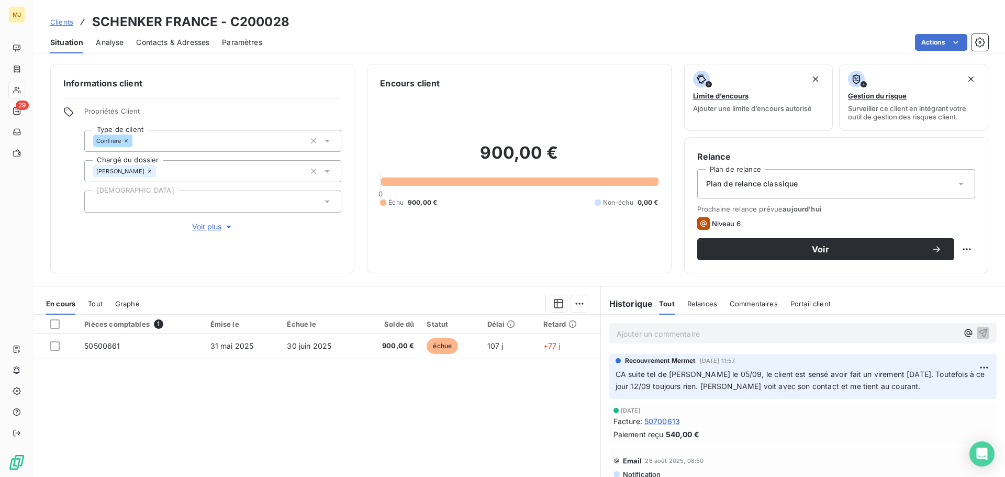
click at [58, 18] on span "Clients" at bounding box center [61, 22] width 23 height 8
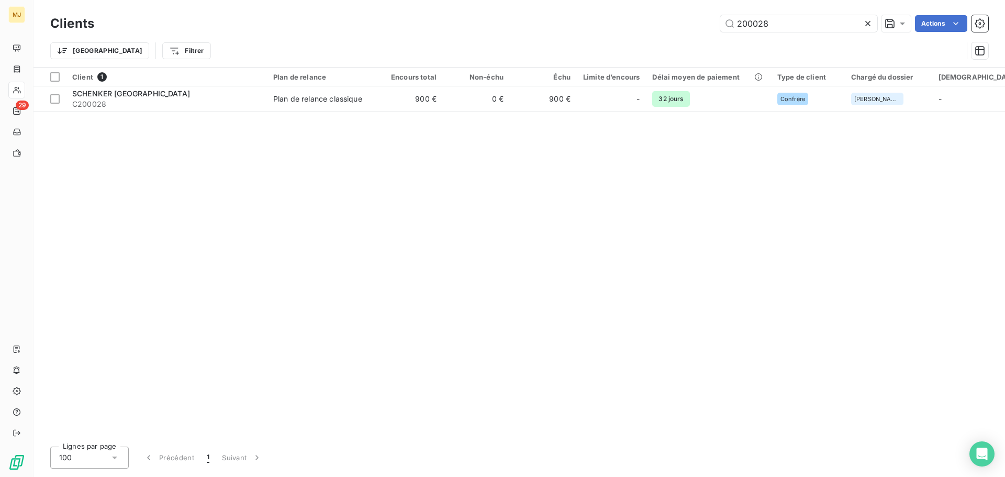
drag, startPoint x: 794, startPoint y: 20, endPoint x: 532, endPoint y: 32, distance: 261.9
click at [618, 27] on div "200028 Actions" at bounding box center [547, 23] width 881 height 17
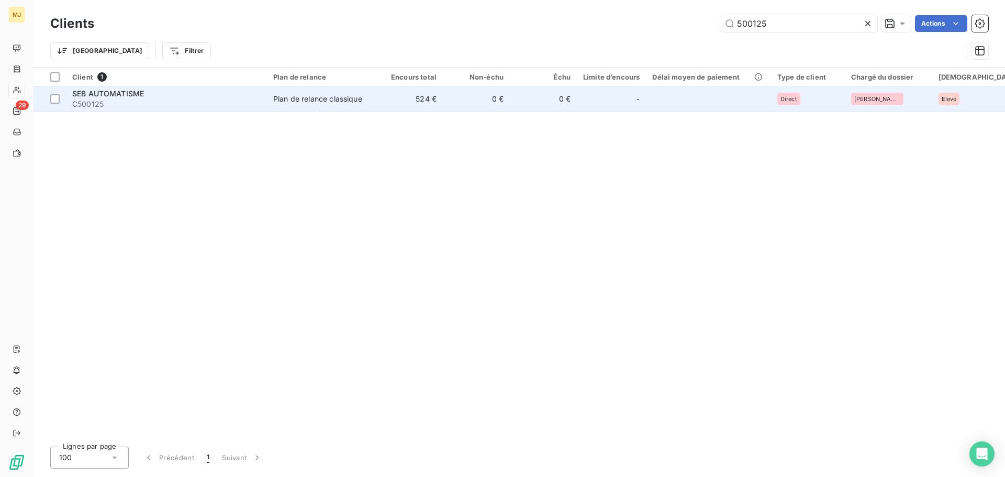
type input "500125"
click at [233, 94] on div "SEB AUTOMATISME" at bounding box center [166, 93] width 188 height 10
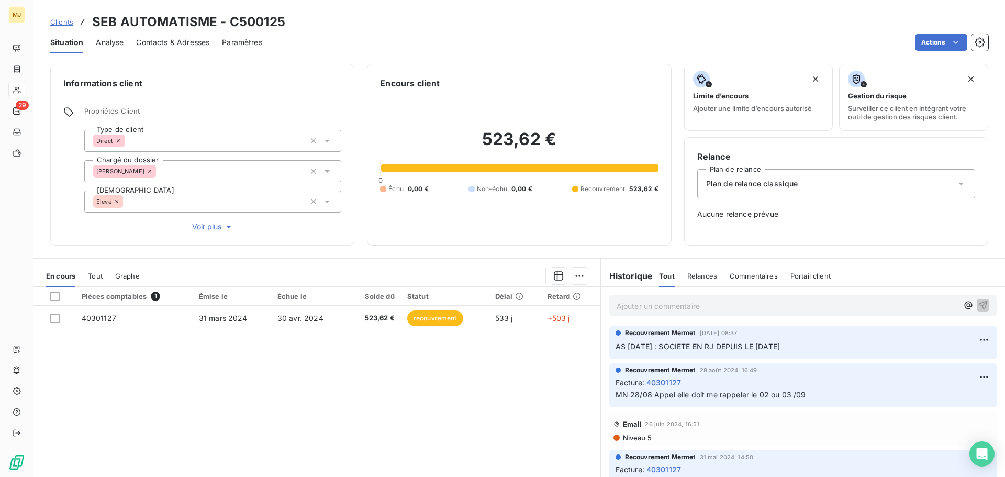
click at [66, 18] on span "Clients" at bounding box center [61, 22] width 23 height 8
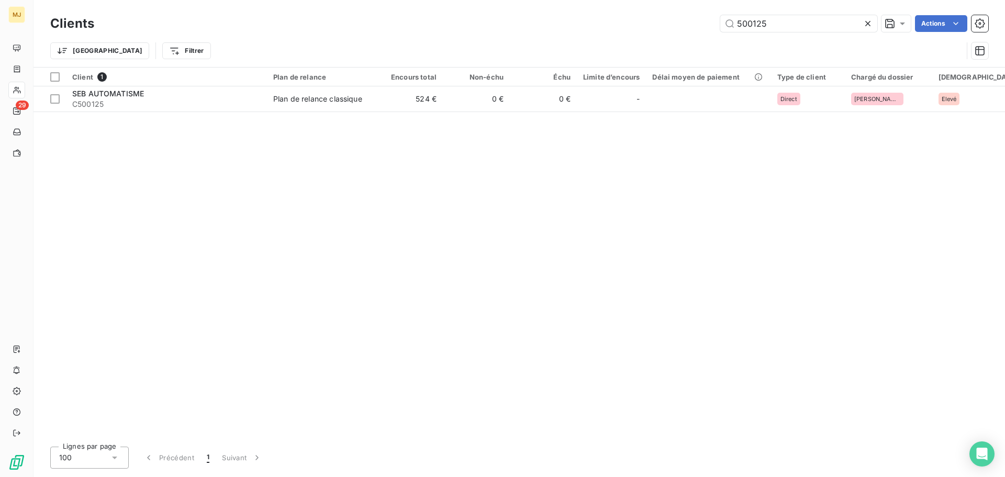
drag, startPoint x: 770, startPoint y: 23, endPoint x: 622, endPoint y: 36, distance: 148.1
click at [671, 27] on div "500125 Actions" at bounding box center [547, 23] width 881 height 17
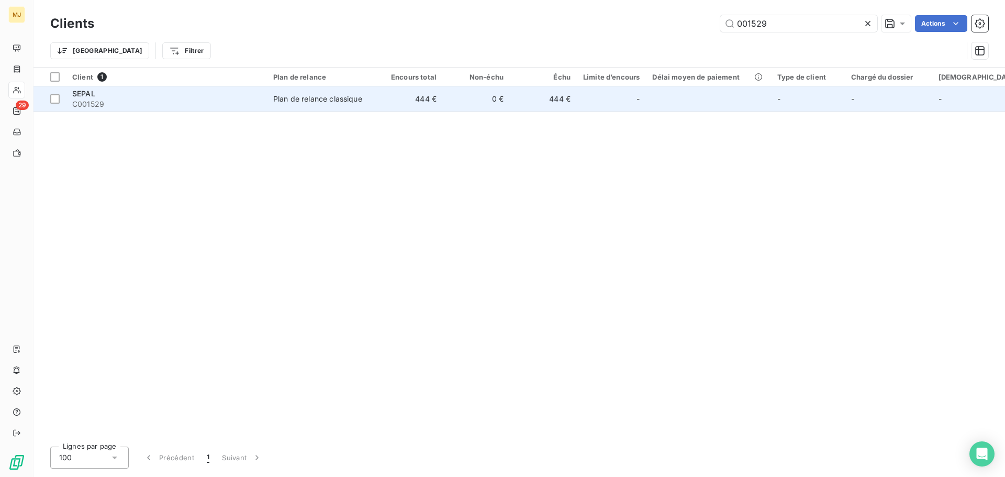
type input "001529"
click at [139, 106] on span "C001529" at bounding box center [166, 104] width 188 height 10
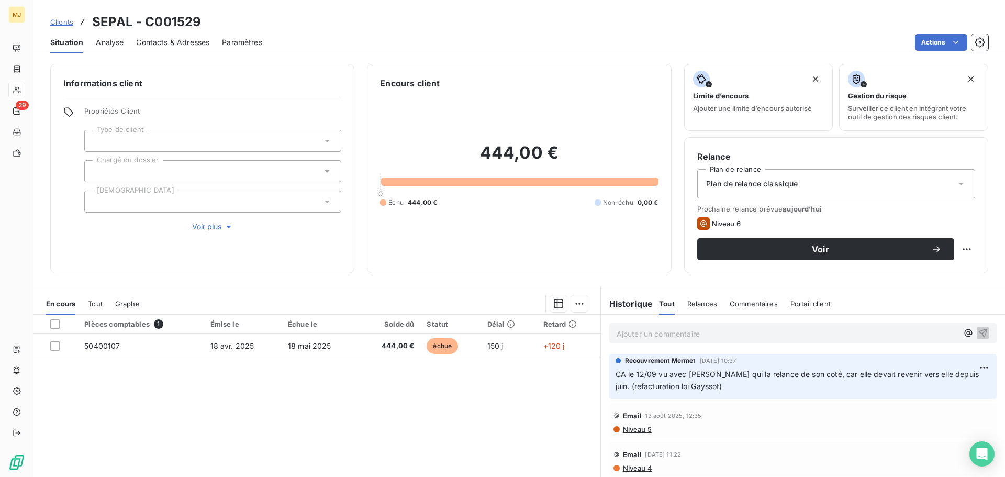
click at [58, 23] on span "Clients" at bounding box center [61, 22] width 23 height 8
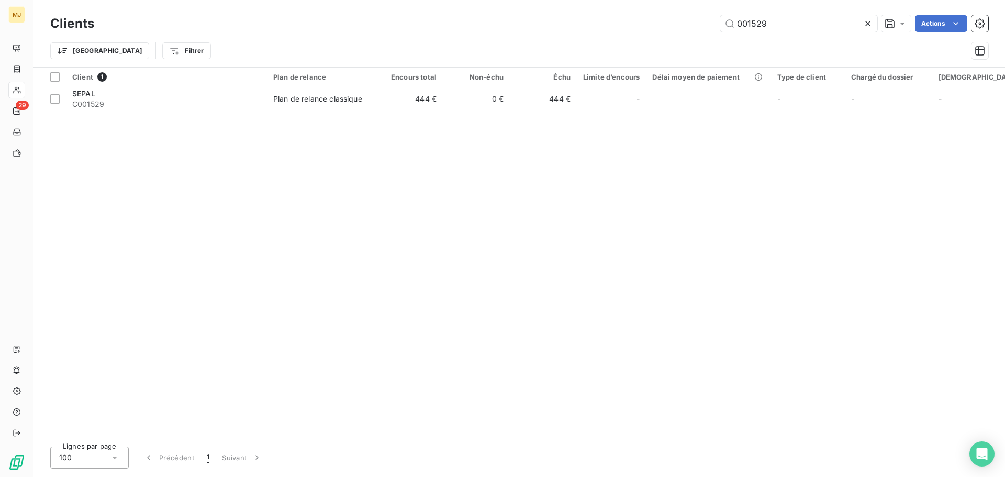
drag, startPoint x: 789, startPoint y: 18, endPoint x: 509, endPoint y: 18, distance: 279.4
click at [509, 18] on div "001529 Actions" at bounding box center [547, 23] width 881 height 17
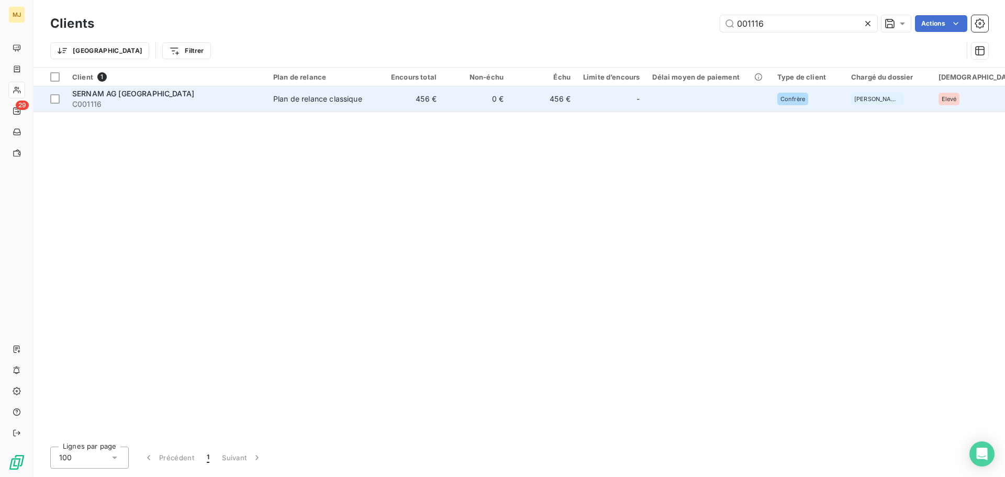
type input "001116"
click at [159, 92] on span "SERNAM AG [GEOGRAPHIC_DATA]" at bounding box center [133, 93] width 122 height 9
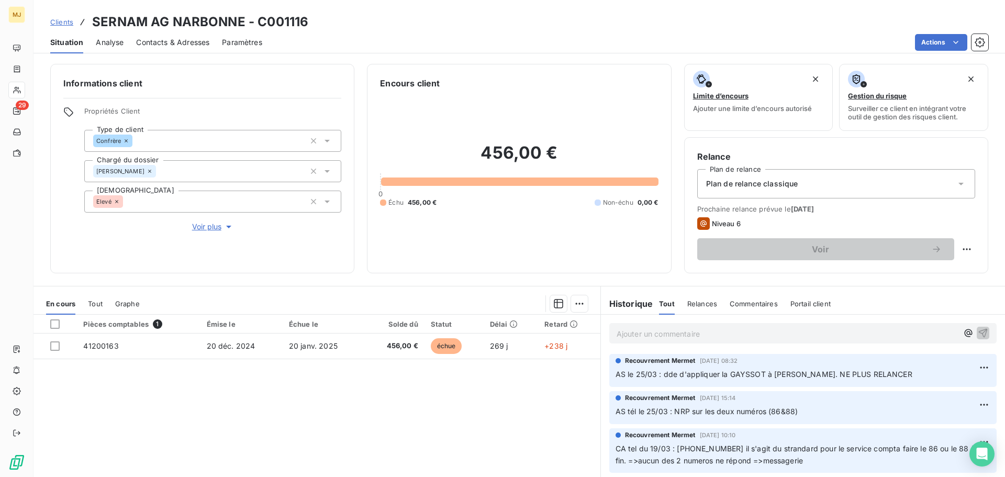
click at [60, 19] on span "Clients" at bounding box center [61, 22] width 23 height 8
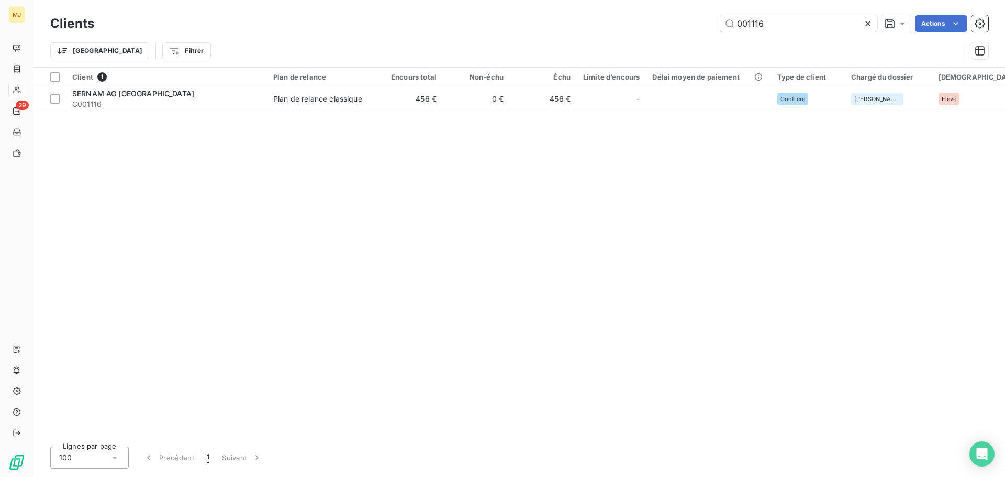
drag, startPoint x: 770, startPoint y: 31, endPoint x: 675, endPoint y: 33, distance: 95.3
click at [676, 32] on div "Clients 001116 Actions" at bounding box center [519, 24] width 938 height 22
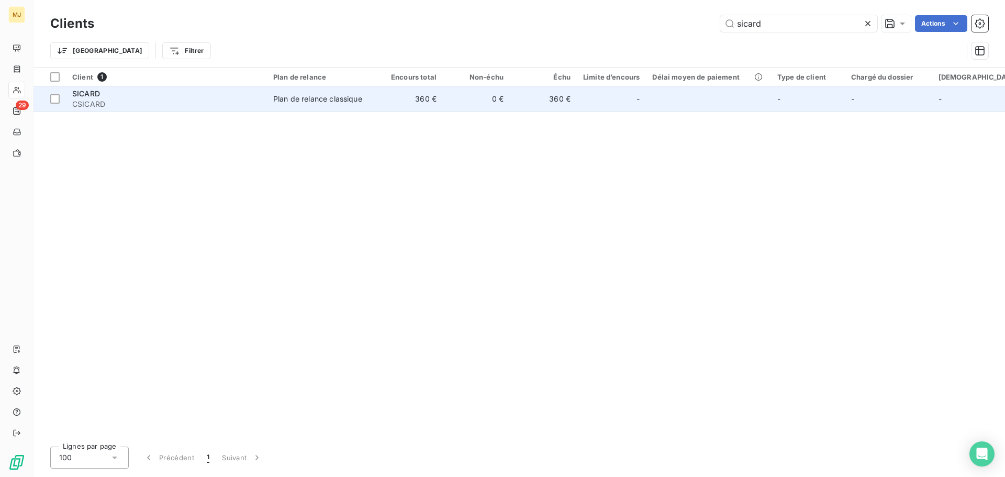
type input "sicard"
click at [185, 93] on div "SICARD" at bounding box center [166, 93] width 188 height 10
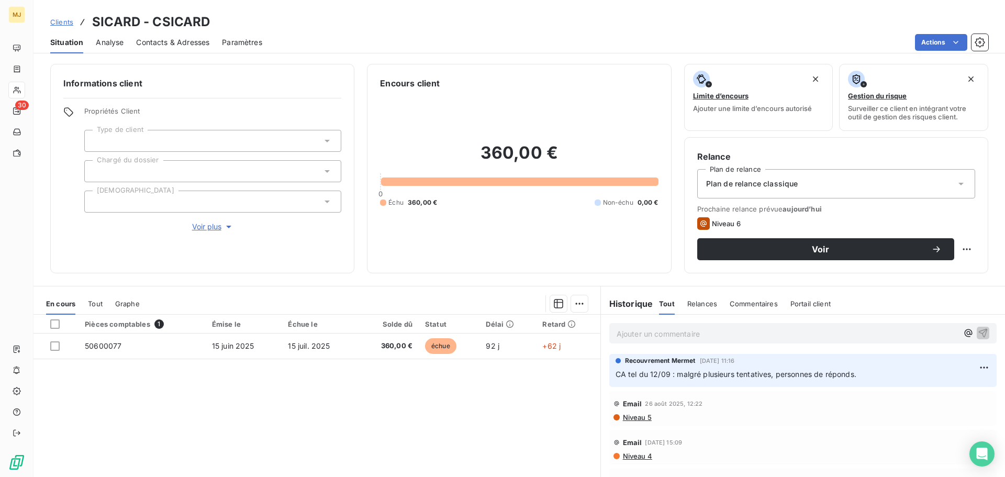
click at [64, 18] on span "Clients" at bounding box center [61, 22] width 23 height 8
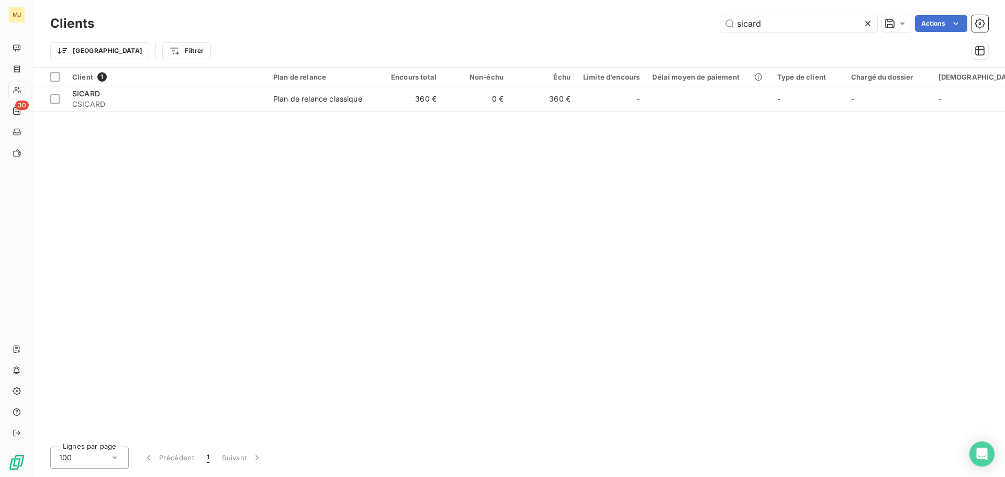
drag, startPoint x: 795, startPoint y: 29, endPoint x: 547, endPoint y: 3, distance: 248.9
click at [553, 3] on div "Clients sicard Actions Trier Filtrer" at bounding box center [518, 33] width 971 height 67
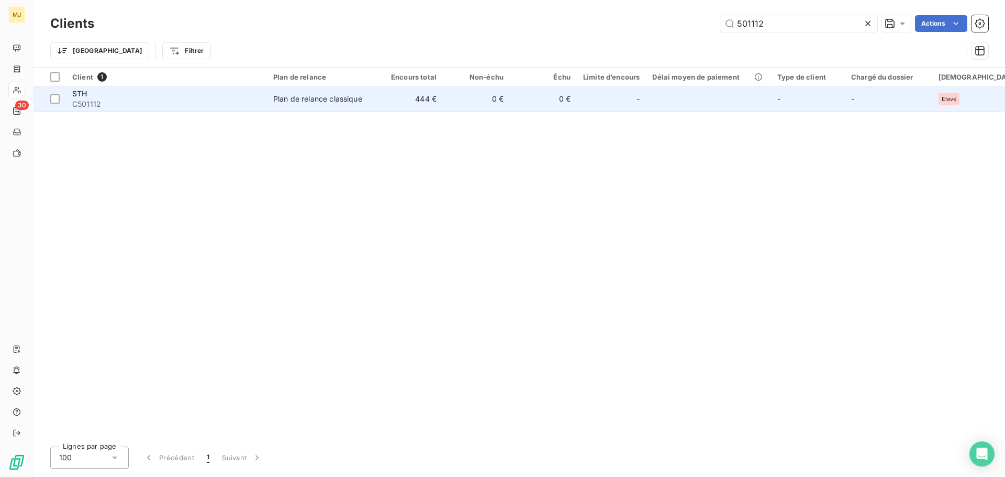
type input "501112"
click at [121, 110] on td "STH C501112" at bounding box center [166, 98] width 201 height 25
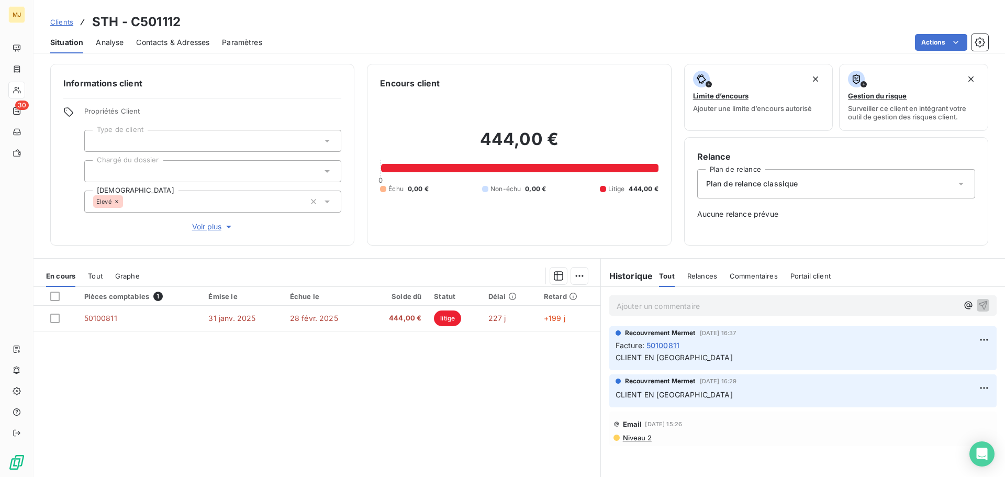
click at [52, 18] on span "Clients" at bounding box center [61, 22] width 23 height 8
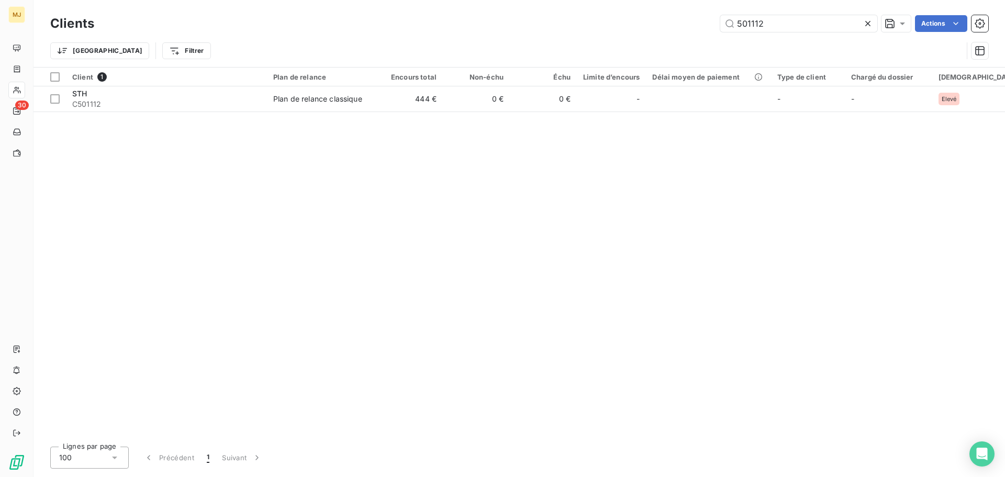
drag, startPoint x: 743, startPoint y: 18, endPoint x: 631, endPoint y: 27, distance: 112.9
click at [671, 27] on div "Clients 501112 Actions" at bounding box center [519, 24] width 938 height 22
drag, startPoint x: 810, startPoint y: 25, endPoint x: 0, endPoint y: 3, distance: 809.8
click at [588, 25] on div "501112 Actions" at bounding box center [547, 23] width 881 height 17
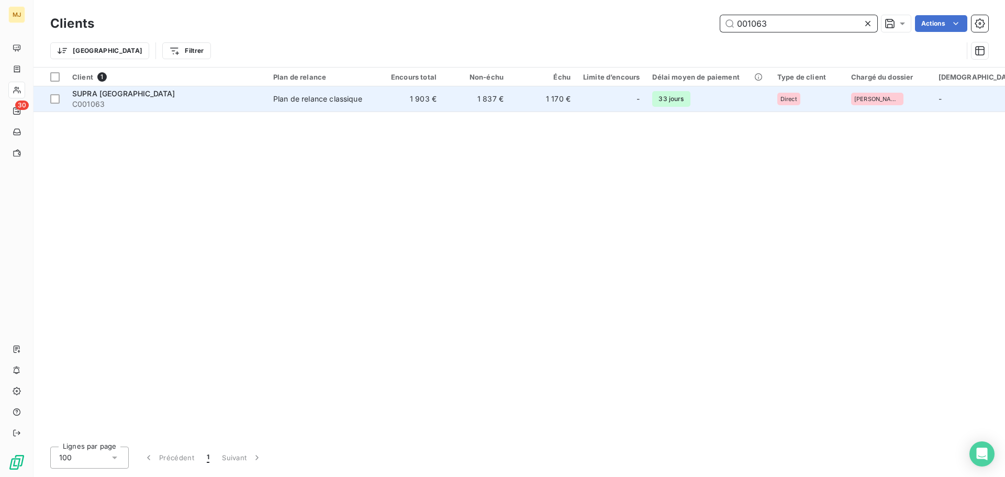
type input "001063"
click at [186, 99] on span "C001063" at bounding box center [166, 104] width 188 height 10
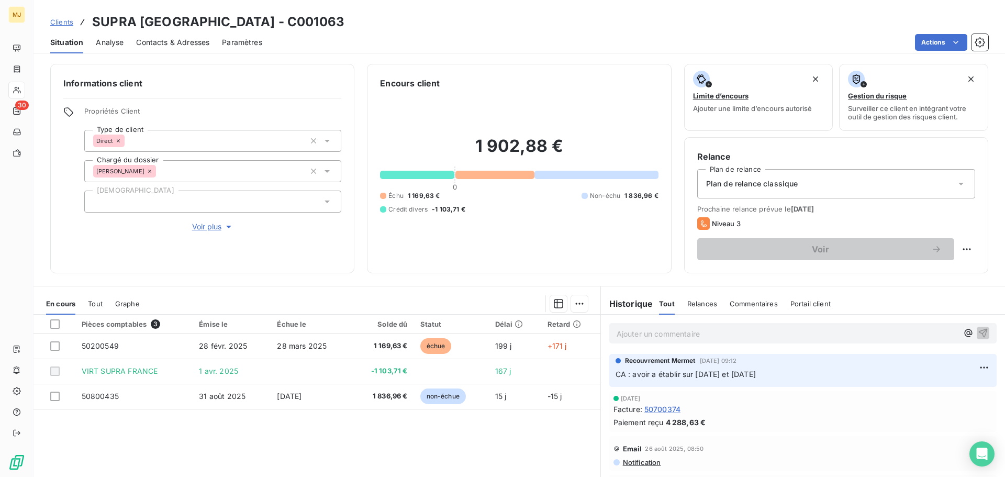
click at [59, 23] on span "Clients" at bounding box center [61, 22] width 23 height 8
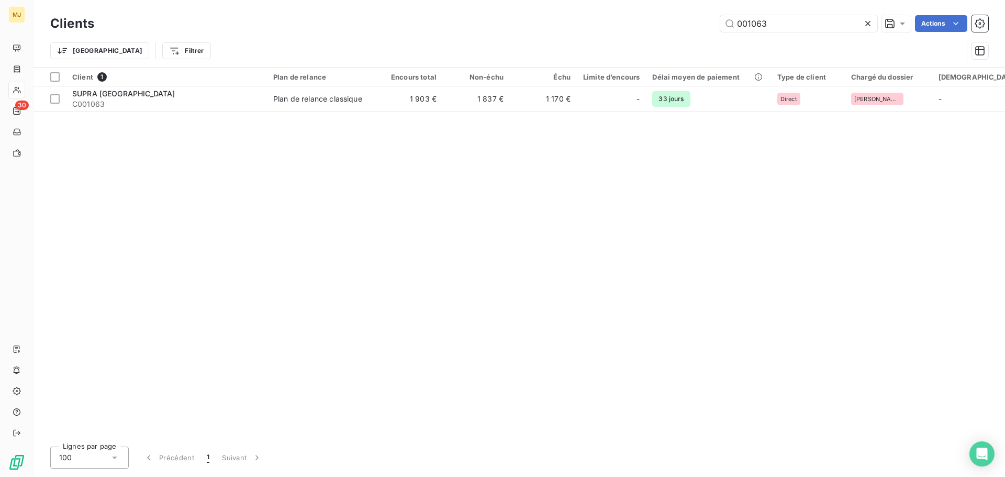
drag, startPoint x: 749, startPoint y: 26, endPoint x: 1048, endPoint y: 78, distance: 303.3
click at [1004, 78] on html "MJ 30 Clients 001063 Actions Trier Filtrer Client 1 Plan de relance Encours tot…" at bounding box center [502, 238] width 1005 height 477
type input "000414"
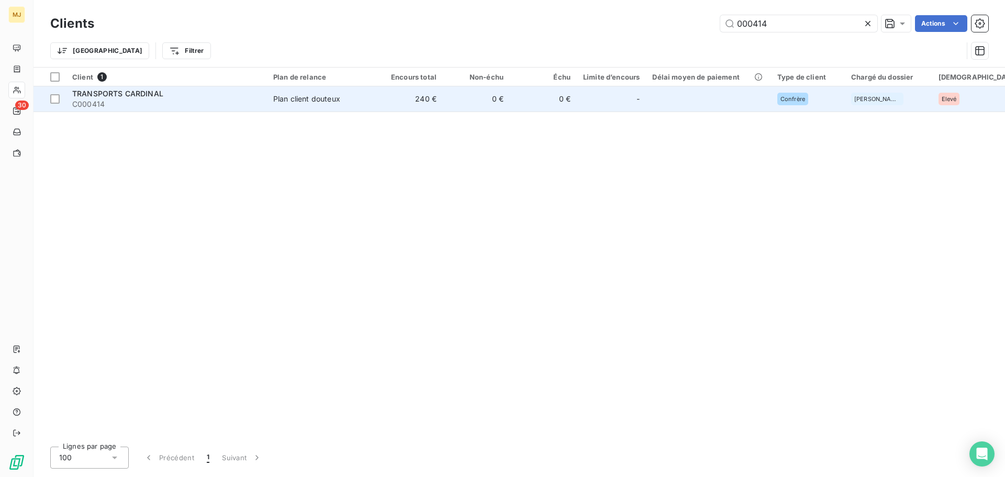
click at [154, 102] on span "C000414" at bounding box center [166, 104] width 188 height 10
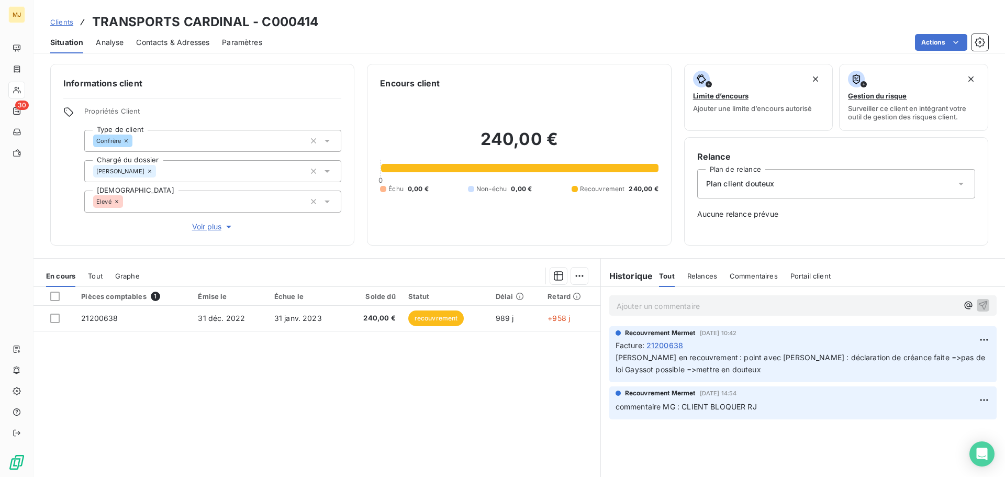
click at [66, 24] on span "Clients" at bounding box center [61, 22] width 23 height 8
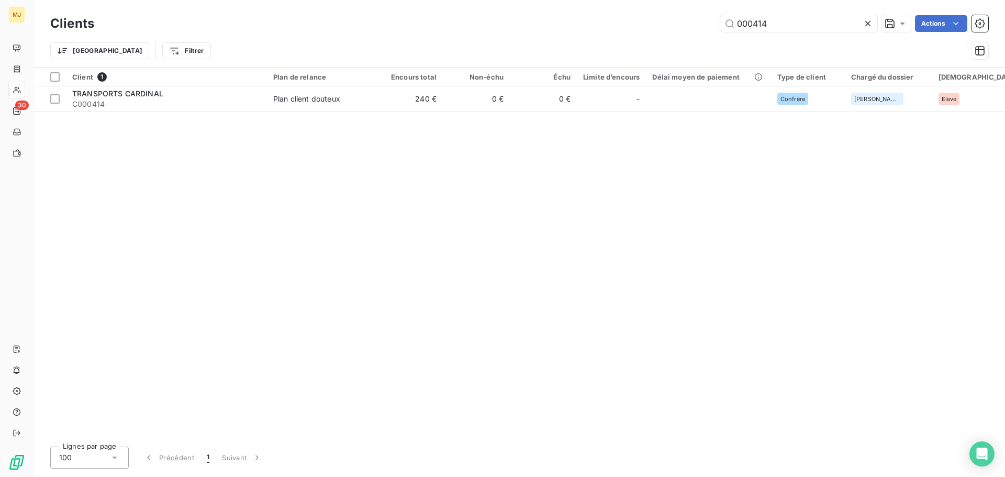
drag, startPoint x: 796, startPoint y: 26, endPoint x: 613, endPoint y: 26, distance: 183.1
click at [616, 26] on div "000414 Actions" at bounding box center [547, 23] width 881 height 17
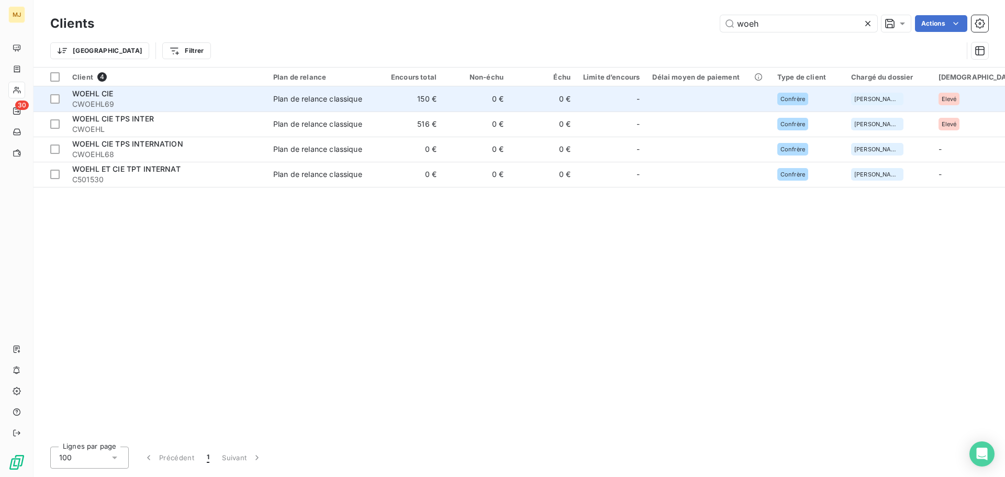
type input "woeh"
click at [141, 101] on span "CWOEHL69" at bounding box center [166, 104] width 188 height 10
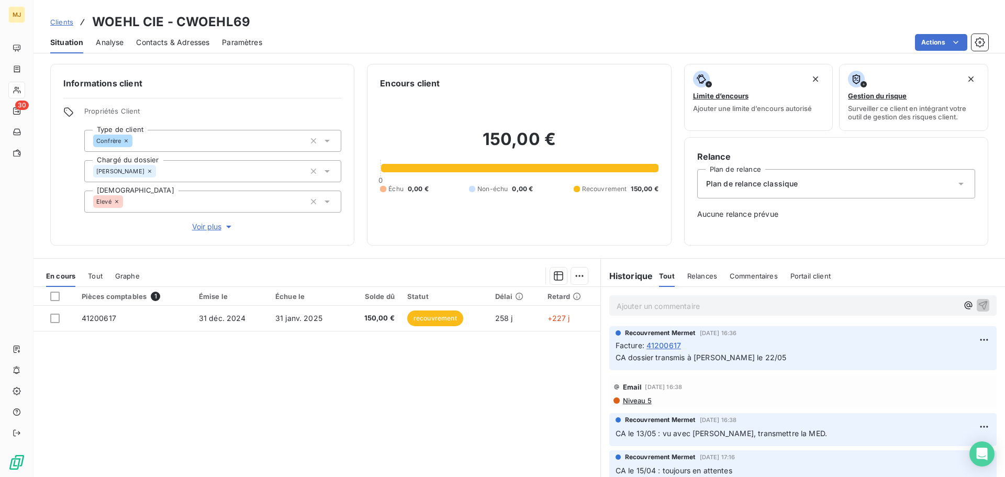
click at [64, 18] on span "Clients" at bounding box center [61, 22] width 23 height 8
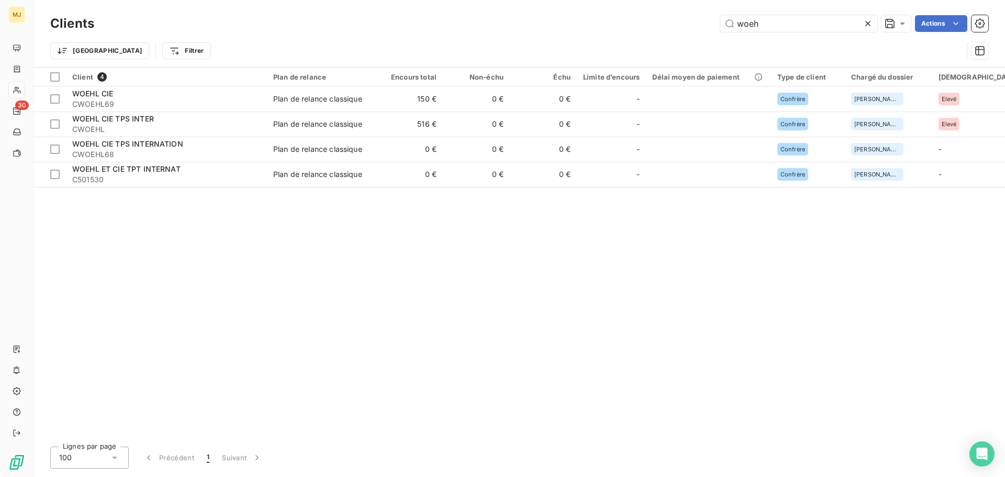
drag, startPoint x: 762, startPoint y: 28, endPoint x: 570, endPoint y: 16, distance: 191.9
click at [586, 19] on div "woeh Actions" at bounding box center [547, 23] width 881 height 17
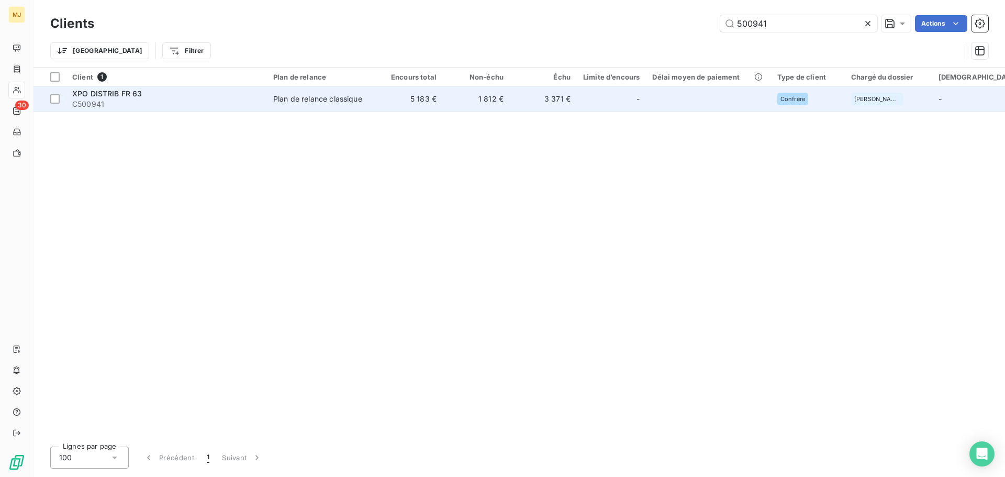
type input "500941"
click at [179, 103] on span "C500941" at bounding box center [166, 104] width 188 height 10
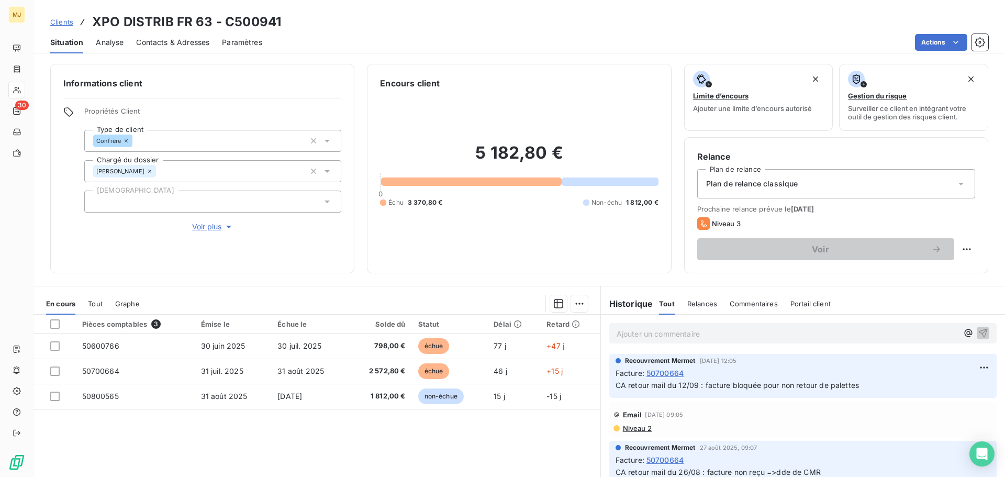
click at [62, 20] on span "Clients" at bounding box center [61, 22] width 23 height 8
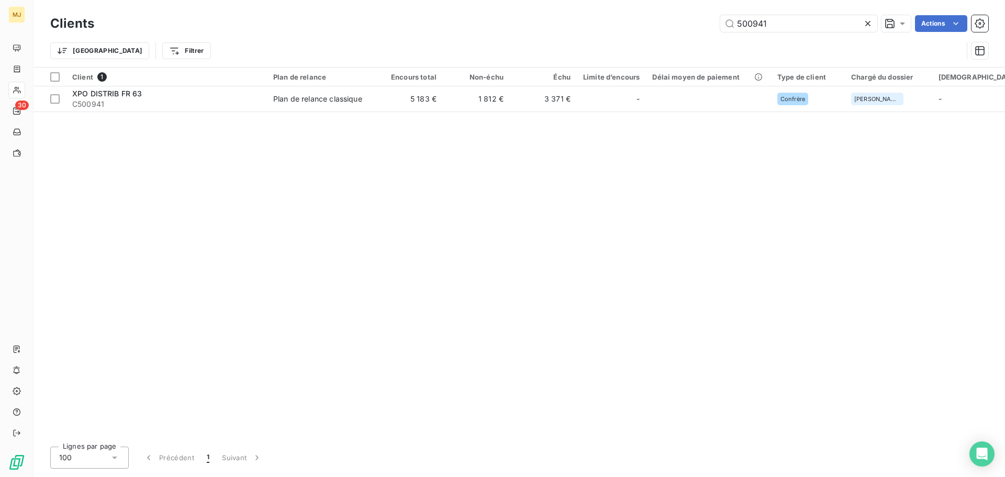
drag, startPoint x: 765, startPoint y: 21, endPoint x: 293, endPoint y: 6, distance: 472.3
click at [421, 21] on div "500941 Actions" at bounding box center [547, 23] width 881 height 17
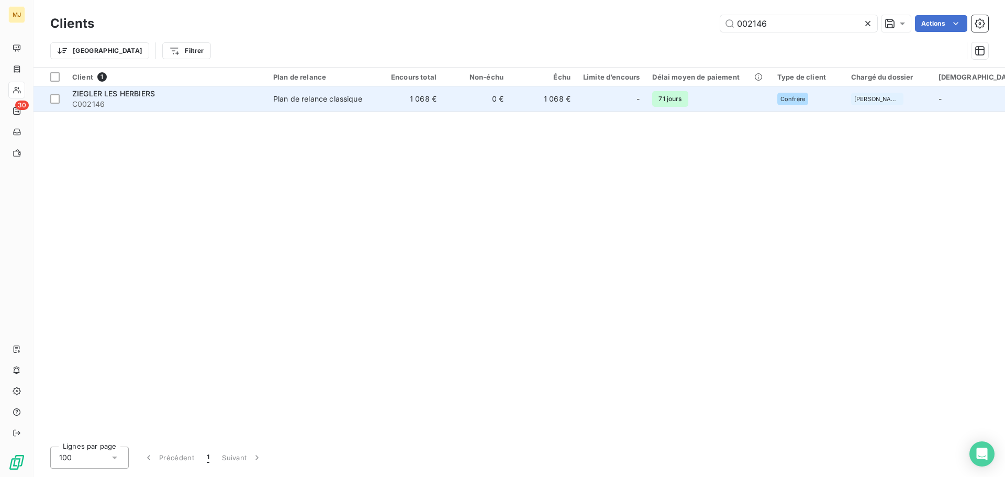
type input "002146"
click at [176, 99] on span "C002146" at bounding box center [166, 104] width 188 height 10
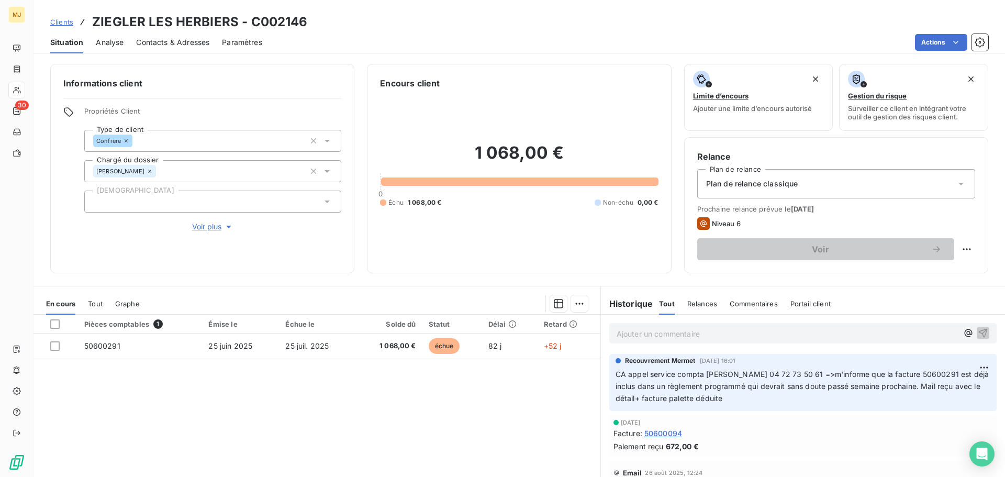
click at [65, 23] on span "Clients" at bounding box center [61, 22] width 23 height 8
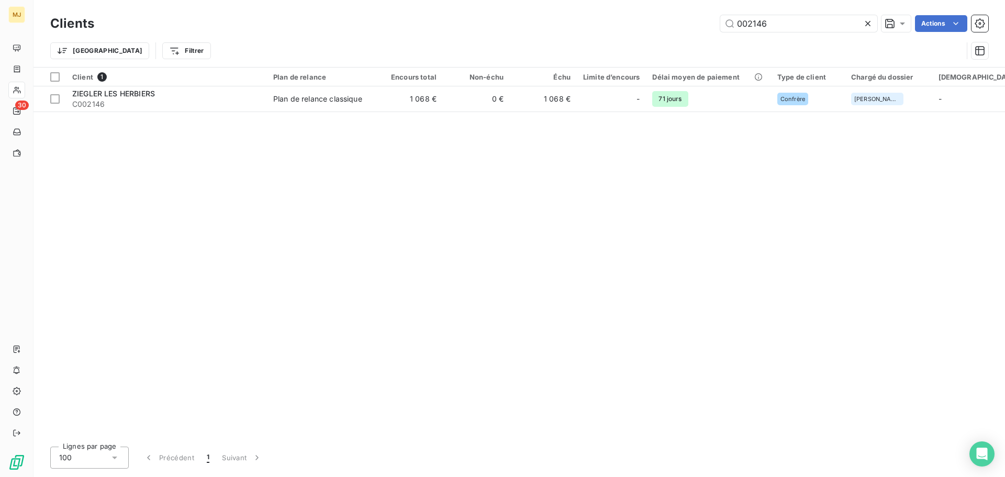
drag, startPoint x: 772, startPoint y: 26, endPoint x: 355, endPoint y: 31, distance: 417.1
click at [355, 31] on div "002146 Actions" at bounding box center [547, 23] width 881 height 17
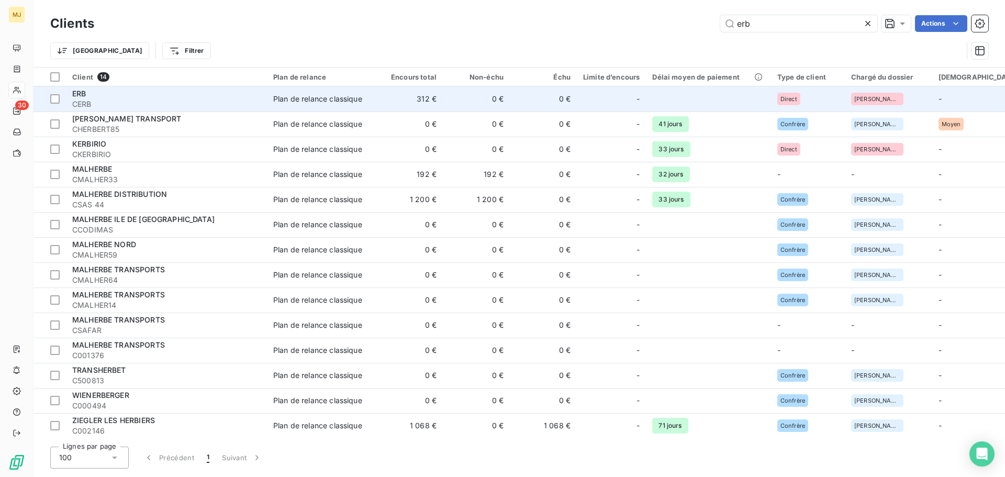
type input "erb"
click at [177, 99] on span "CERB" at bounding box center [166, 104] width 188 height 10
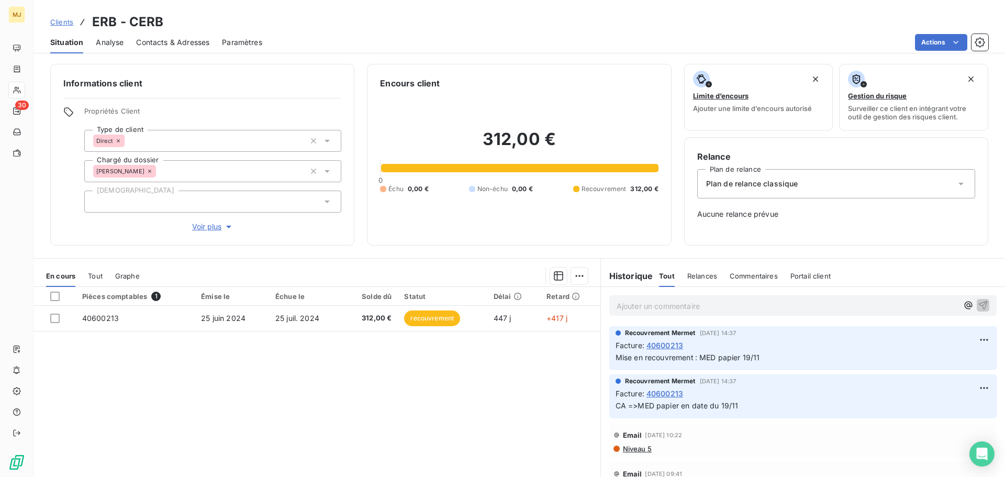
click at [58, 19] on span "Clients" at bounding box center [61, 22] width 23 height 8
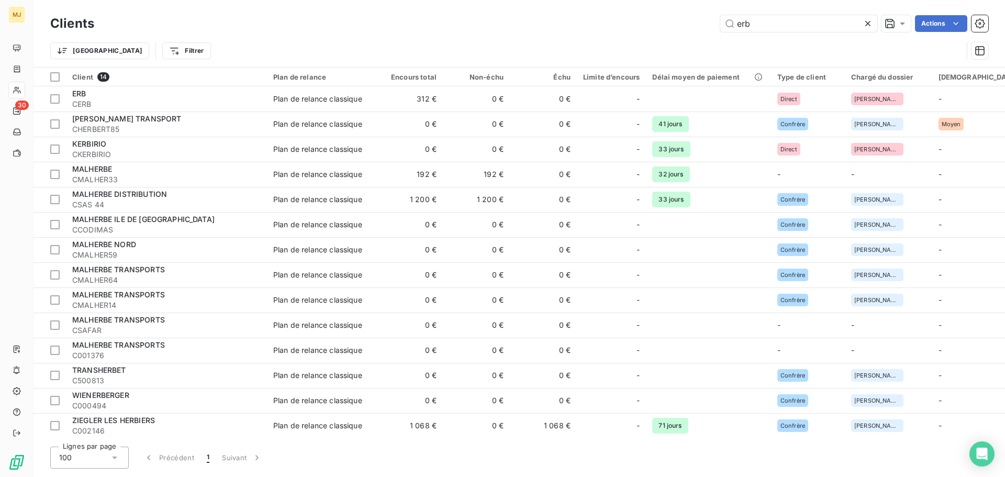
drag, startPoint x: 772, startPoint y: 24, endPoint x: 480, endPoint y: 20, distance: 291.5
click at [486, 22] on div "erb Actions" at bounding box center [547, 23] width 881 height 17
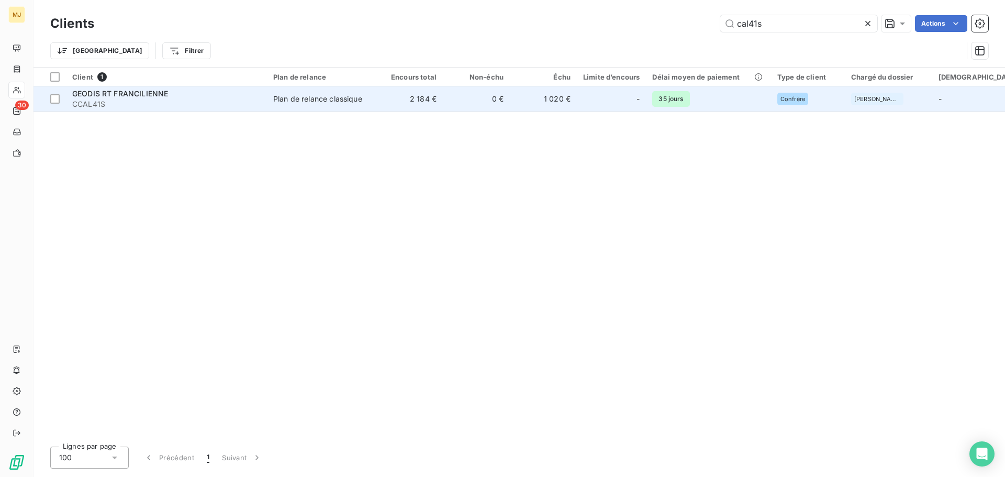
type input "cal41s"
click at [177, 104] on span "CCAL41S" at bounding box center [166, 104] width 188 height 10
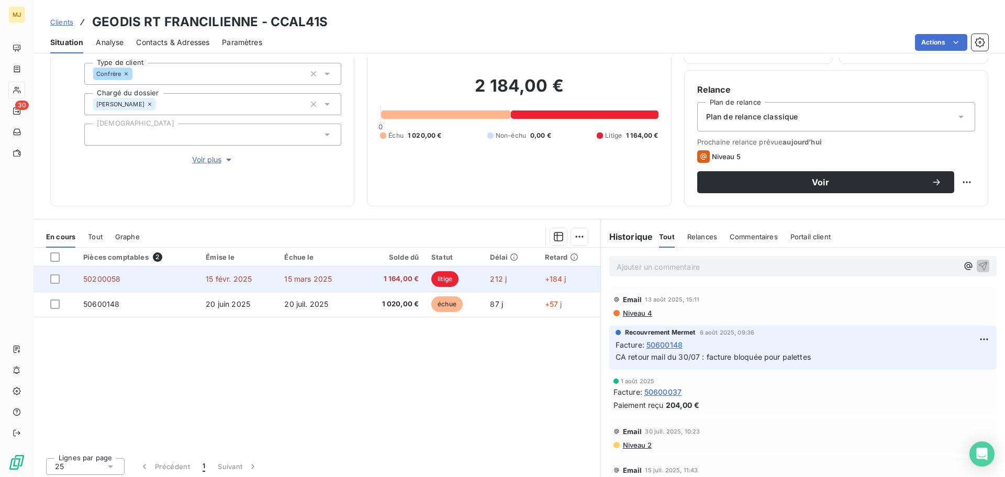
scroll to position [71, 0]
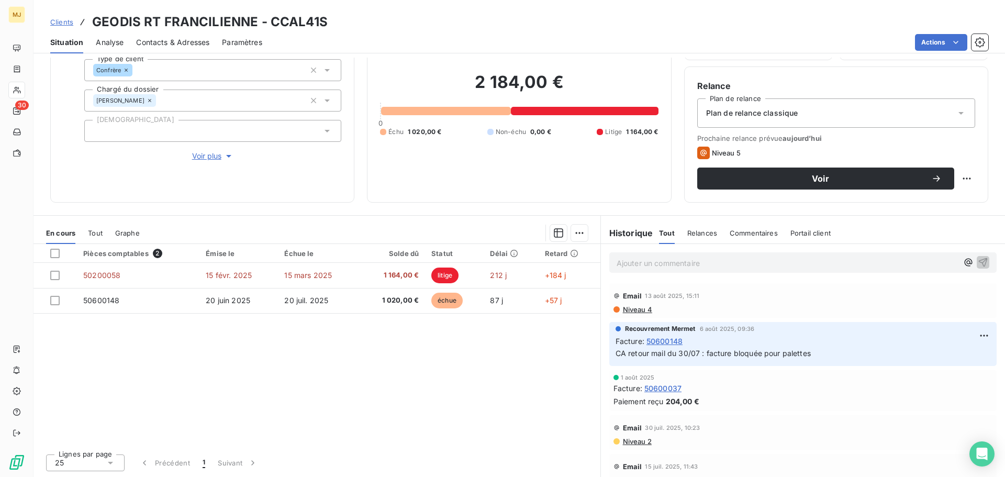
click at [64, 15] on div "Clients GEODIS RT FRANCILIENNE - CCAL41S" at bounding box center [188, 22] width 277 height 19
click at [63, 23] on span "Clients" at bounding box center [61, 22] width 23 height 8
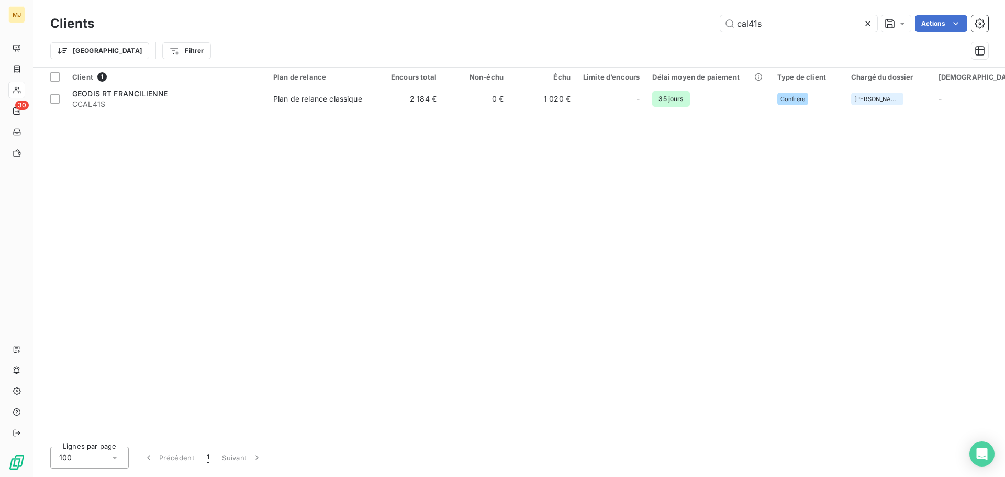
drag, startPoint x: 799, startPoint y: 24, endPoint x: 291, endPoint y: 40, distance: 508.4
click at [337, 40] on div "Clients cal41s Actions Trier Filtrer" at bounding box center [519, 40] width 938 height 54
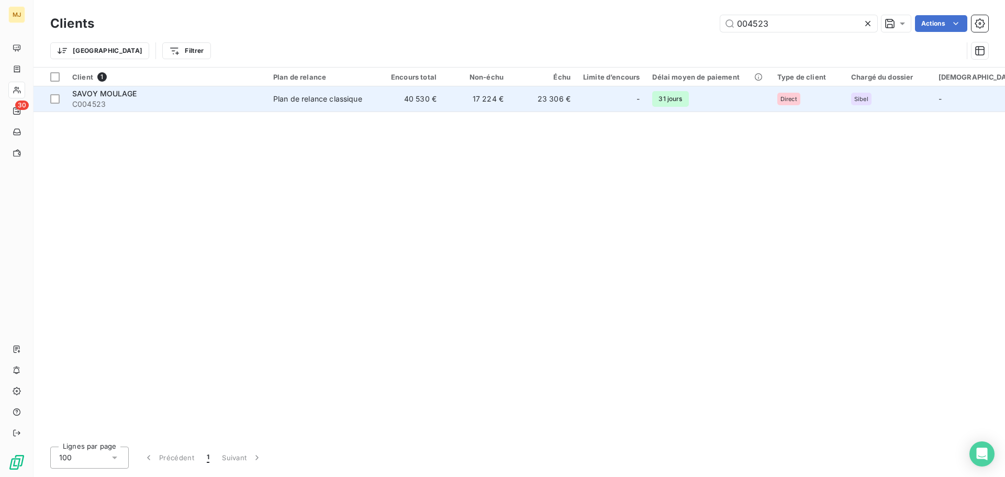
type input "004523"
click at [139, 102] on span "C004523" at bounding box center [166, 104] width 188 height 10
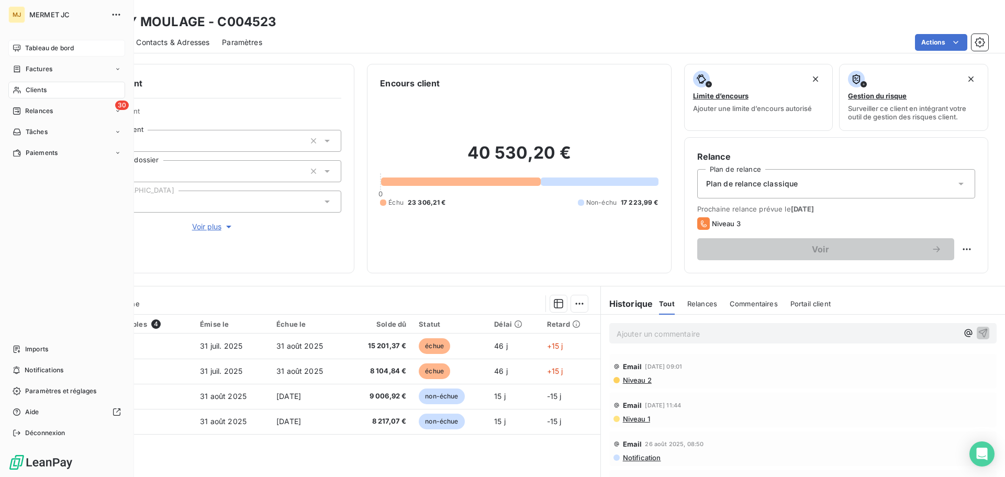
click at [57, 46] on span "Tableau de bord" at bounding box center [49, 47] width 49 height 9
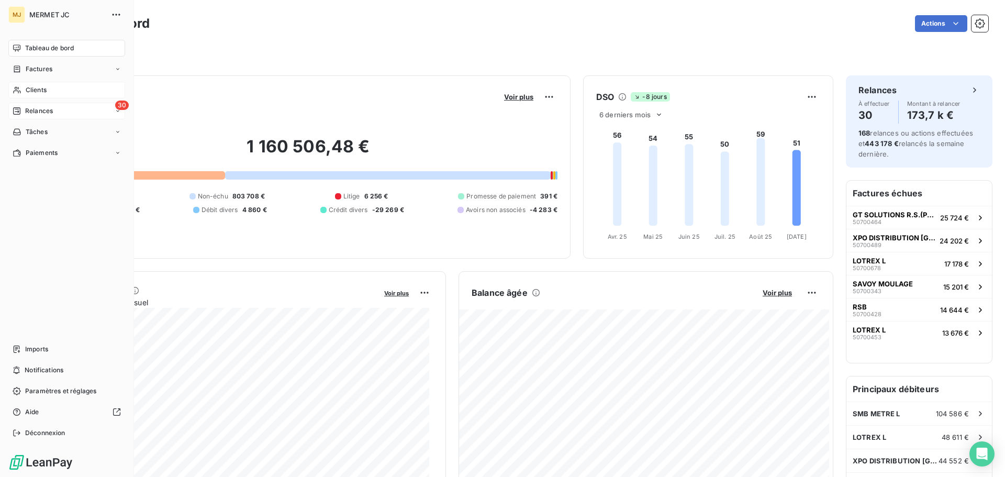
click at [41, 108] on span "Relances" at bounding box center [39, 110] width 28 height 9
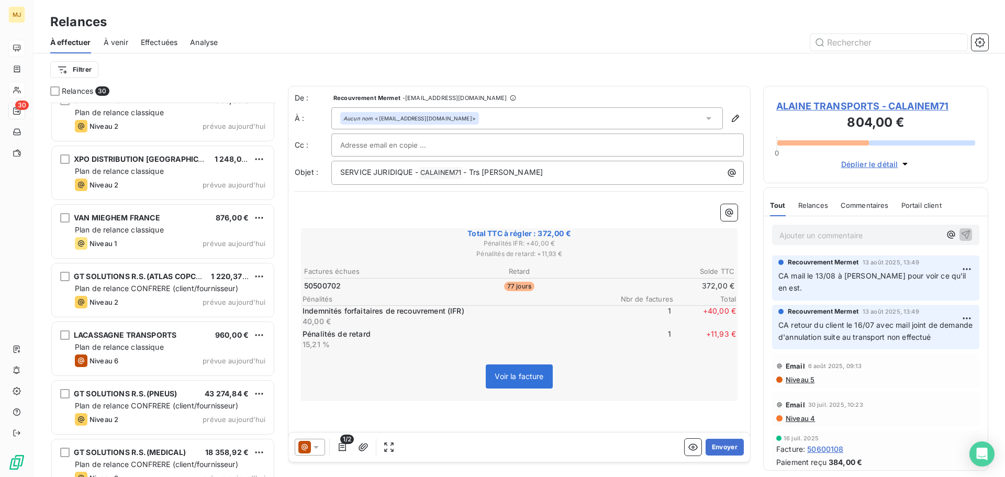
scroll to position [890, 0]
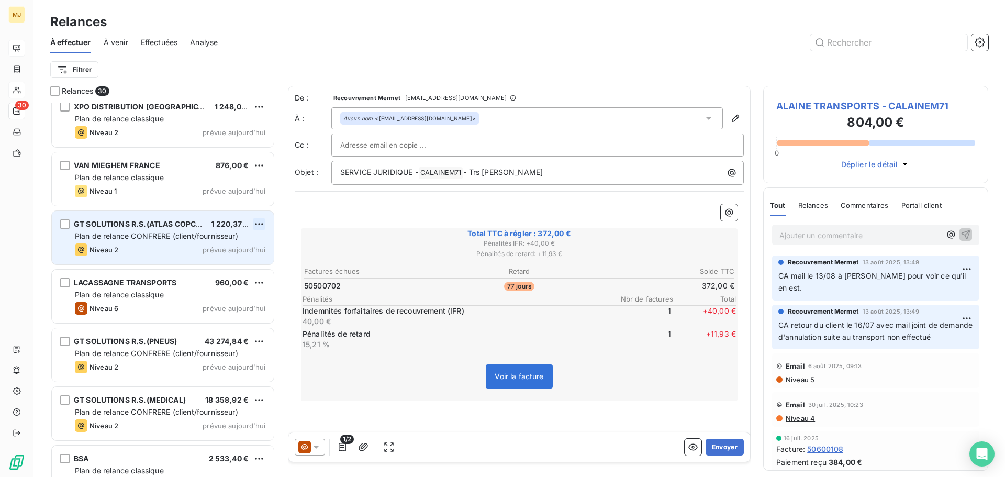
click at [260, 218] on html "MJ 30 Relances À effectuer À venir Effectuées Analyse Filtrer Relances 30 SEMAT…" at bounding box center [502, 238] width 1005 height 477
click at [237, 245] on div "Replanifier cette action" at bounding box center [214, 245] width 94 height 17
select select "8"
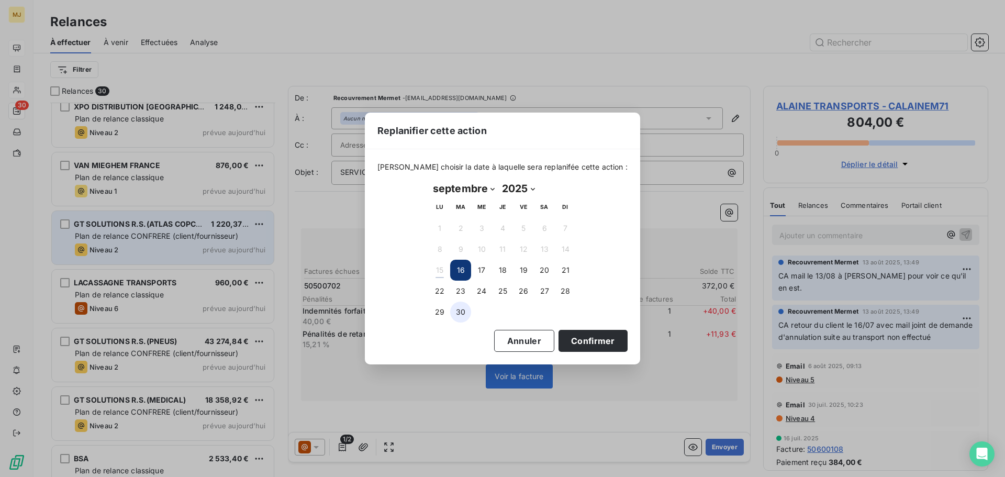
click at [461, 306] on button "30" at bounding box center [460, 311] width 21 height 21
click at [565, 336] on button "Confirmer" at bounding box center [592, 341] width 69 height 22
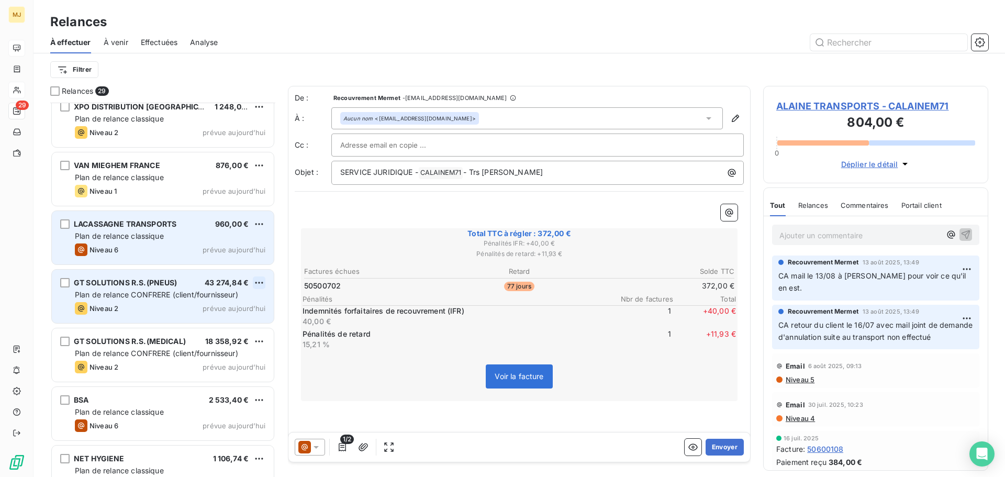
click at [258, 284] on html "MJ 29 Relances À effectuer À venir Effectuées Analyse Filtrer Relances 29 SEMAT…" at bounding box center [502, 238] width 1005 height 477
click at [234, 301] on div "Replanifier cette action" at bounding box center [214, 303] width 94 height 17
select select "8"
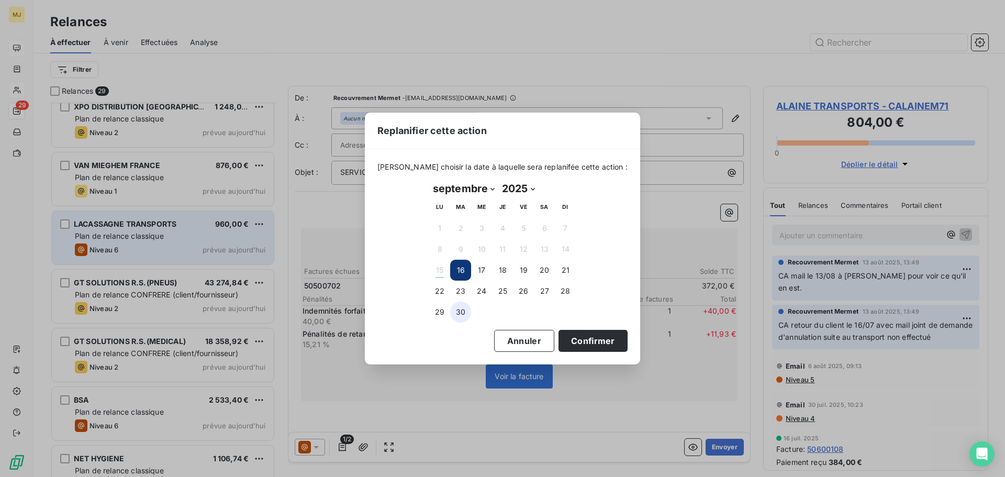
click at [463, 312] on button "30" at bounding box center [460, 311] width 21 height 21
click at [587, 339] on button "Confirmer" at bounding box center [592, 341] width 69 height 22
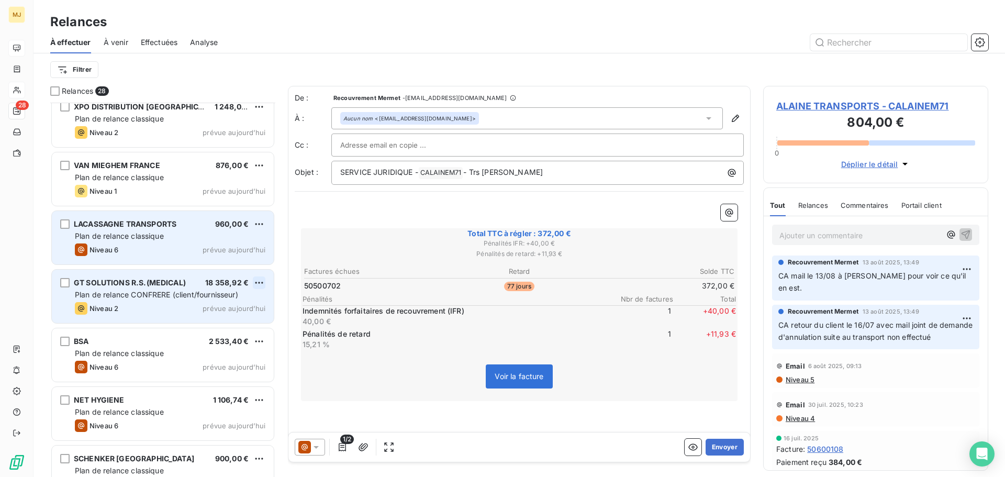
click at [256, 280] on html "MJ 28 Relances À effectuer À venir Effectuées Analyse Filtrer Relances 28 SEMAT…" at bounding box center [502, 238] width 1005 height 477
click at [251, 300] on div "Replanifier cette action" at bounding box center [214, 303] width 94 height 17
select select "8"
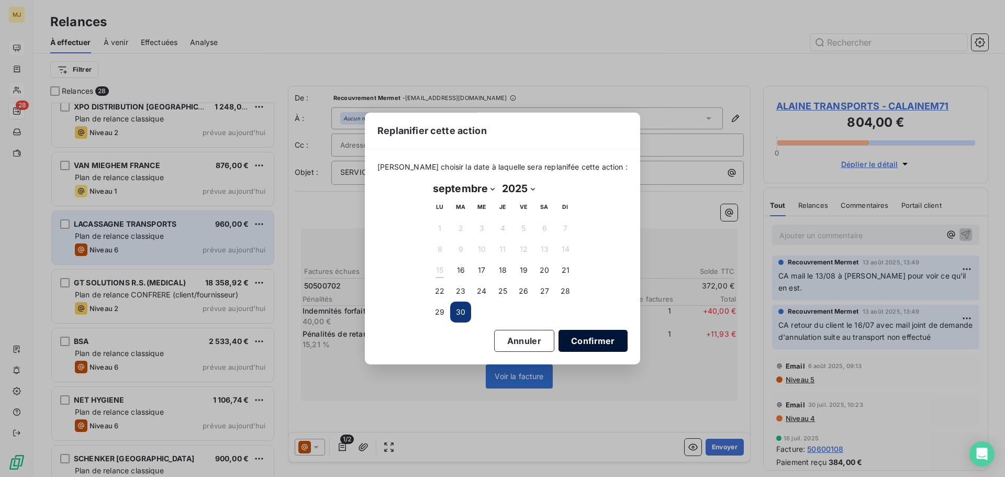
click at [597, 340] on button "Confirmer" at bounding box center [592, 341] width 69 height 22
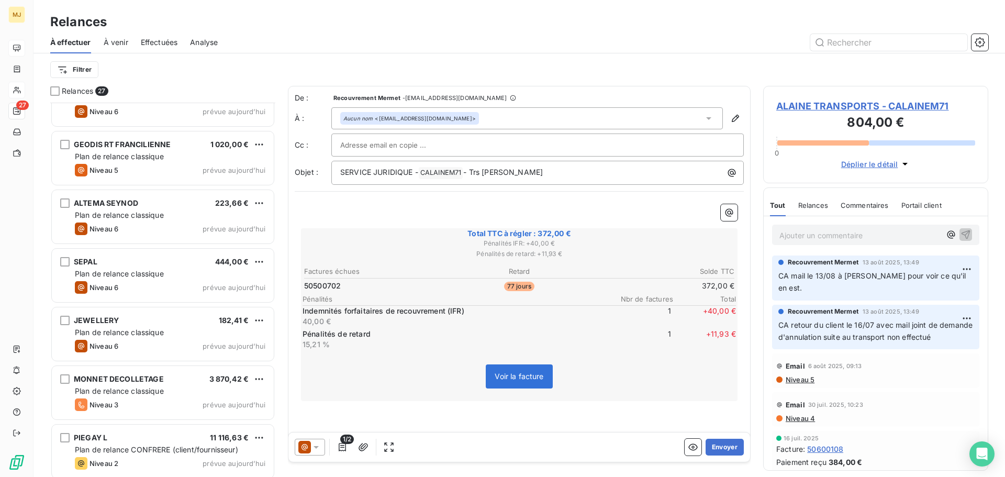
scroll to position [1209, 0]
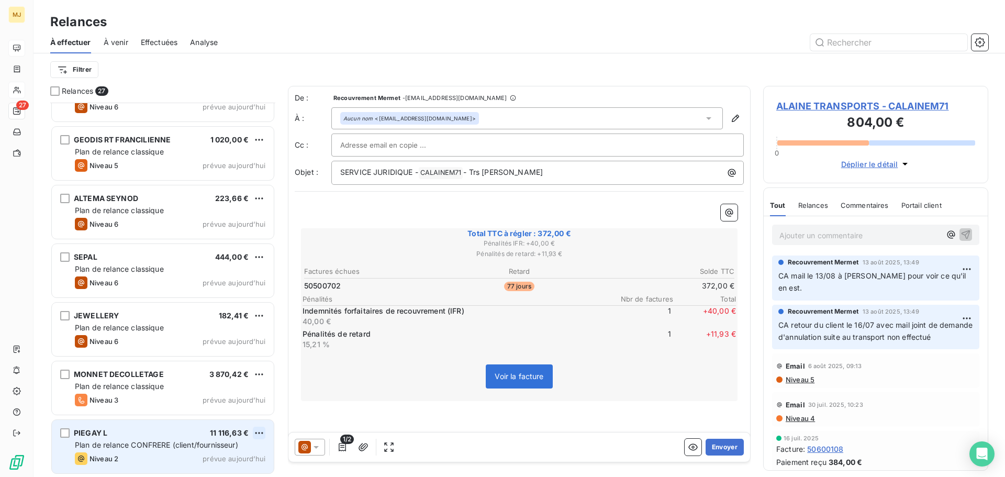
click at [260, 431] on html "MJ 27 Relances À effectuer À venir Effectuées Analyse Filtrer Relances 27 NET H…" at bounding box center [502, 238] width 1005 height 477
click at [229, 397] on div "Replanifier cette action" at bounding box center [214, 393] width 94 height 17
select select "8"
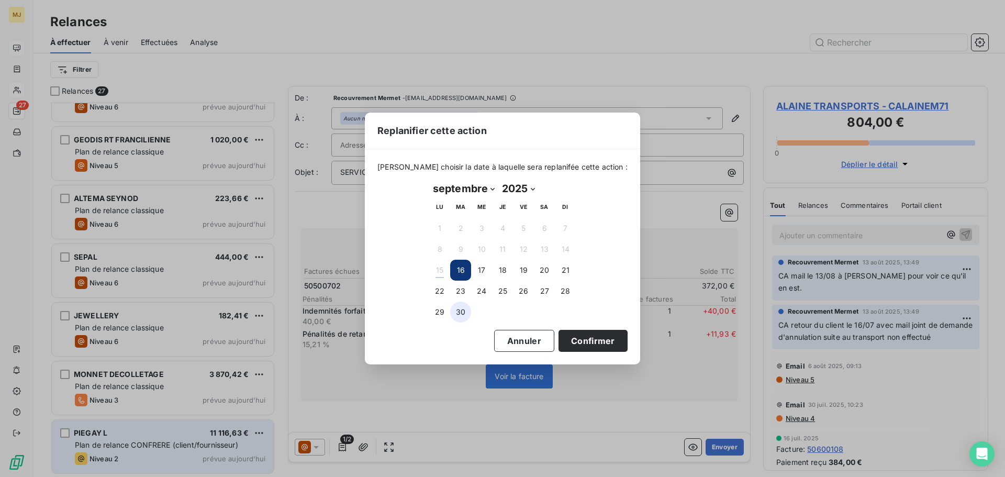
click at [464, 309] on button "30" at bounding box center [460, 311] width 21 height 21
click at [590, 346] on button "Confirmer" at bounding box center [592, 341] width 69 height 22
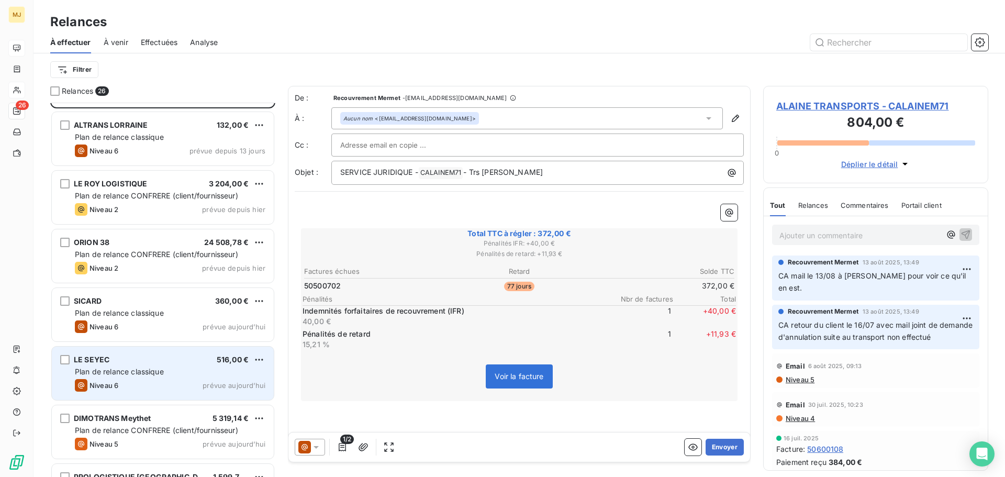
scroll to position [0, 0]
